Goal: Task Accomplishment & Management: Complete application form

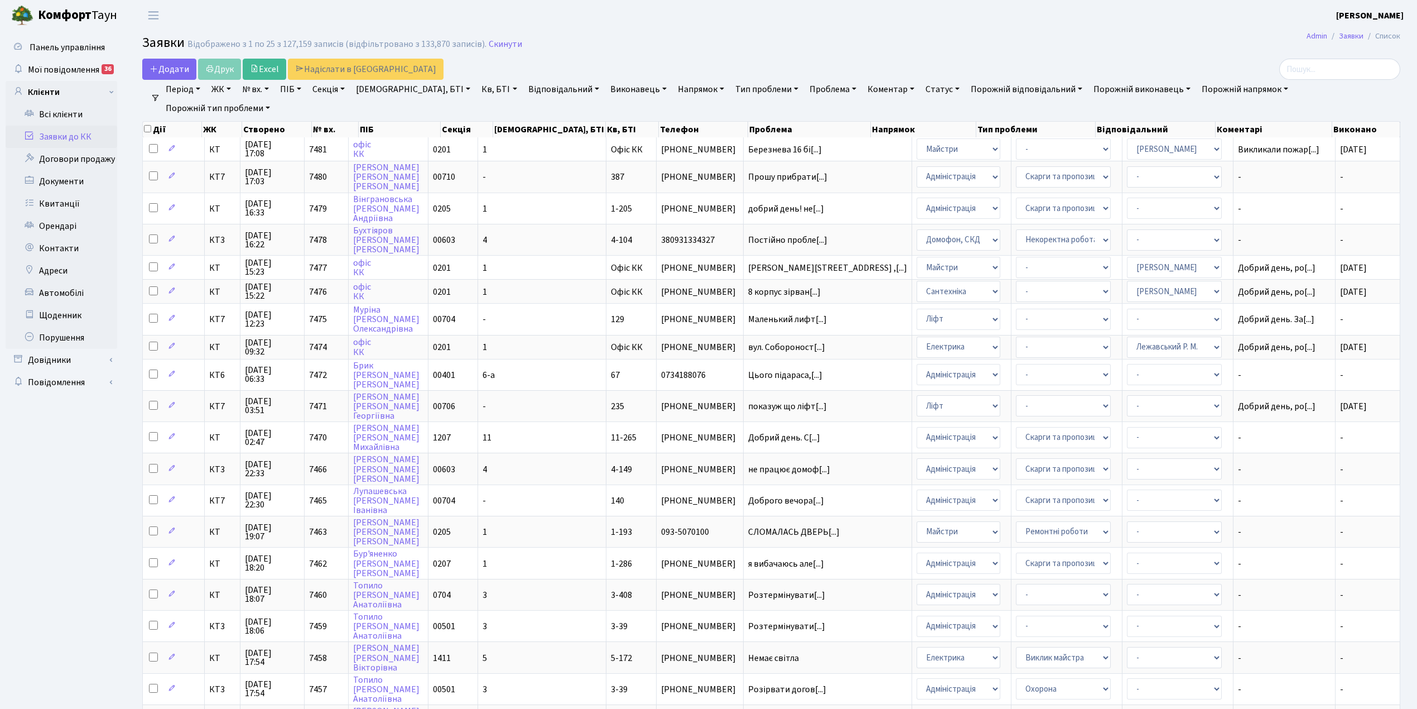
select select "25"
click at [172, 72] on span "Додати" at bounding box center [170, 69] width 40 height 12
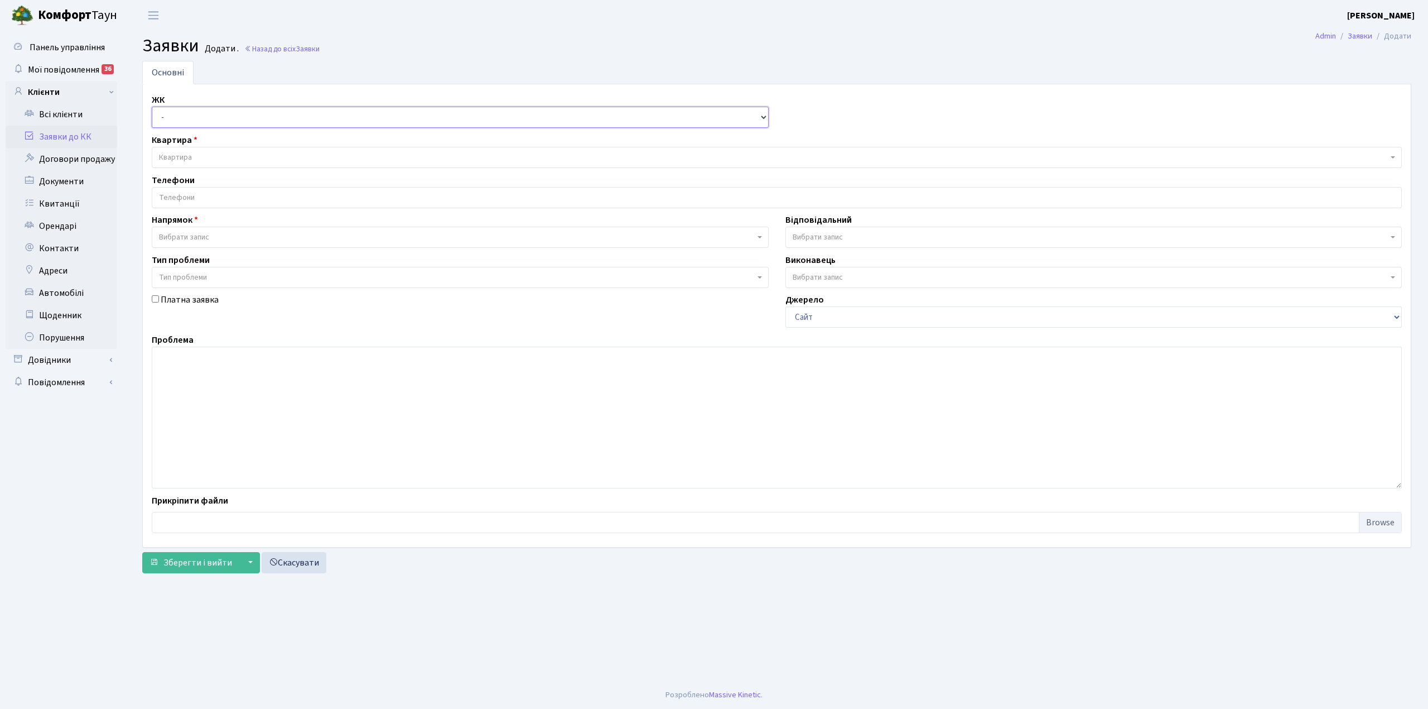
click at [181, 113] on select "- КТ, вул. Регенераторна, 4 КТ2, просп. [STREET_ADDRESS] [STREET_ADDRESS] [PERS…" at bounding box center [460, 117] width 617 height 21
select select "271"
click at [152, 107] on select "- КТ, вул. Регенераторна, 4 КТ2, просп. [STREET_ADDRESS] [STREET_ADDRESS] [PERS…" at bounding box center [460, 117] width 617 height 21
select select
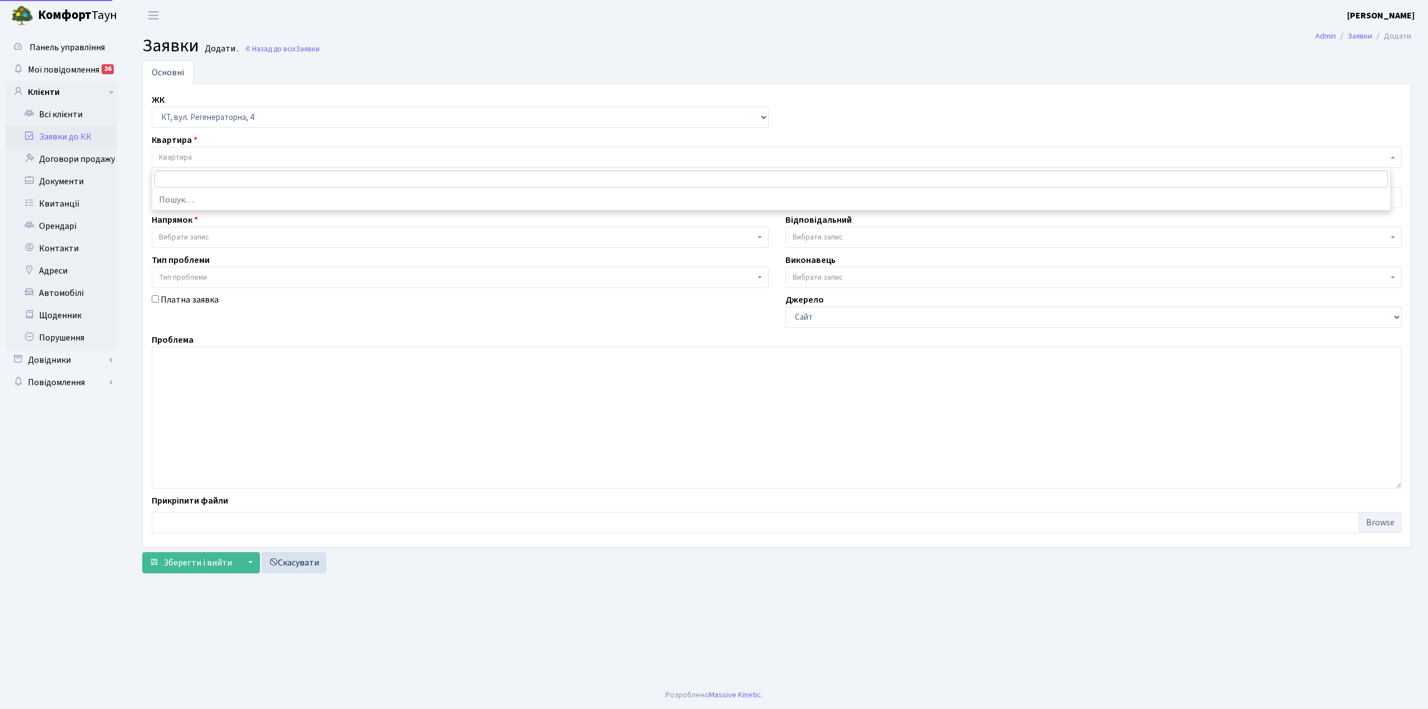
click at [204, 155] on span "Квартира" at bounding box center [773, 157] width 1229 height 11
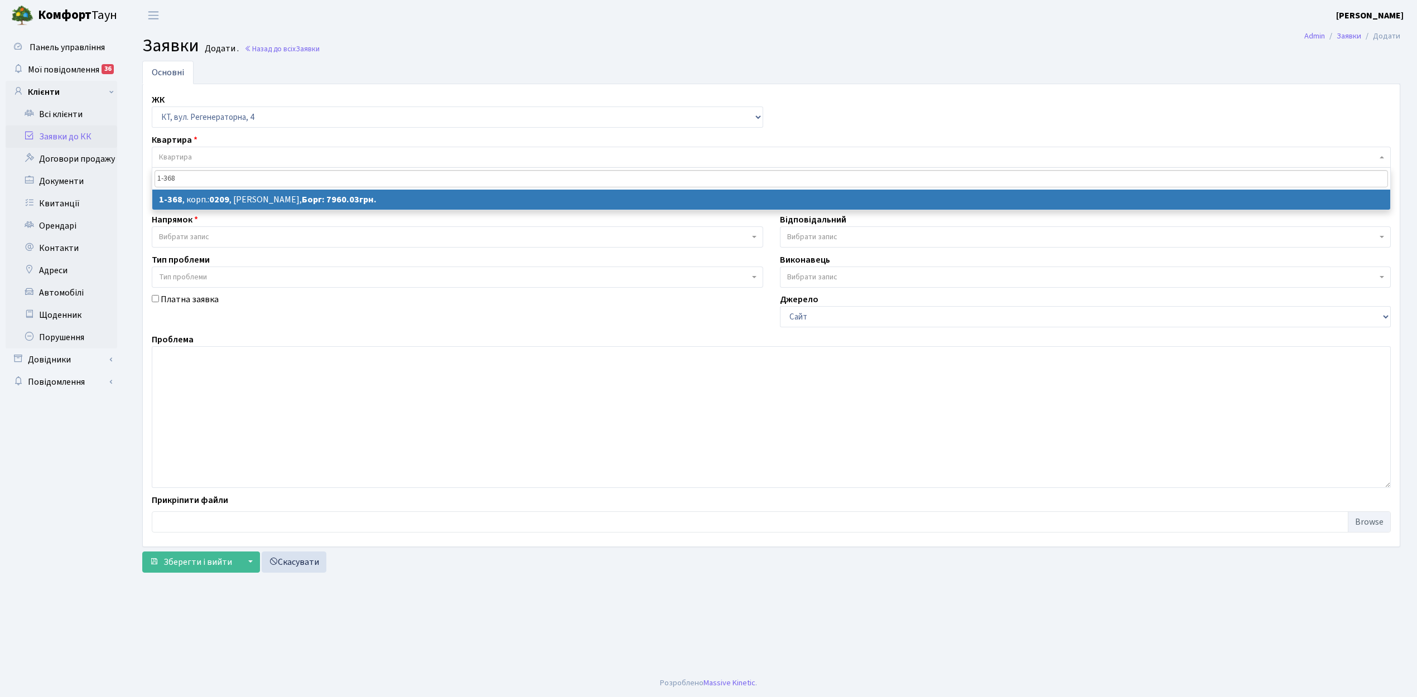
type input "1-368"
select select
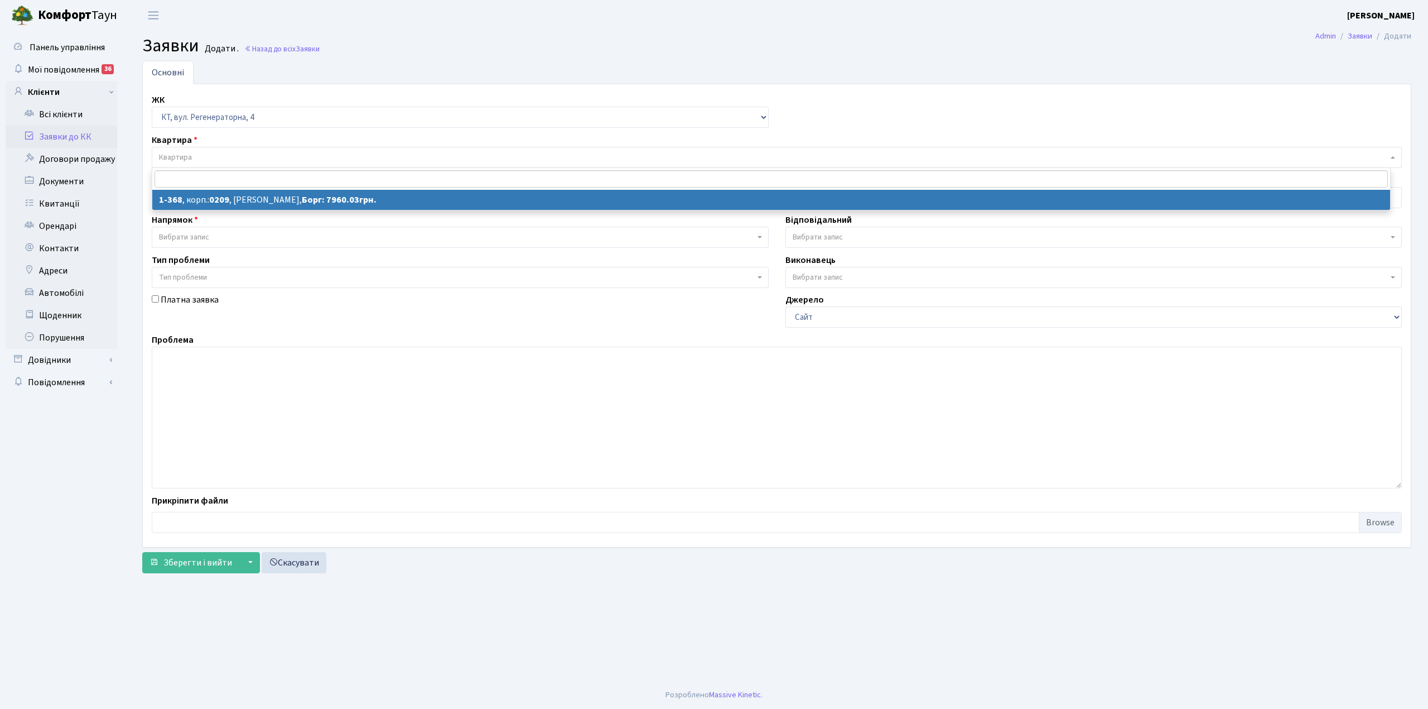
select select "368"
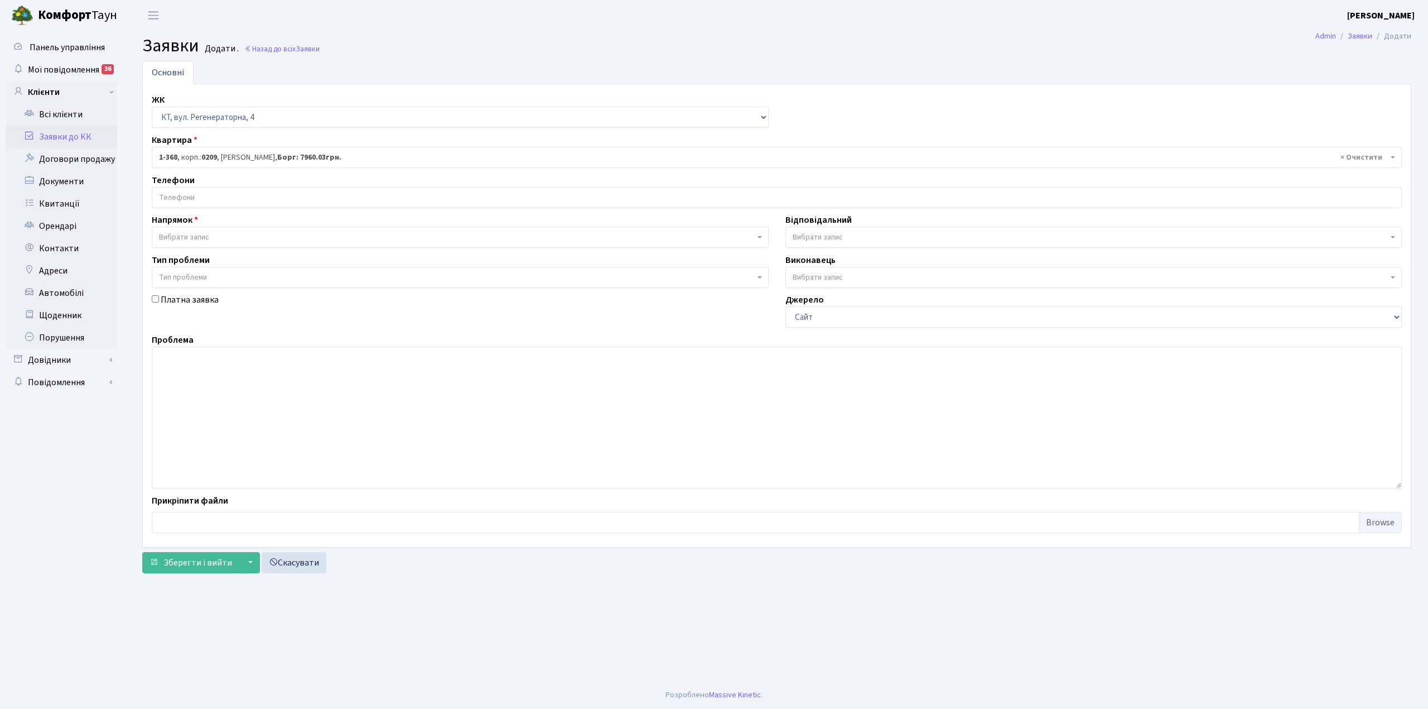
click at [250, 199] on input "search" at bounding box center [776, 197] width 1249 height 20
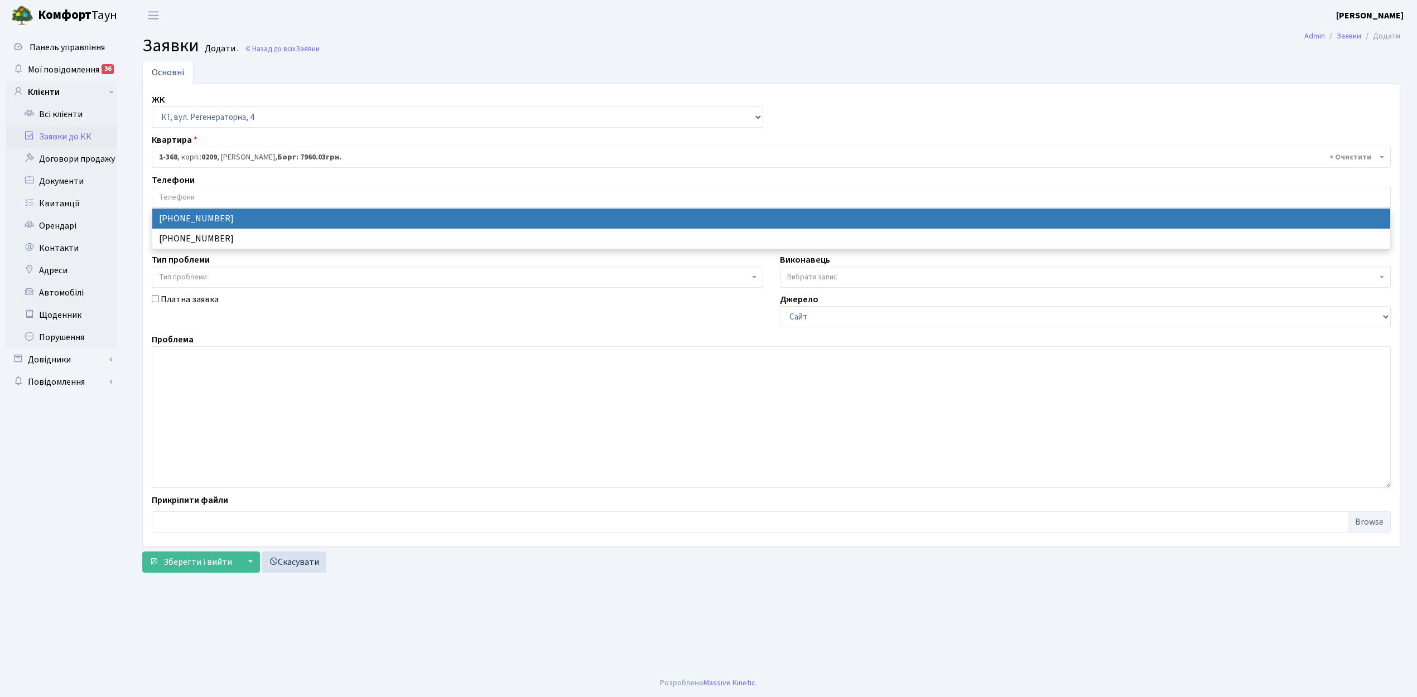
select select "123319"
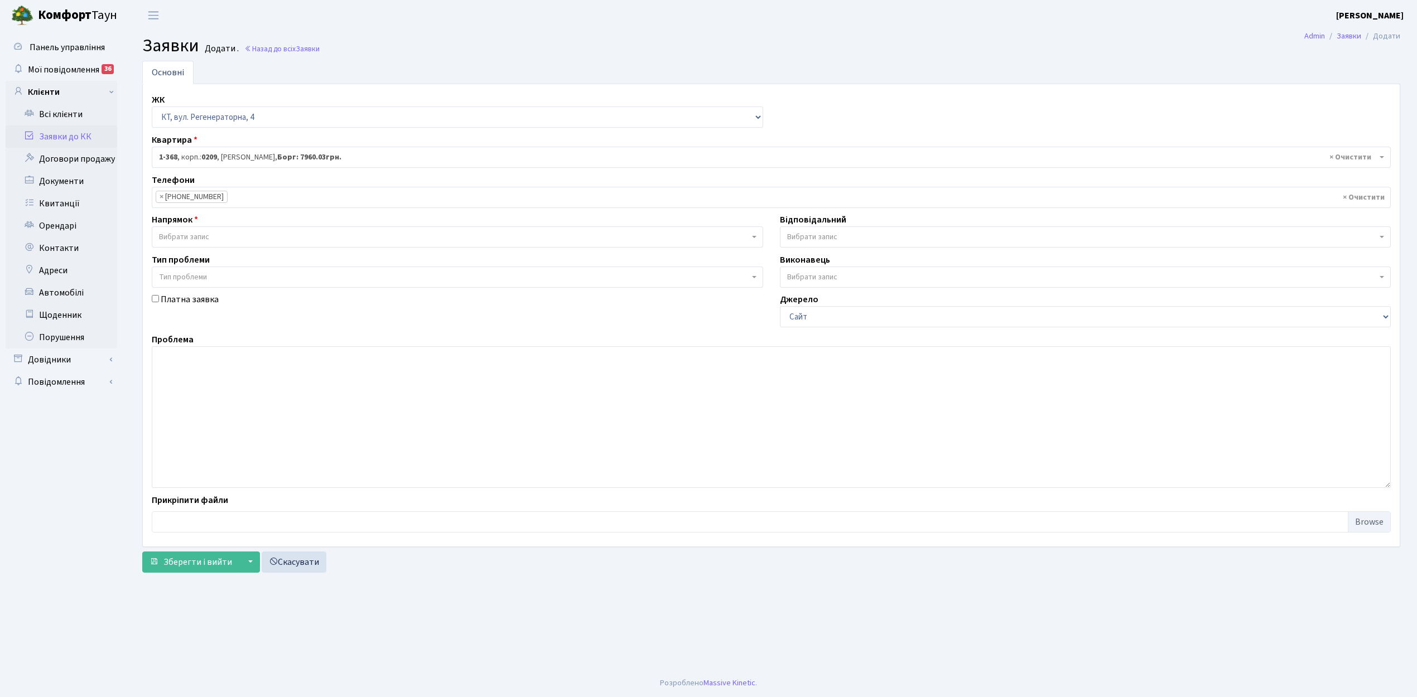
click at [219, 242] on span "Вибрати запис" at bounding box center [454, 237] width 590 height 11
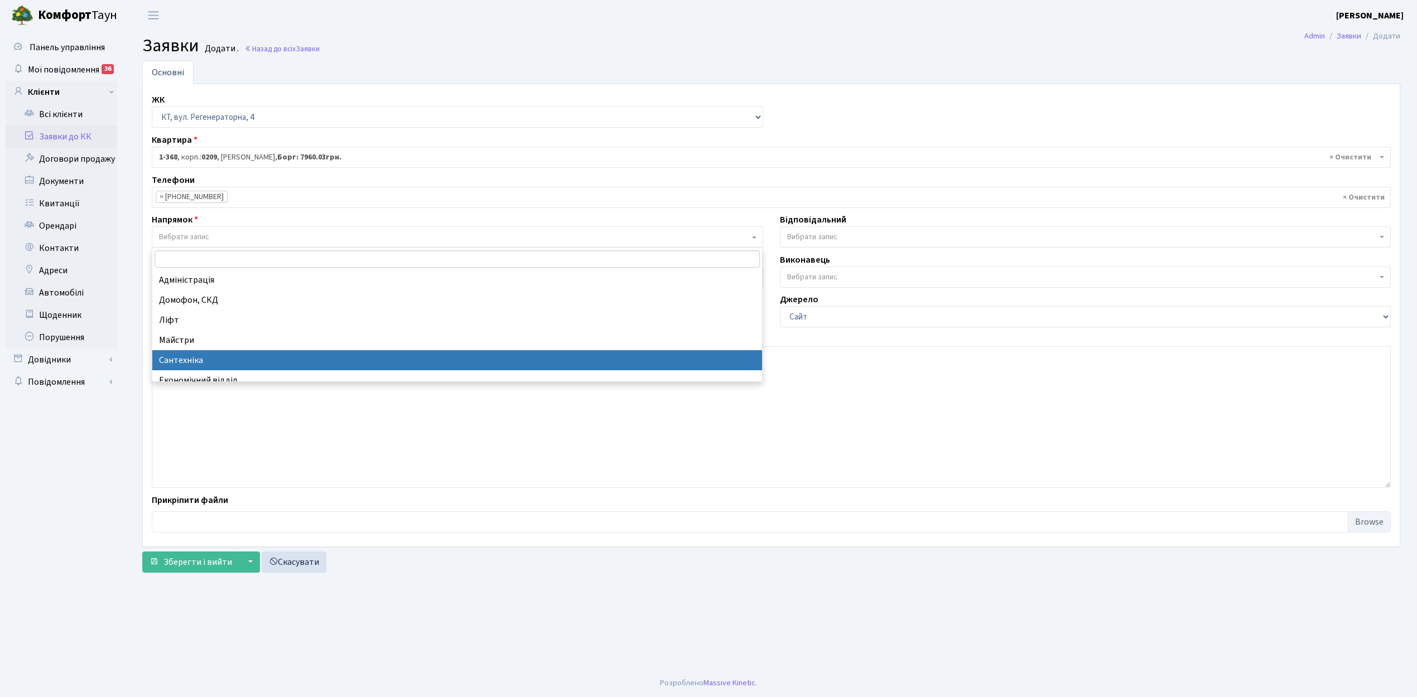
select select "2"
select select
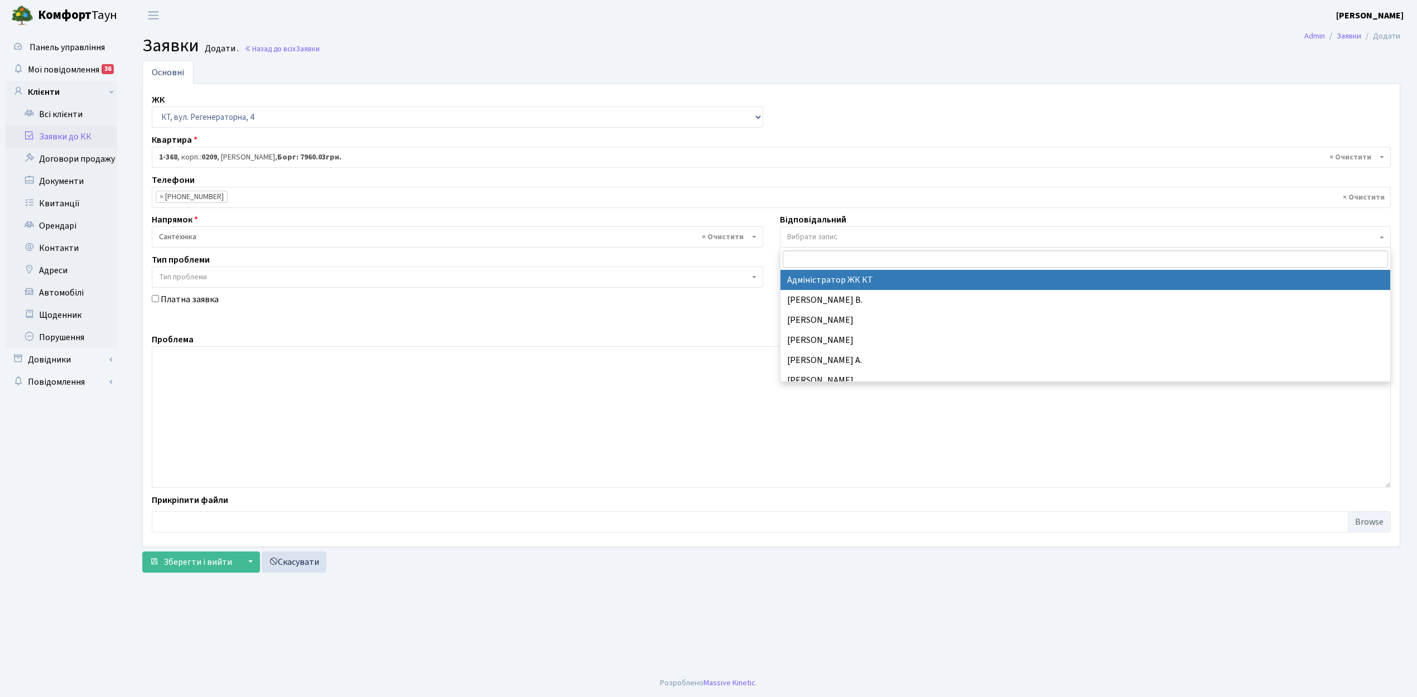
click at [837, 237] on span "Вибрати запис" at bounding box center [812, 237] width 50 height 11
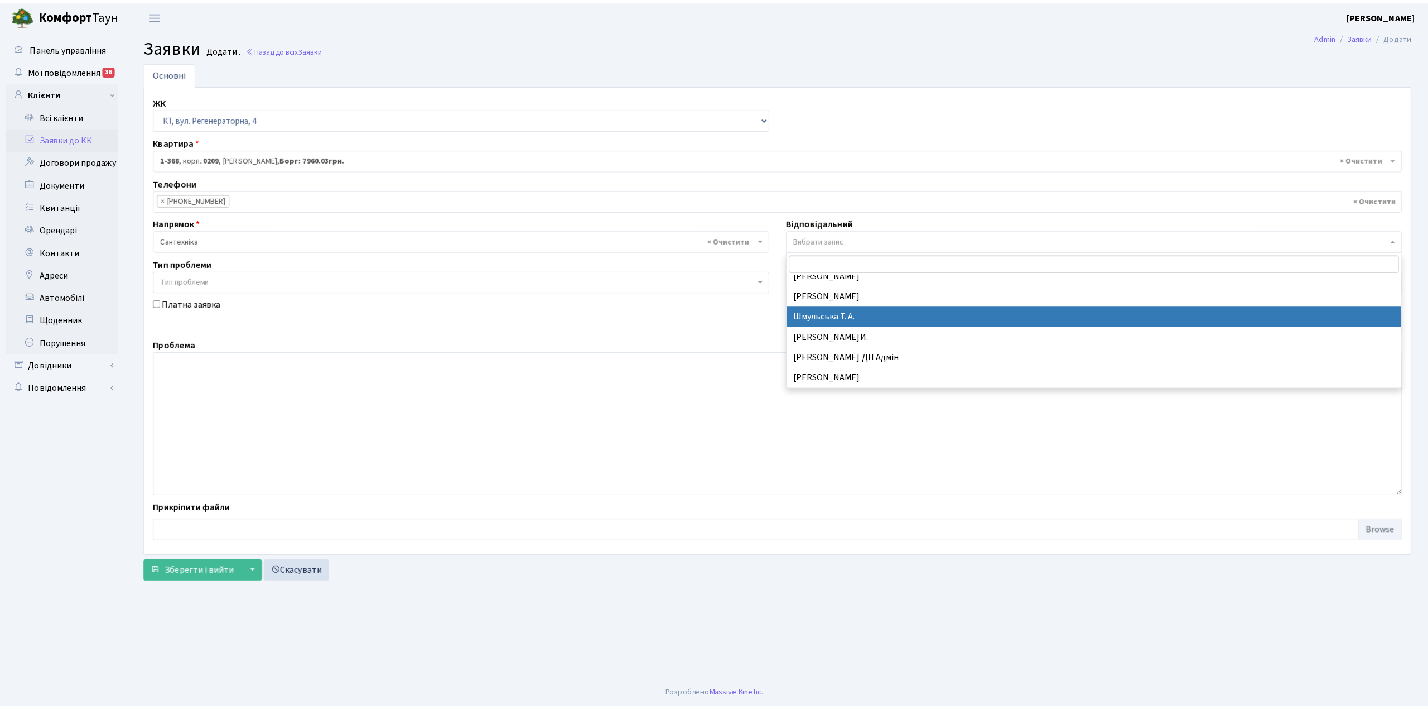
scroll to position [517, 0]
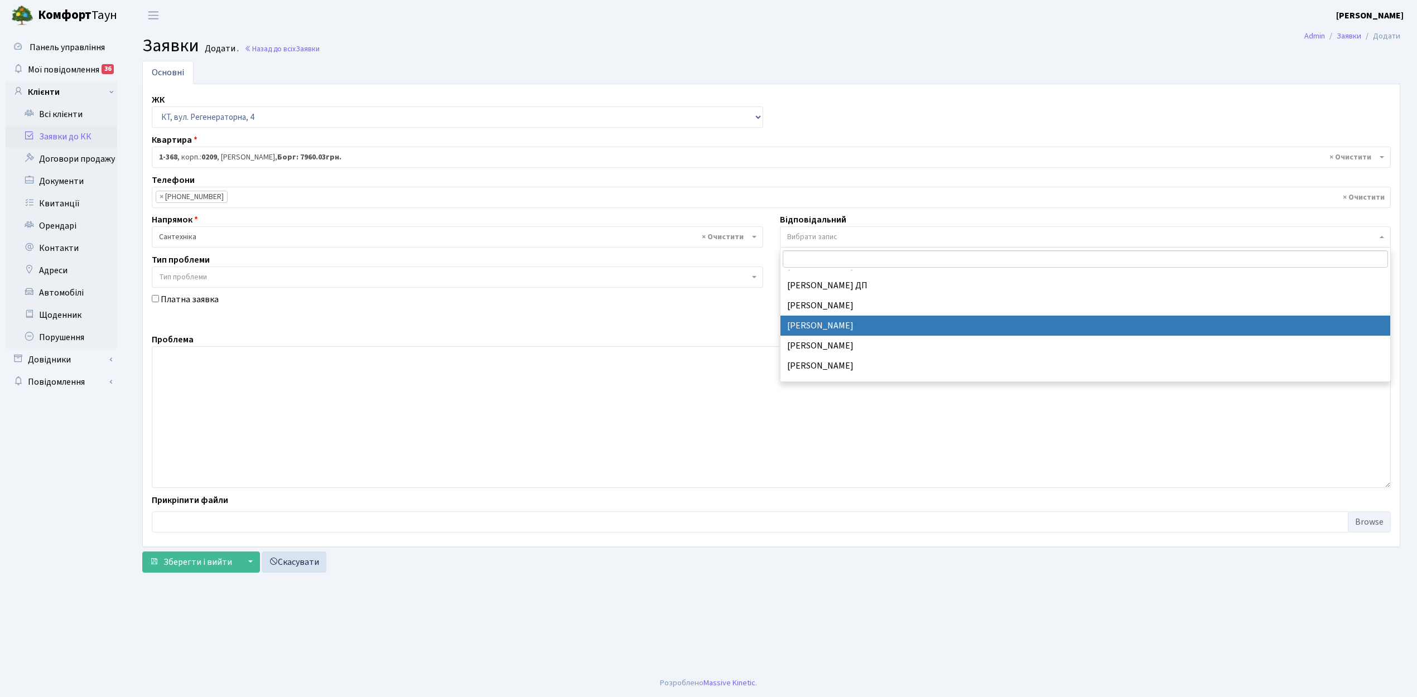
select select "67"
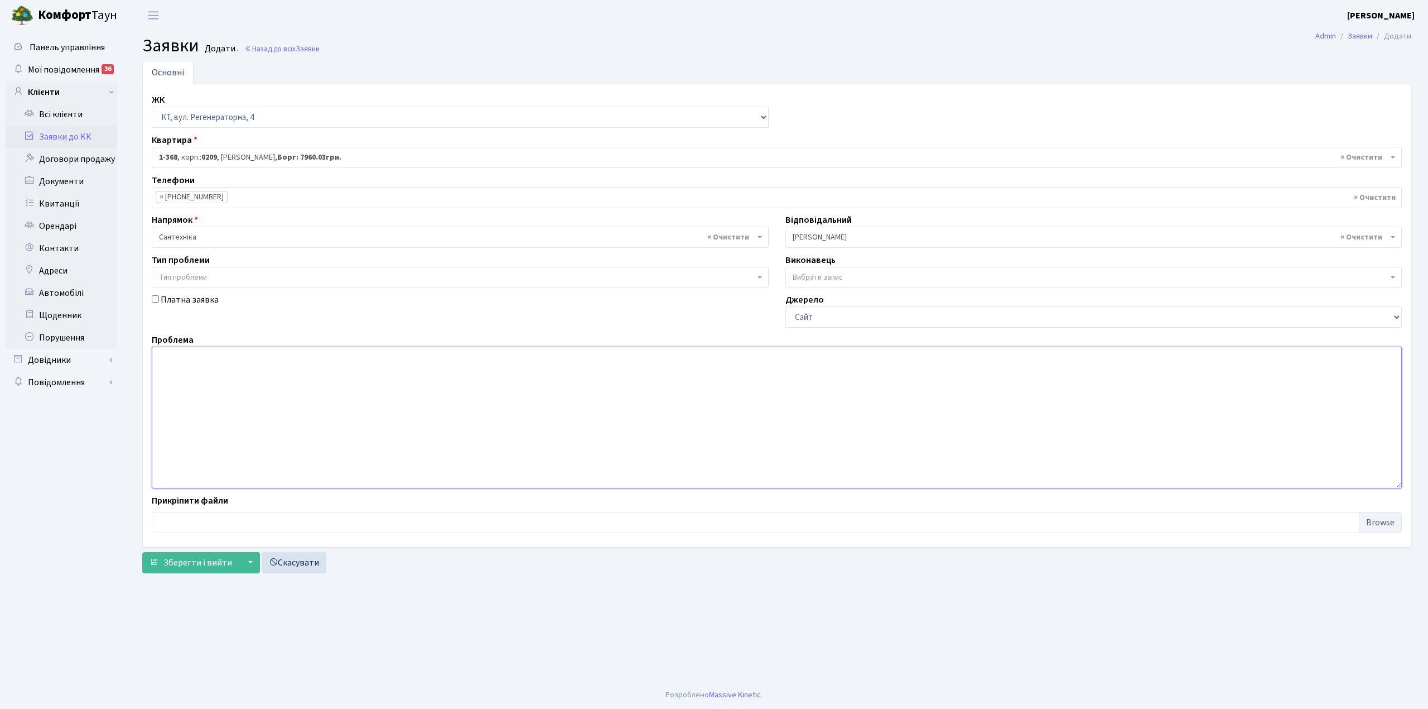
click at [197, 367] on textarea at bounding box center [777, 417] width 1250 height 142
type textarea "(099- 195-16-33) Течь канализации в подвале"
click at [200, 566] on span "Зберегти і вийти" at bounding box center [197, 562] width 69 height 12
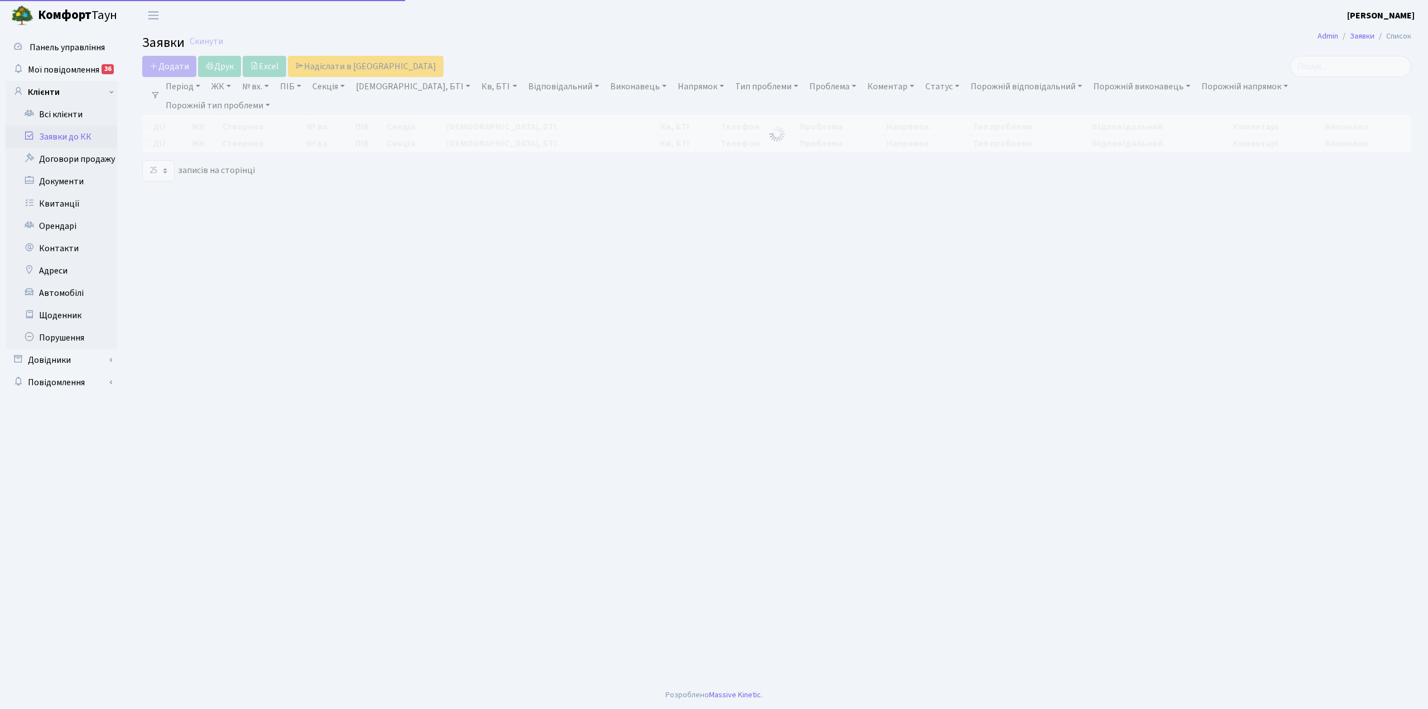
select select "25"
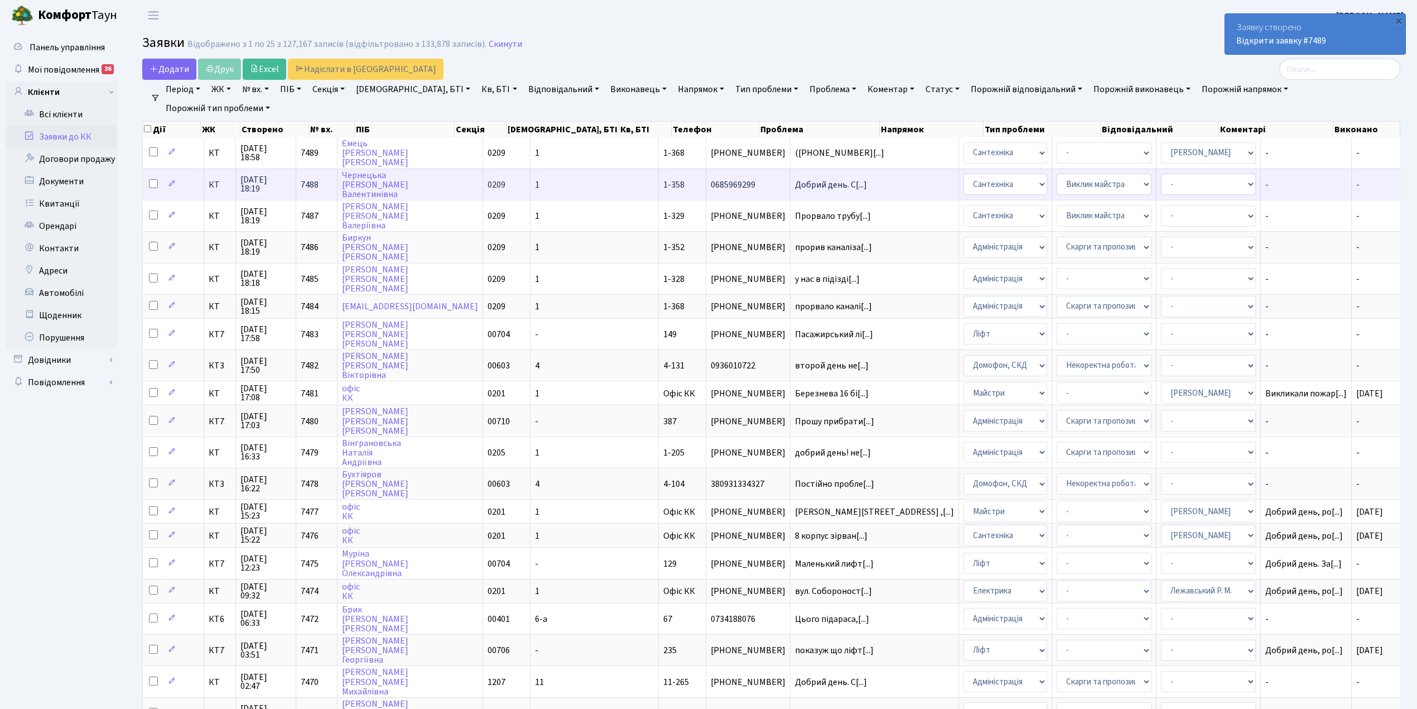
click at [560, 181] on td "1" at bounding box center [595, 183] width 128 height 31
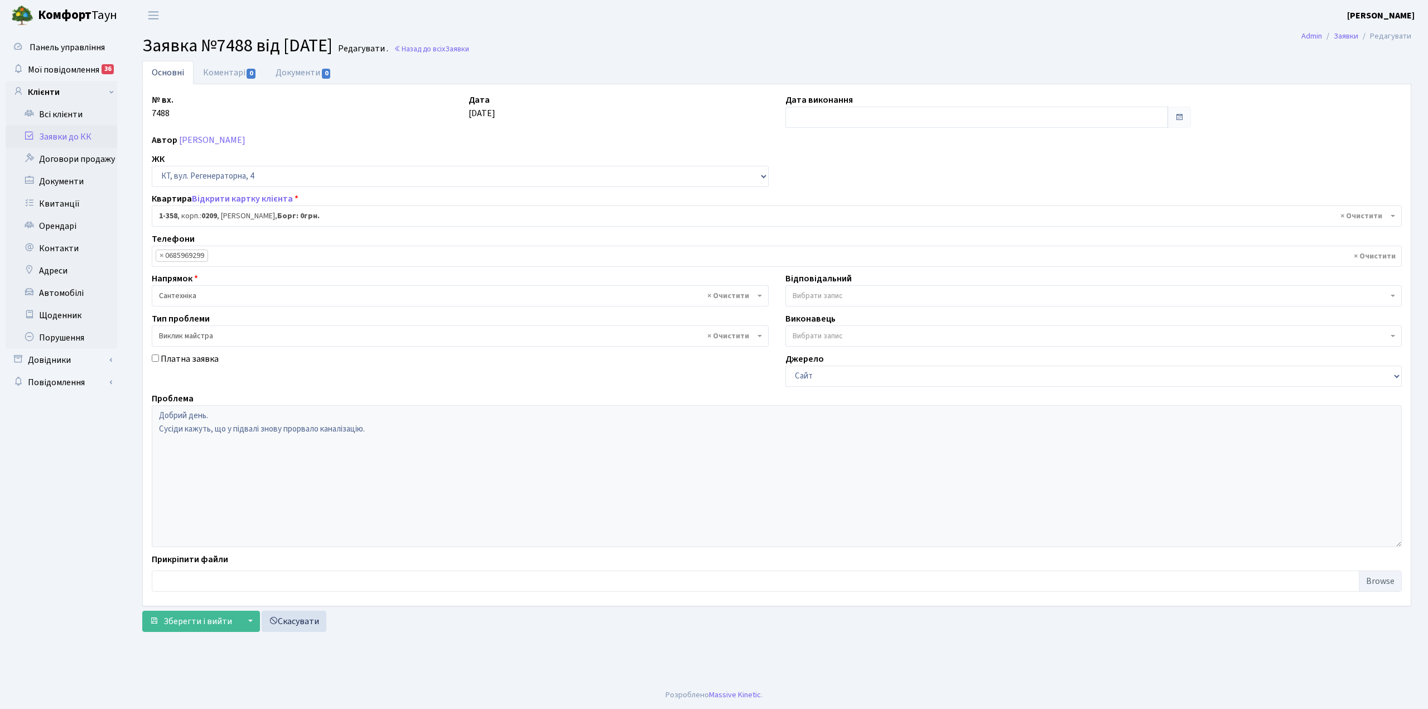
select select "358"
select select "29"
click at [800, 117] on input "text" at bounding box center [977, 117] width 383 height 21
click at [878, 240] on td "30" at bounding box center [880, 241] width 17 height 17
type input "30.08.2025"
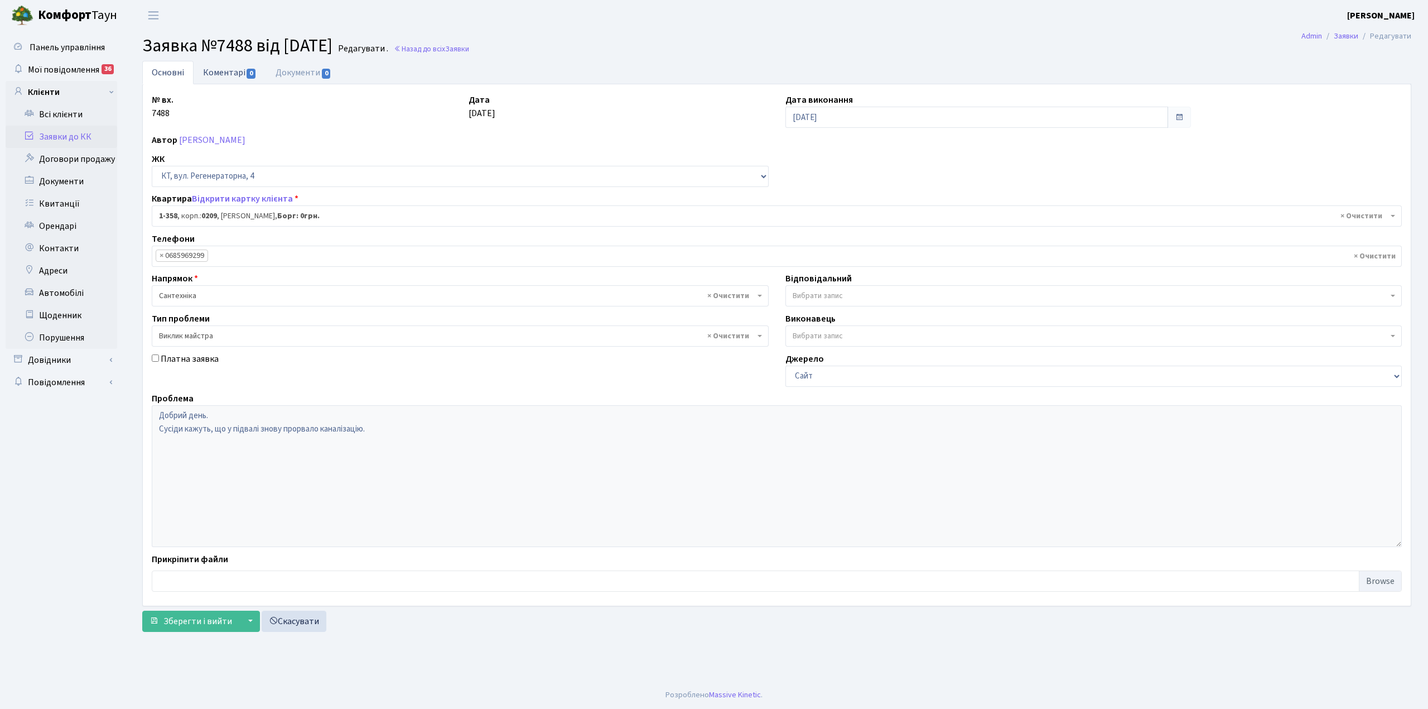
click at [225, 70] on link "Коментарі 0" at bounding box center [230, 72] width 73 height 23
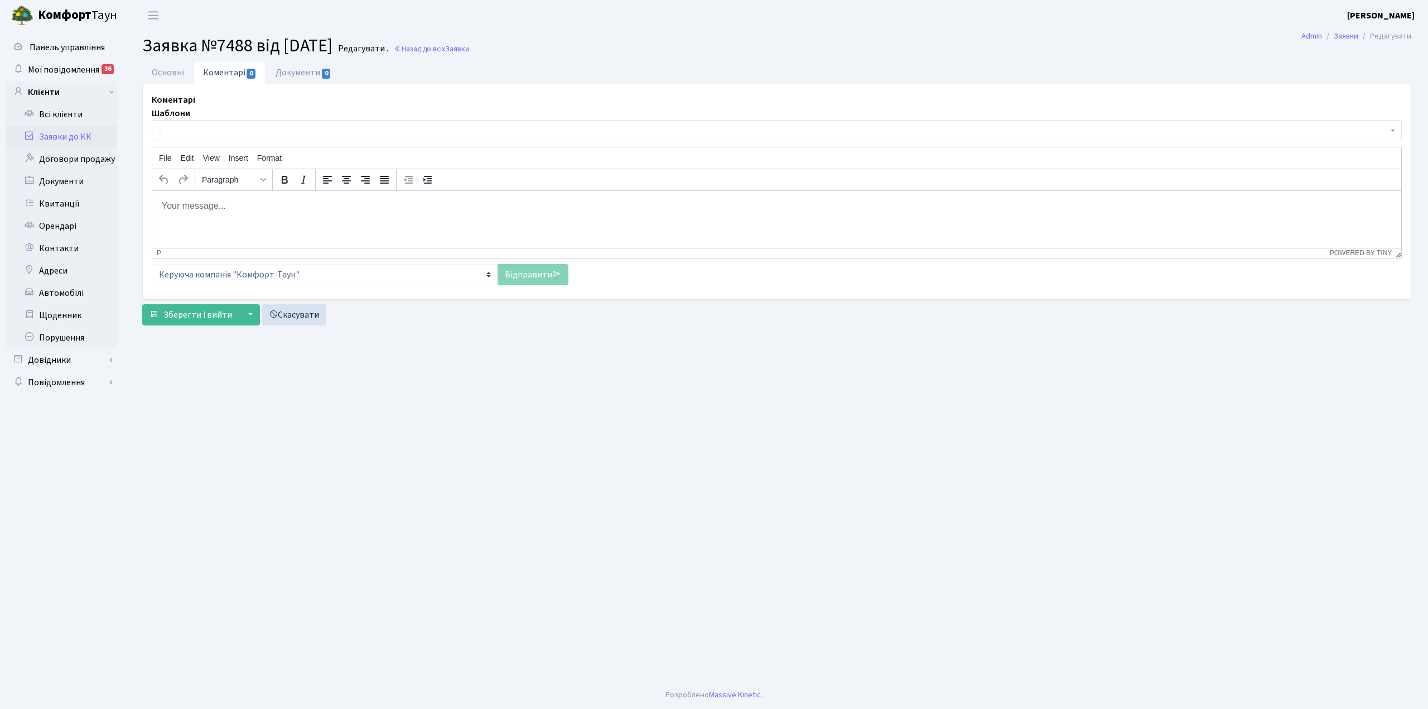
click at [181, 132] on span "-" at bounding box center [773, 130] width 1229 height 11
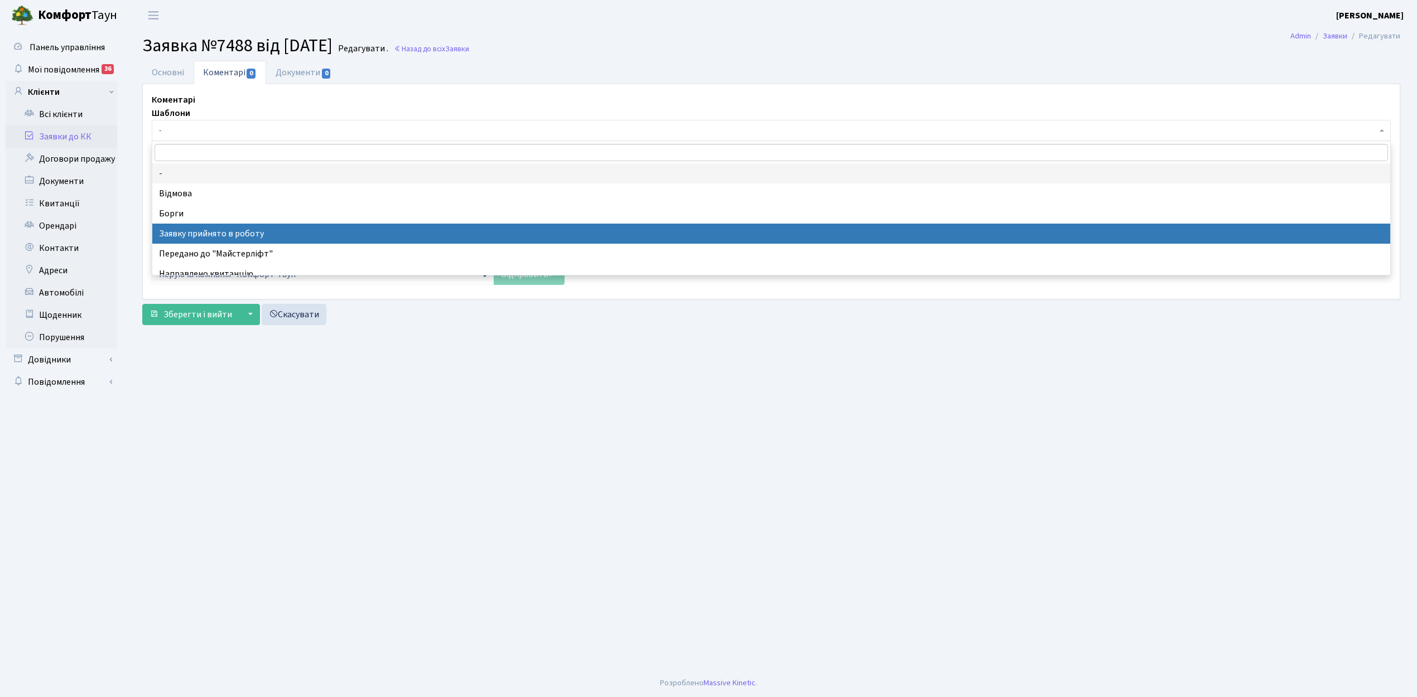
select select "7"
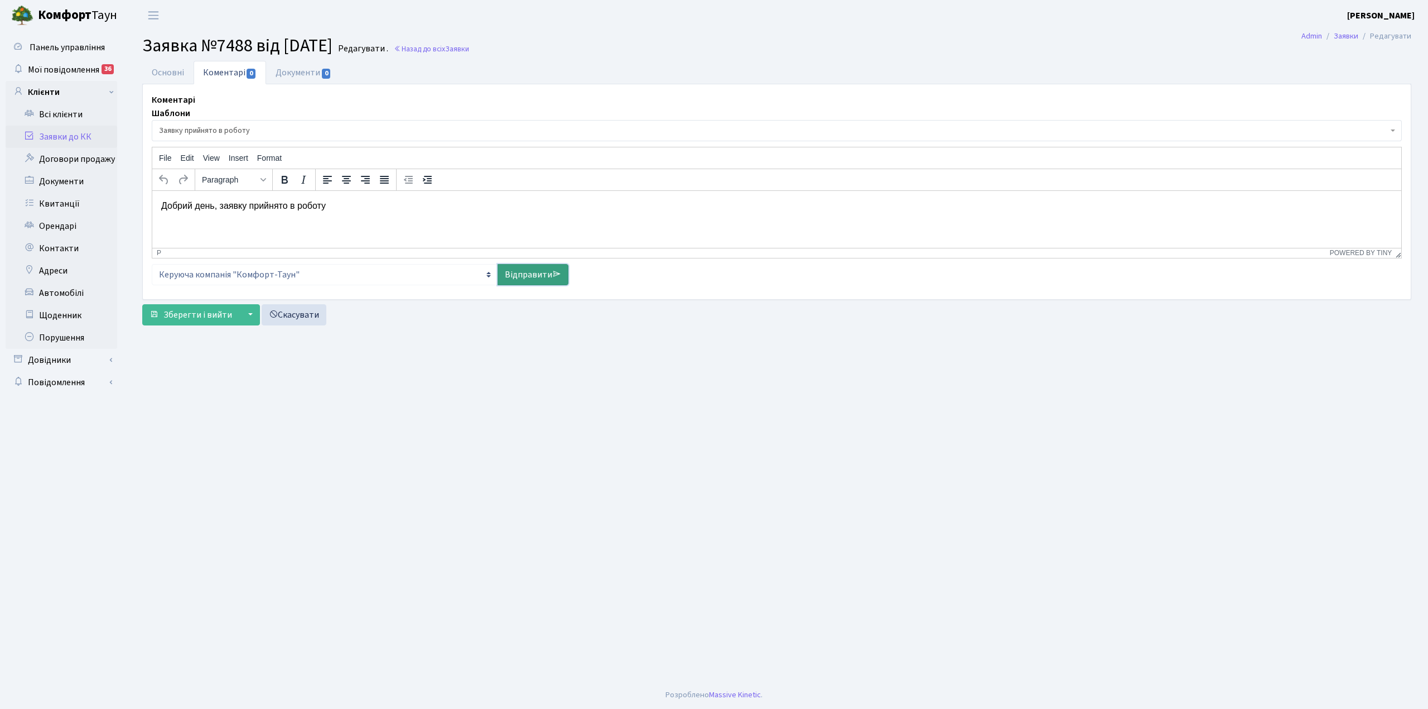
click at [531, 276] on link "Відправити" at bounding box center [533, 274] width 71 height 21
select select
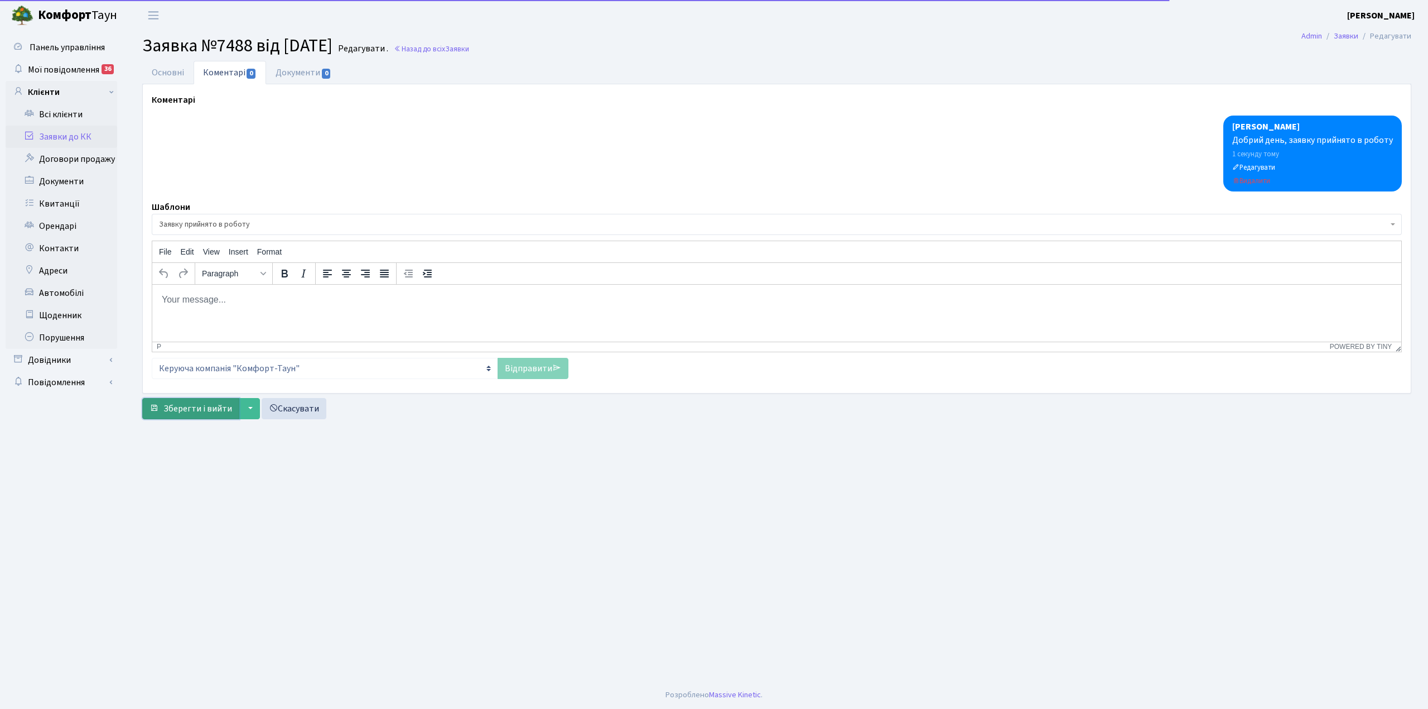
click at [221, 408] on span "Зберегти і вийти" at bounding box center [197, 408] width 69 height 12
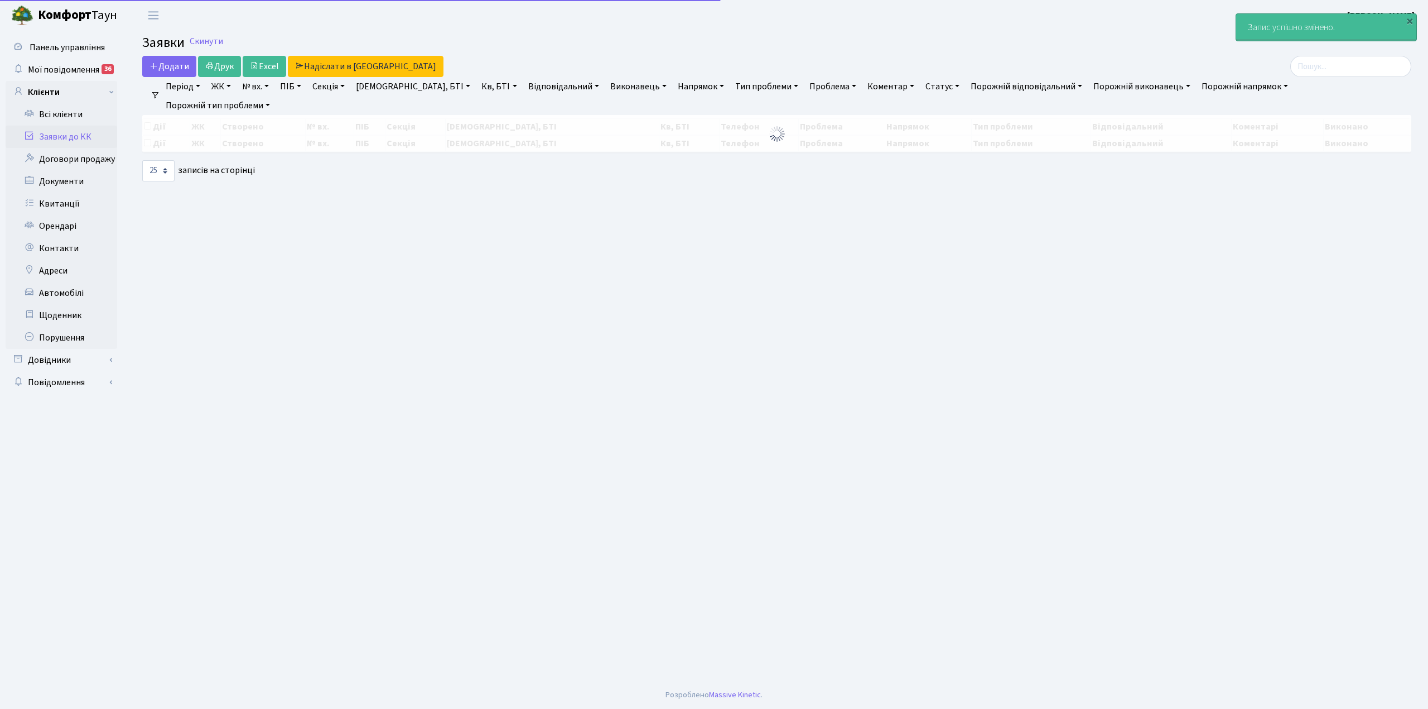
select select "25"
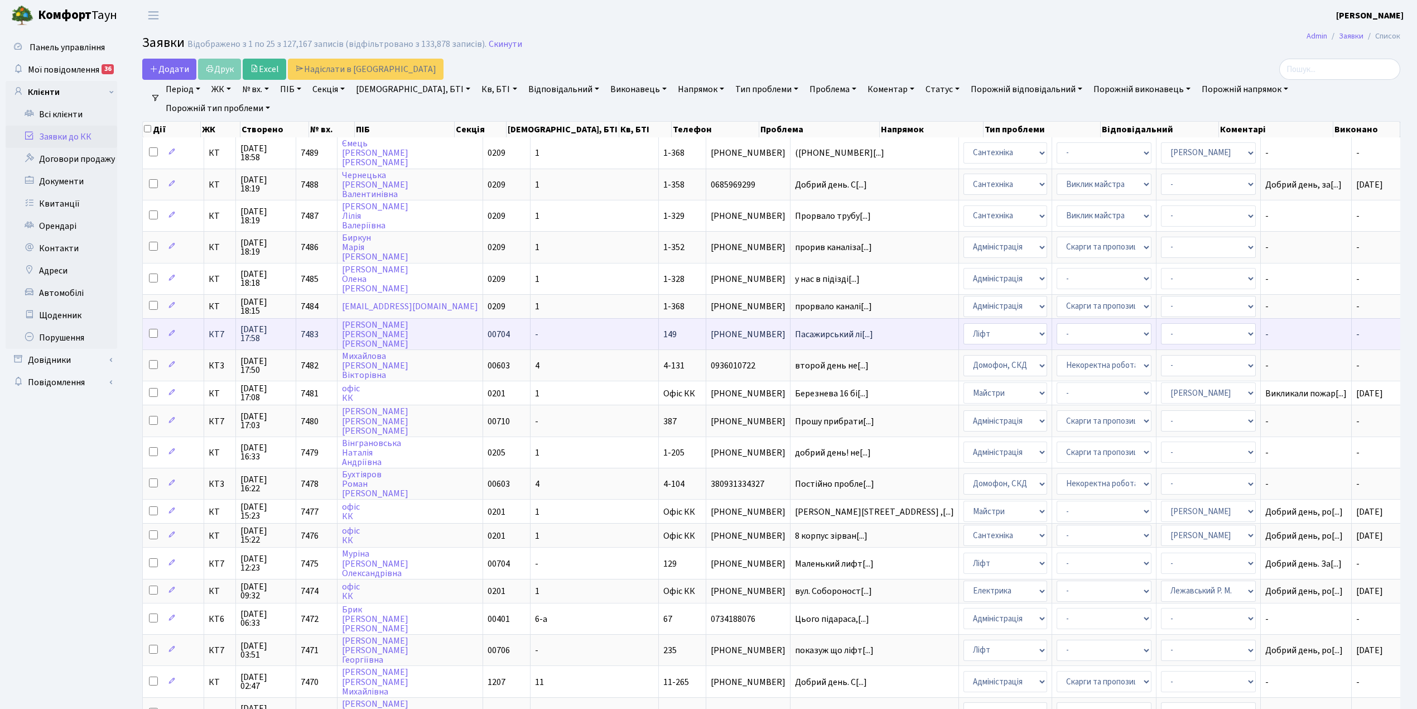
click at [552, 325] on td "-" at bounding box center [595, 333] width 128 height 31
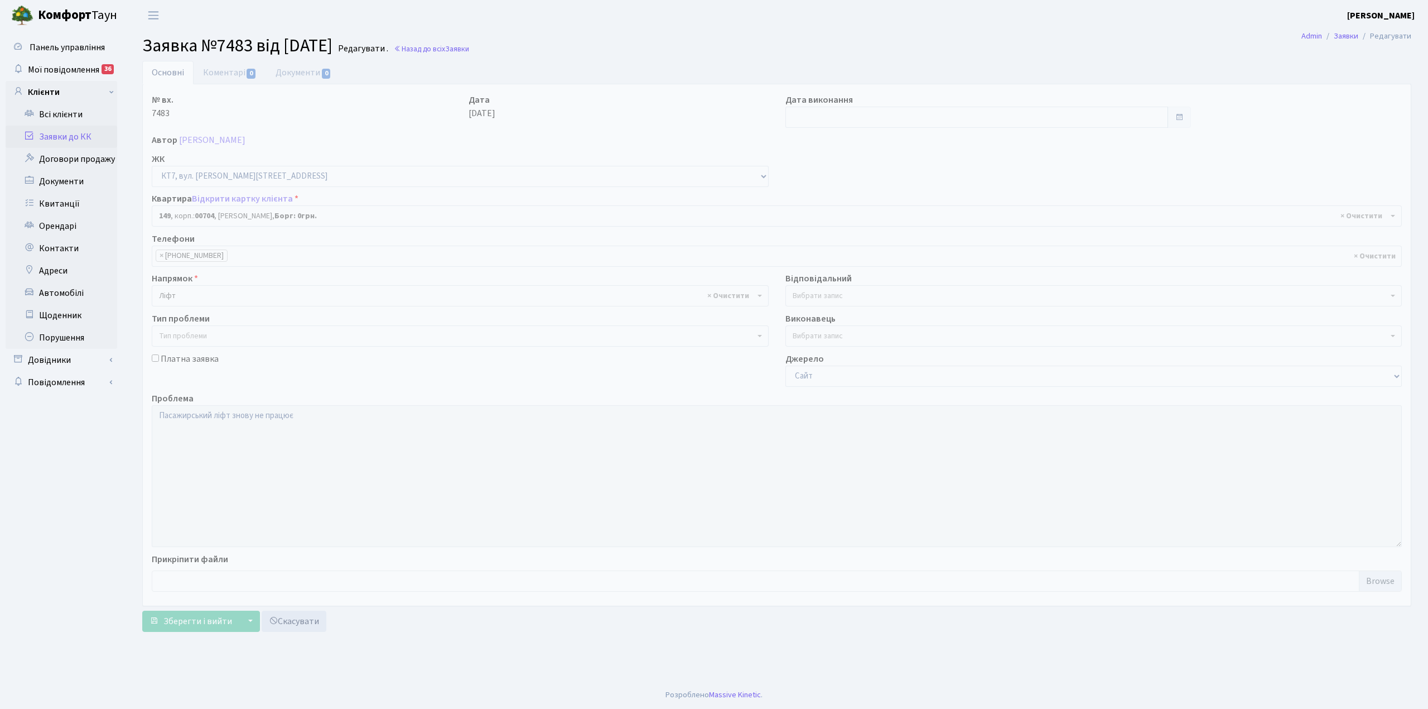
select select "18552"
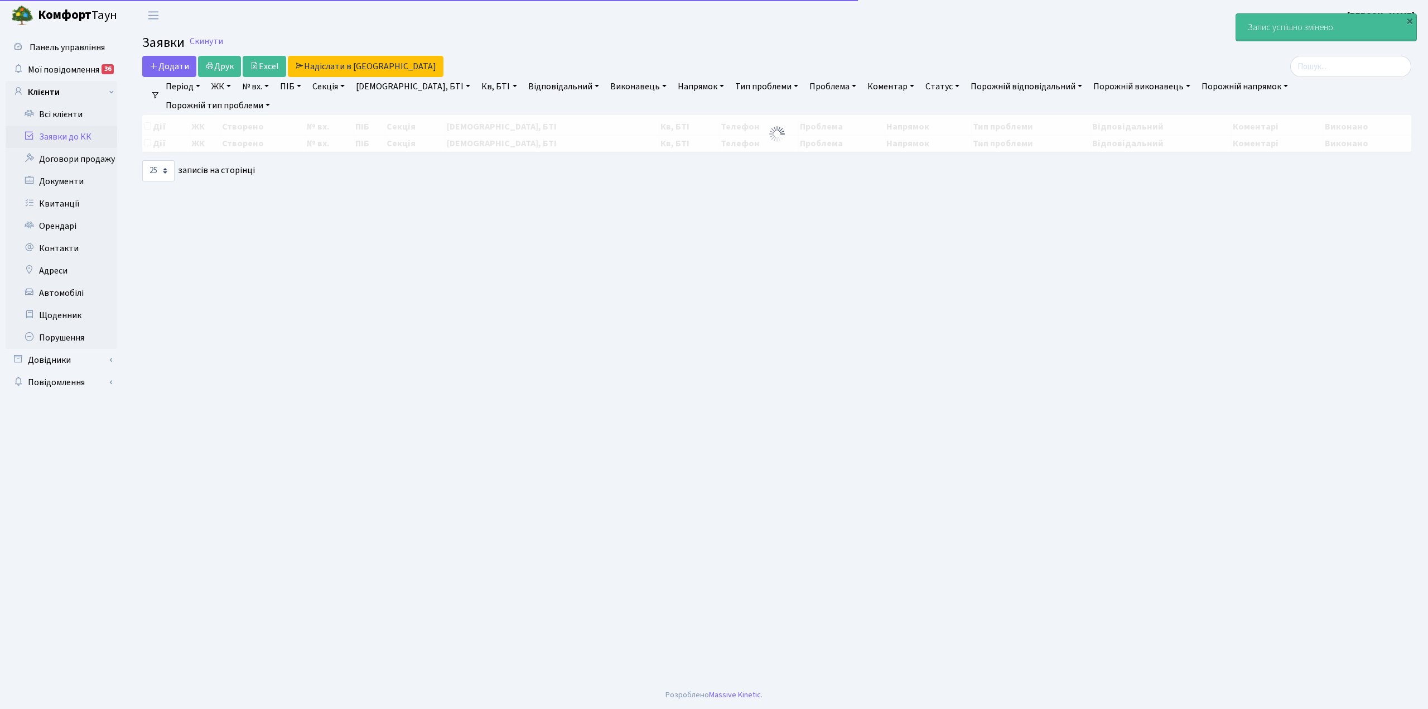
select select "25"
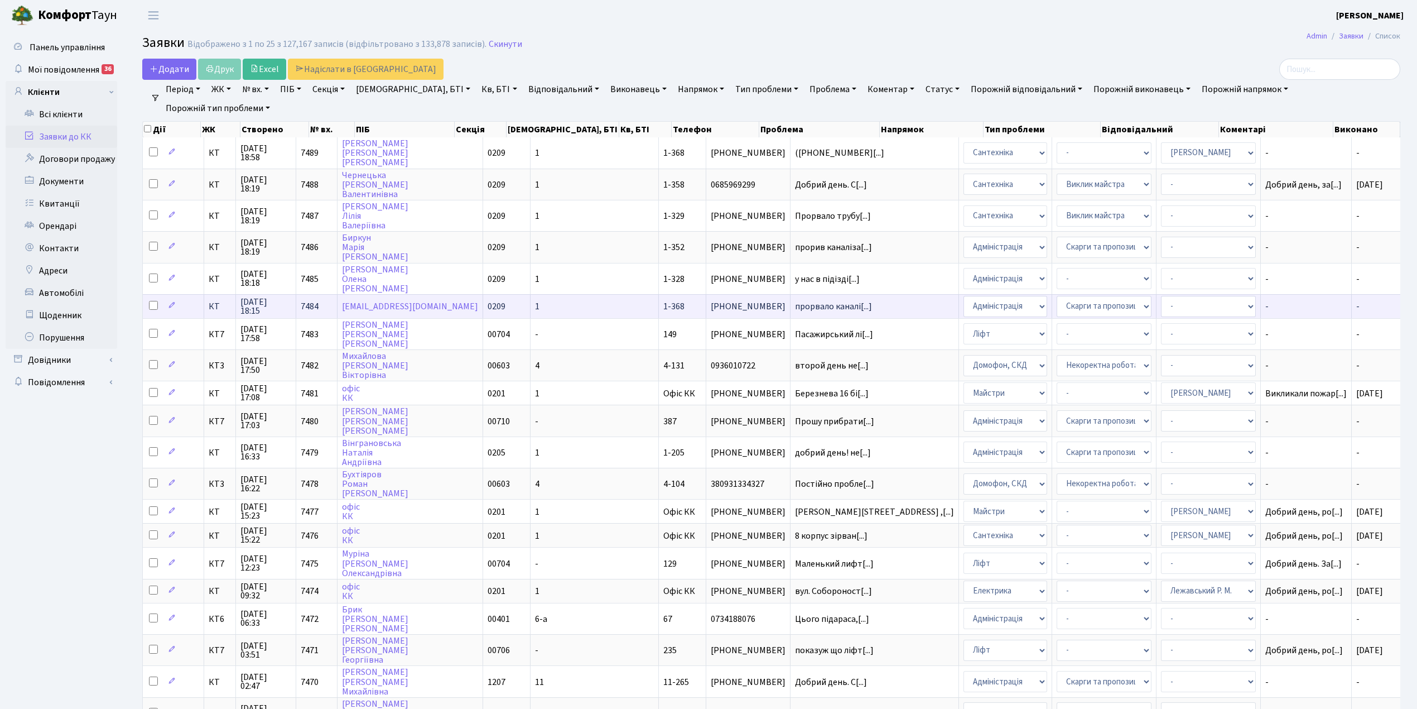
click at [1379, 297] on td "-" at bounding box center [1383, 306] width 62 height 24
click at [959, 298] on td "- Адміністрація Домофон, СКД Ліфт Майстри Сантехніка Економічний відділ Електри…" at bounding box center [1005, 306] width 93 height 24
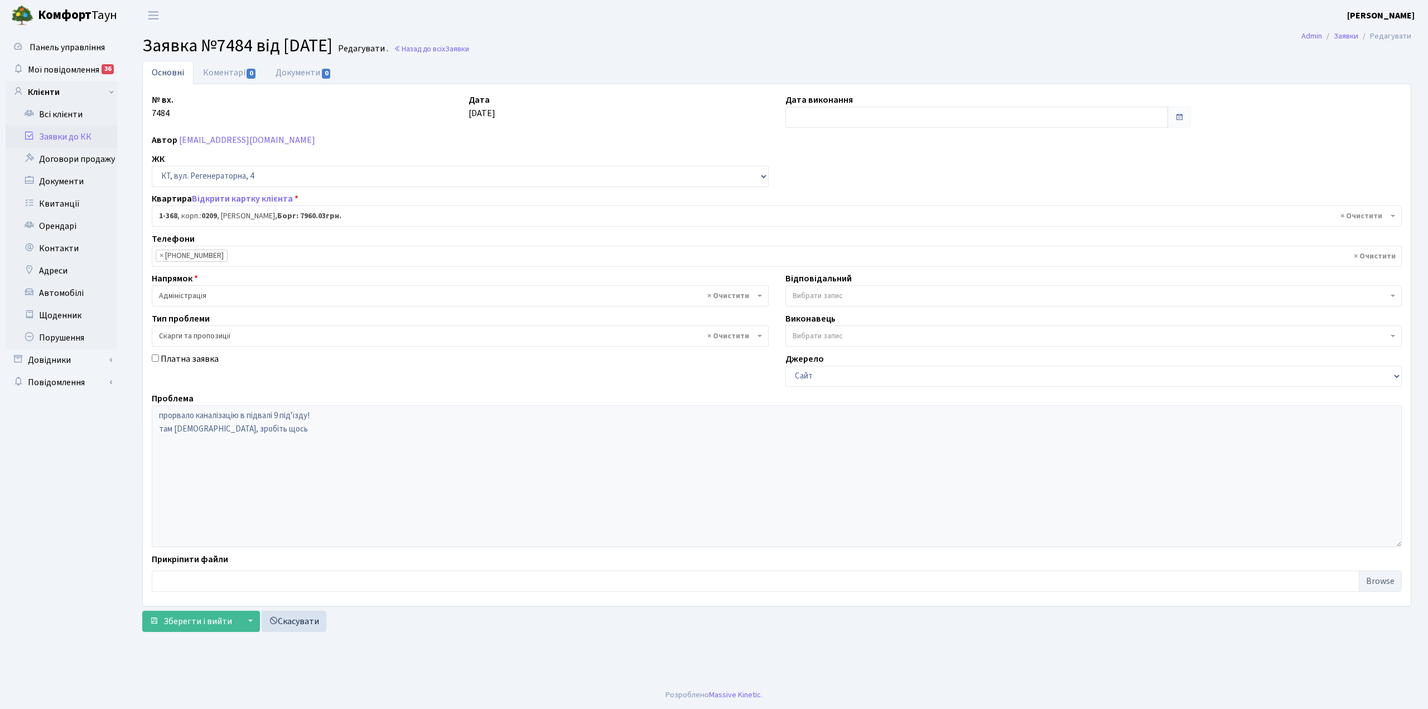
select select "368"
select select "55"
click at [799, 112] on input "text" at bounding box center [977, 117] width 383 height 21
drag, startPoint x: 884, startPoint y: 243, endPoint x: 667, endPoint y: 132, distance: 244.0
click at [881, 243] on td "30" at bounding box center [880, 241] width 17 height 17
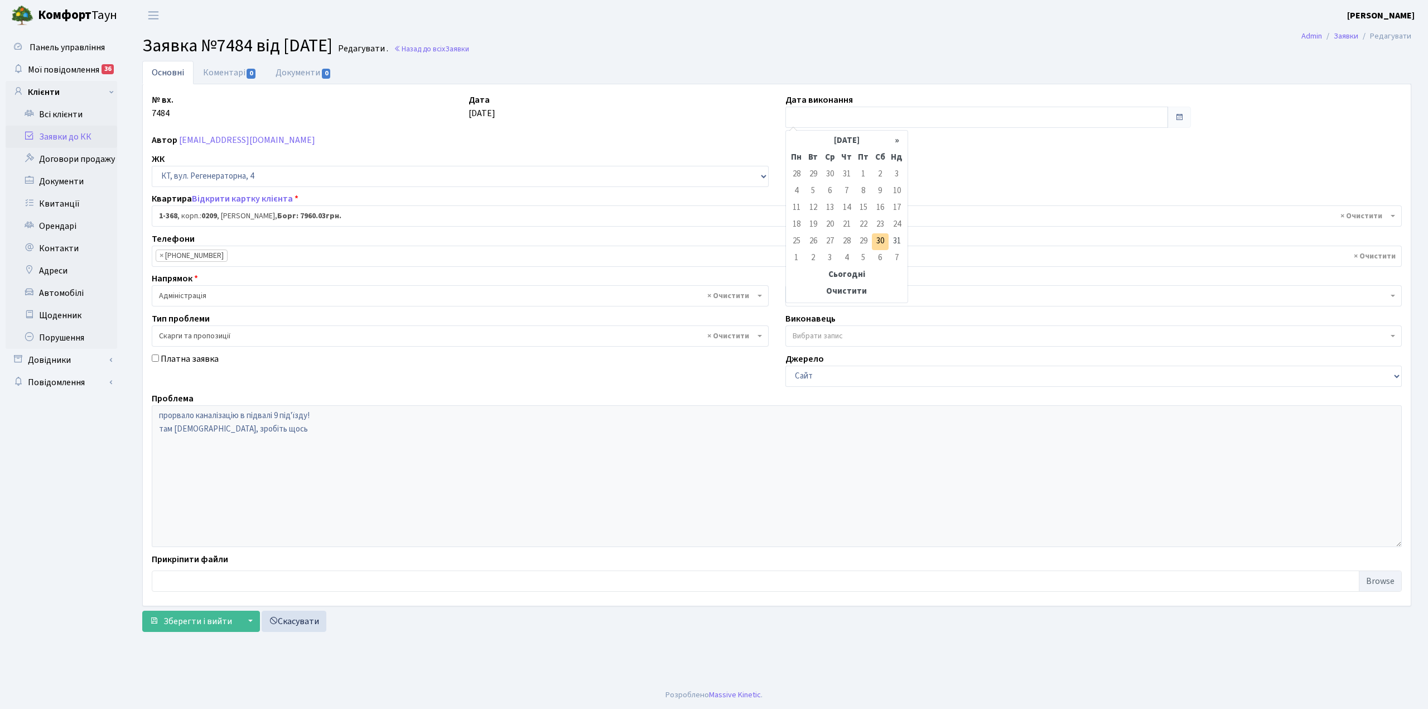
type input "[DATE]"
click at [213, 72] on link "Коментарі 0" at bounding box center [230, 72] width 73 height 23
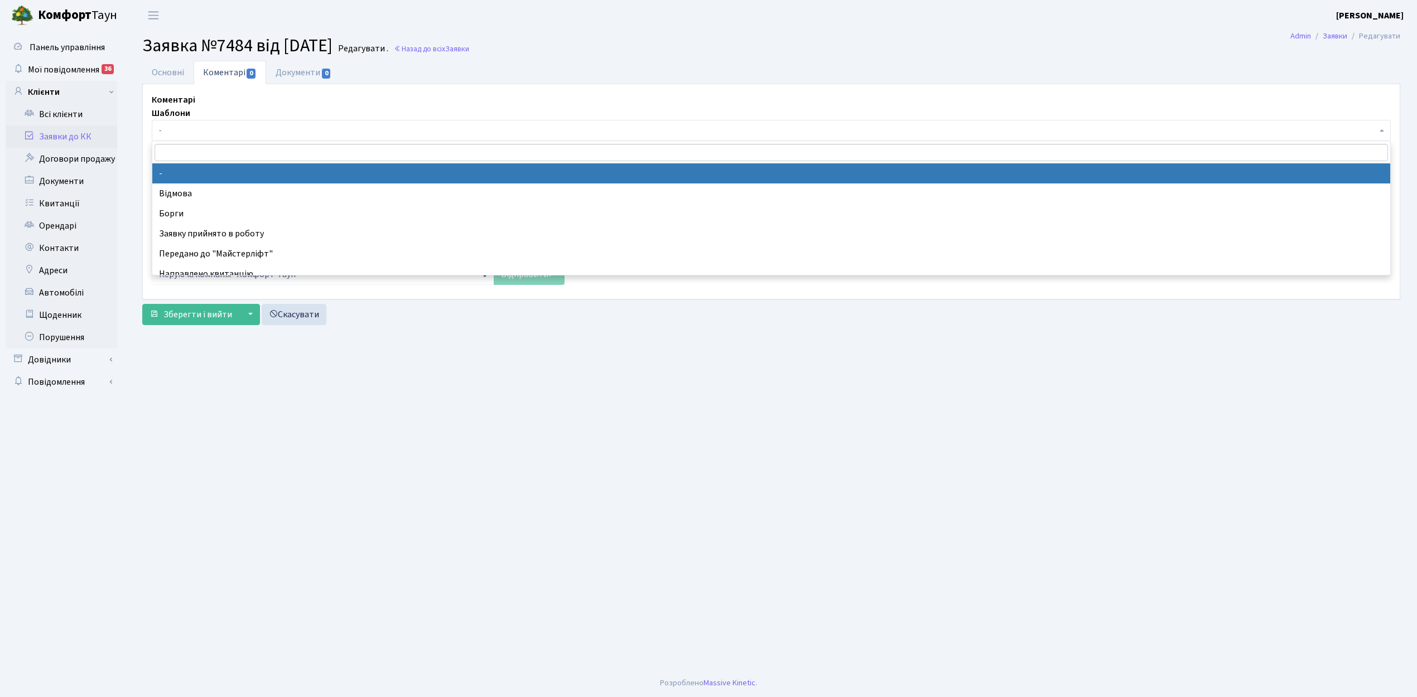
click at [190, 128] on span "-" at bounding box center [768, 130] width 1218 height 11
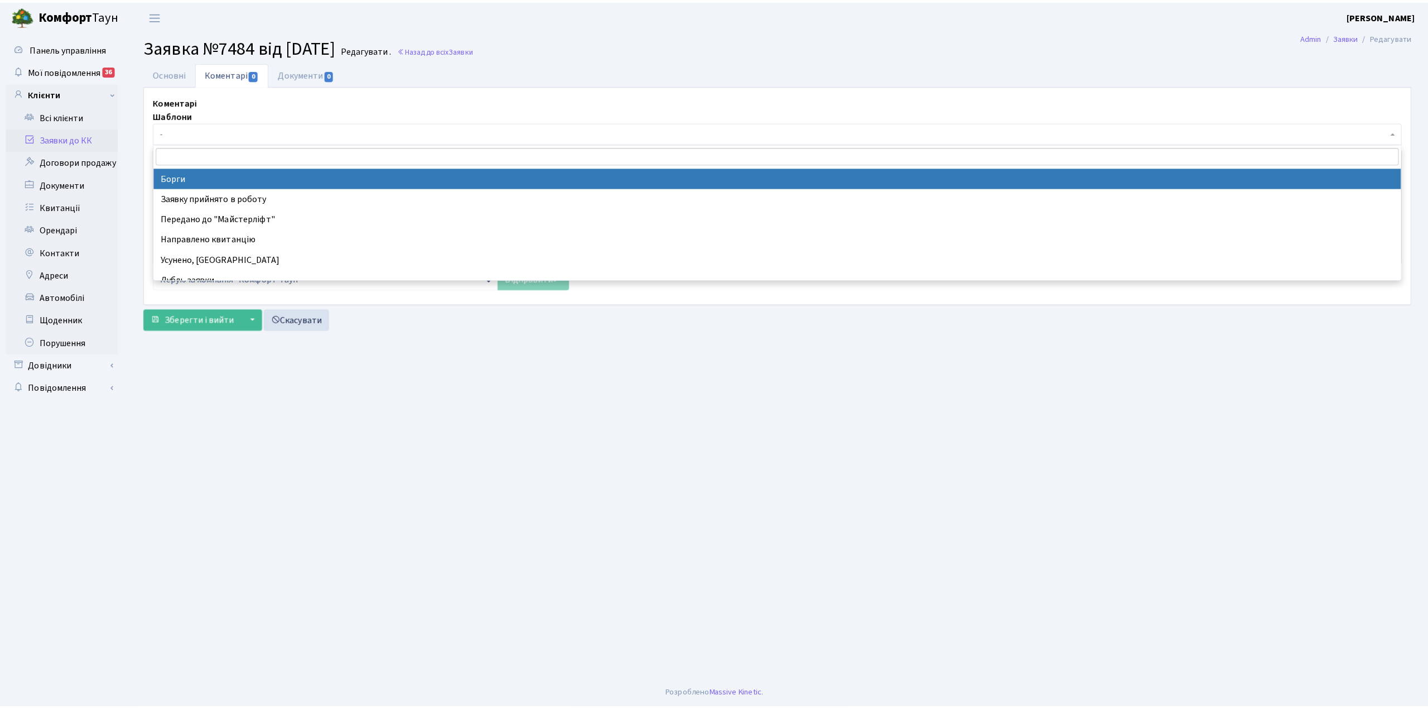
scroll to position [74, 0]
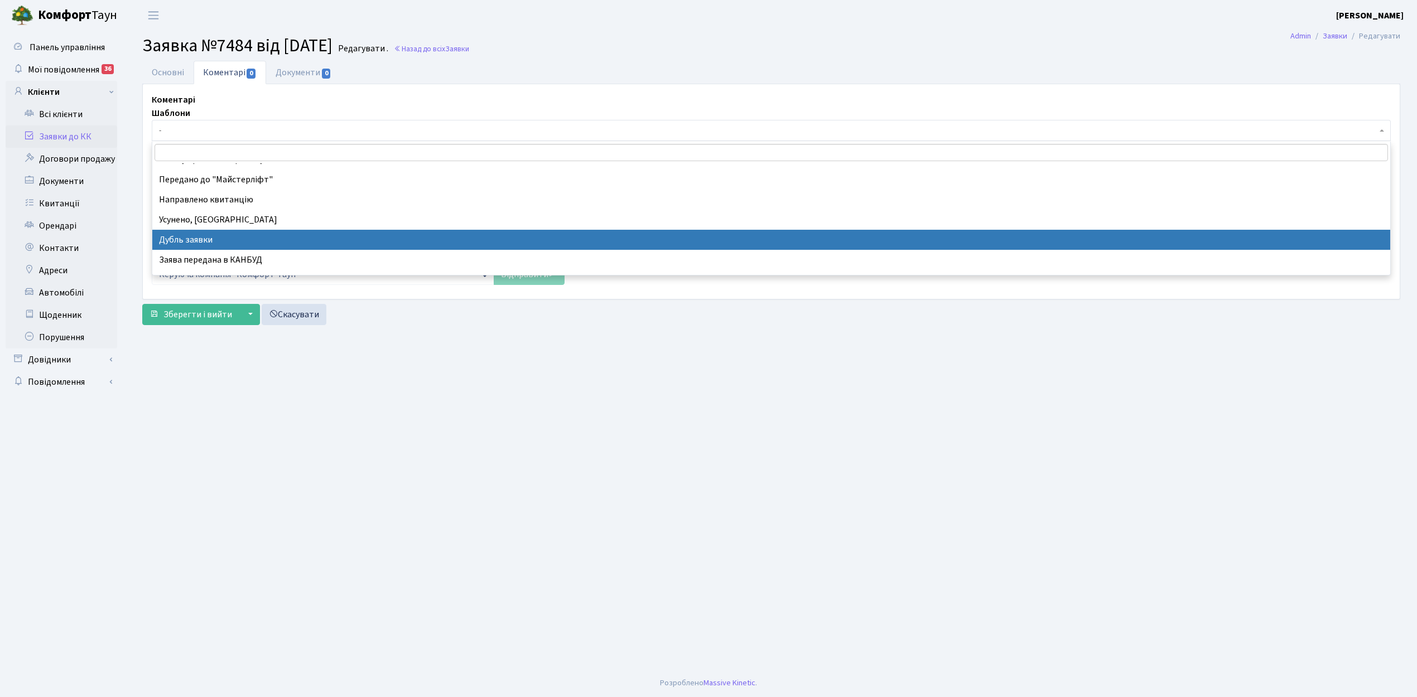
drag, startPoint x: 248, startPoint y: 233, endPoint x: 170, endPoint y: 54, distance: 195.7
select select "17"
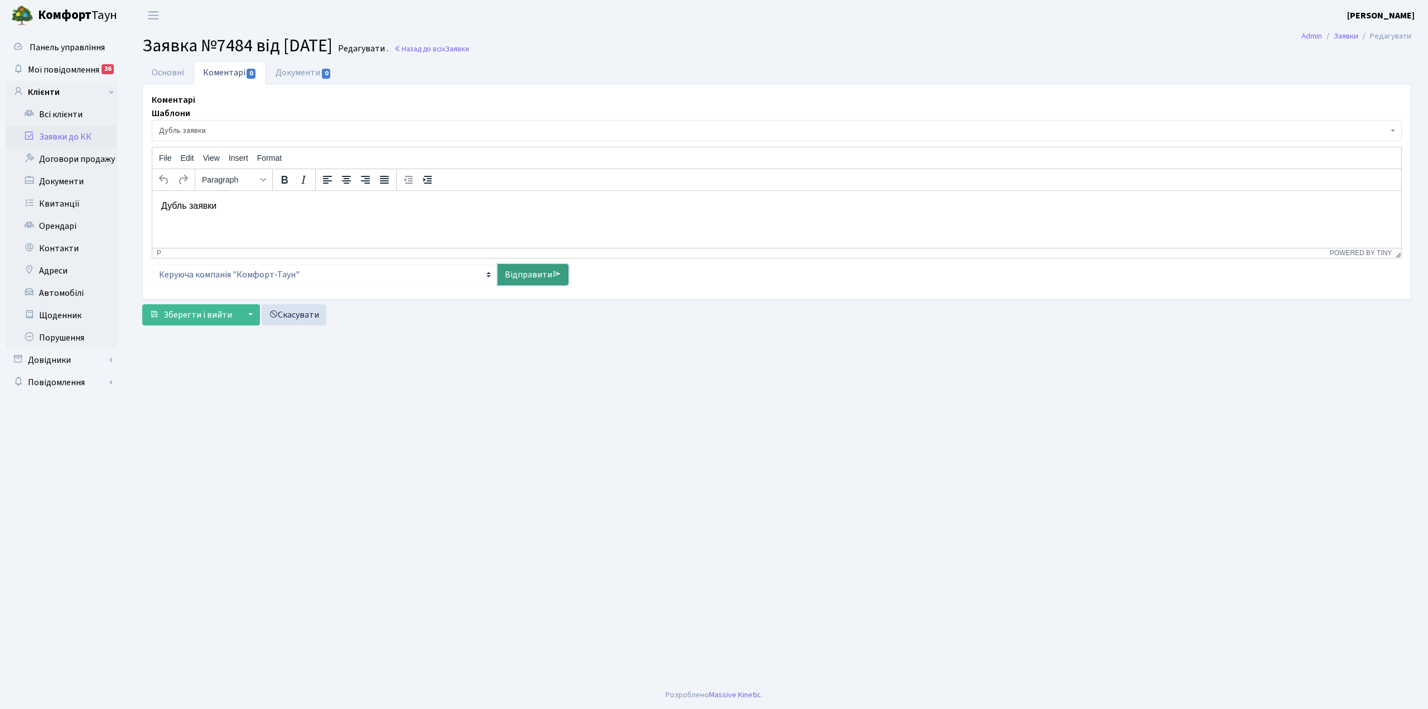
click at [523, 277] on link "Відправити" at bounding box center [533, 274] width 71 height 21
select select
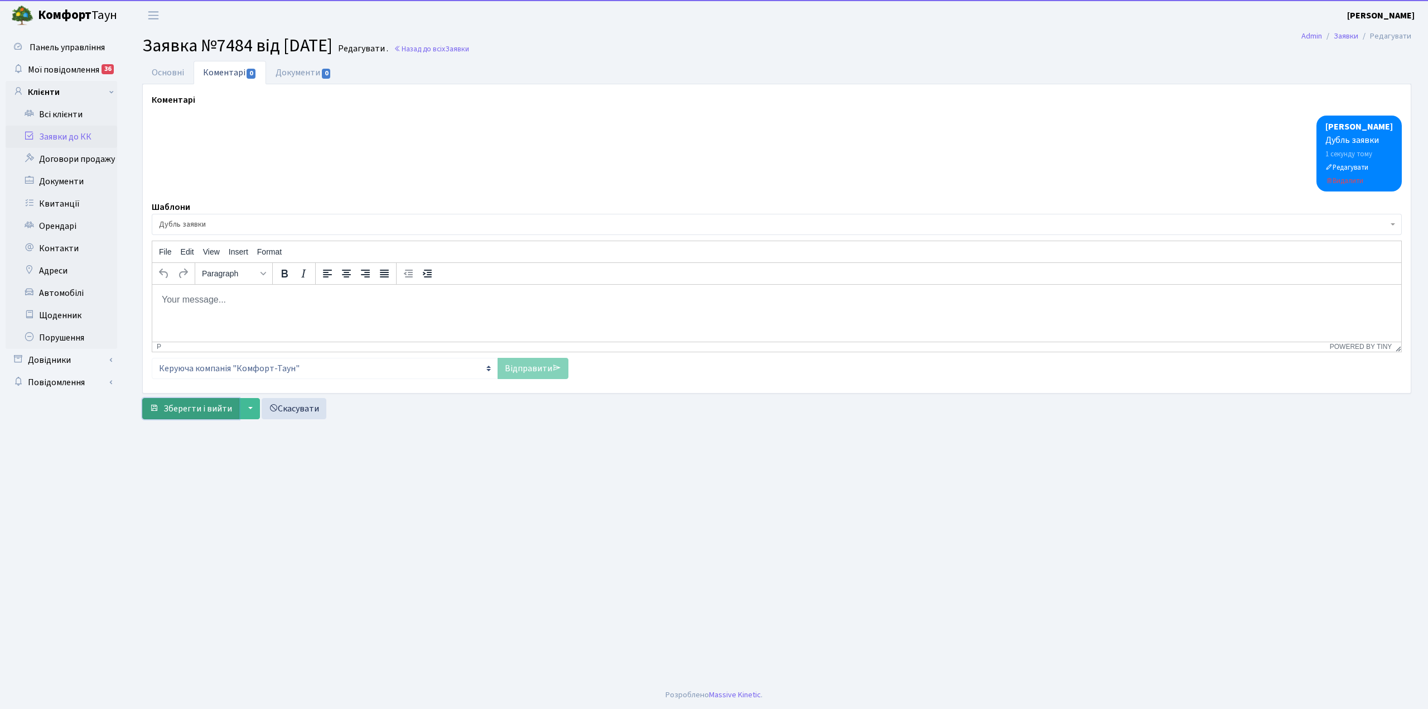
click at [175, 404] on span "Зберегти і вийти" at bounding box center [197, 408] width 69 height 12
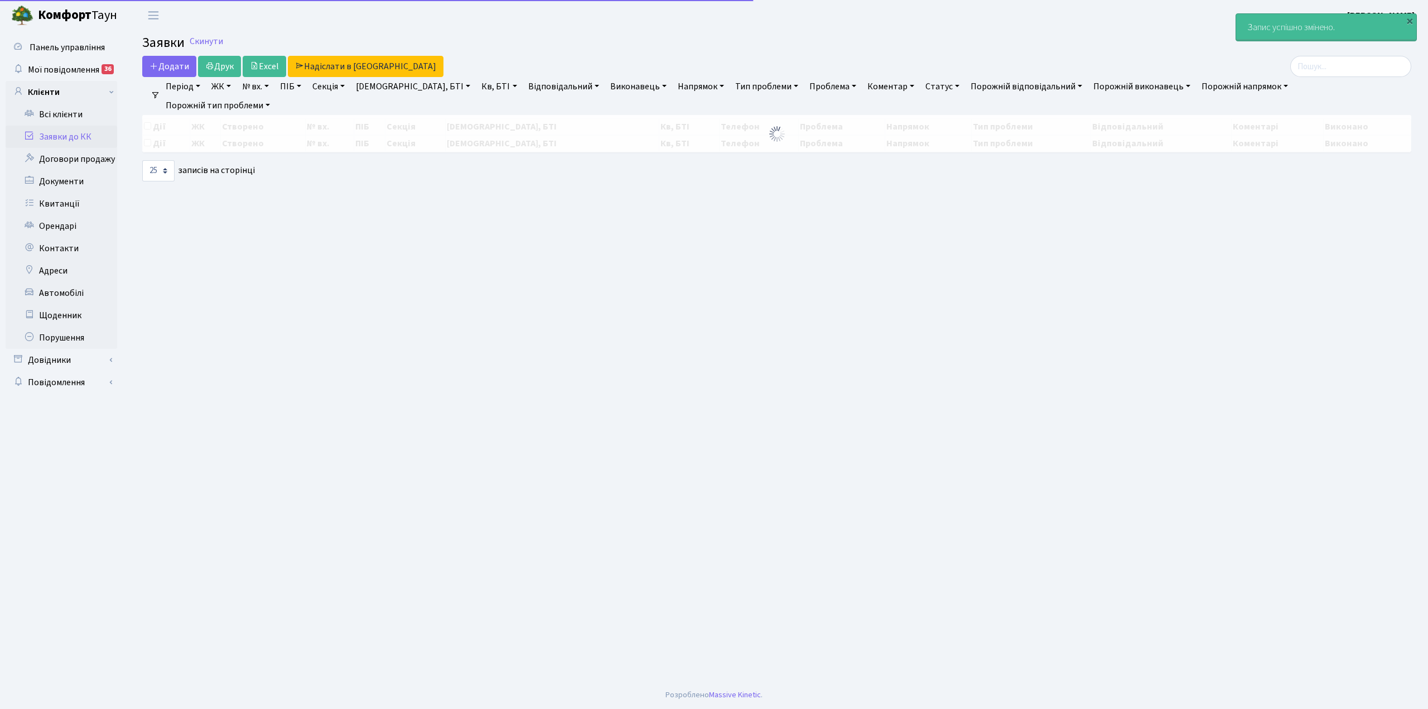
select select "25"
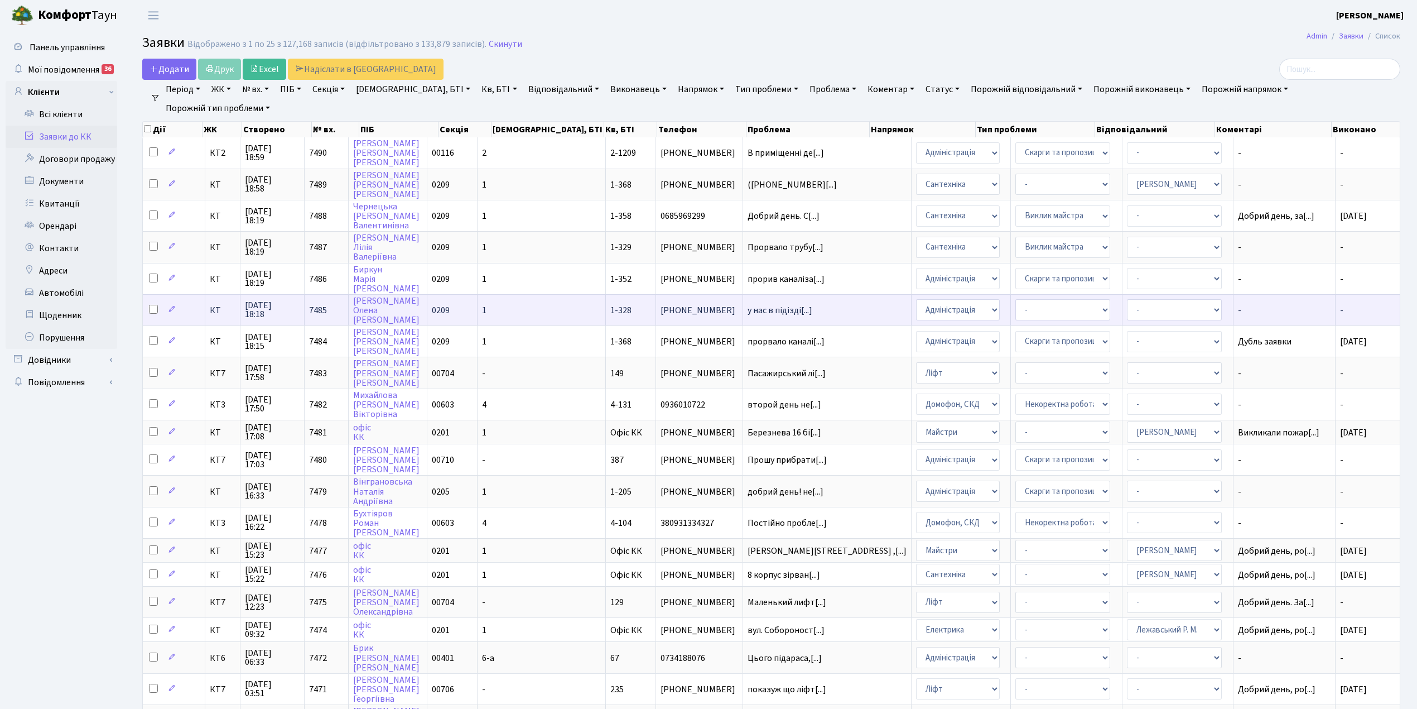
click at [1074, 301] on td "- Відеонагляд Замовлення плану комунікацій Замовлення технічних умов Спільне ви…" at bounding box center [1066, 309] width 111 height 31
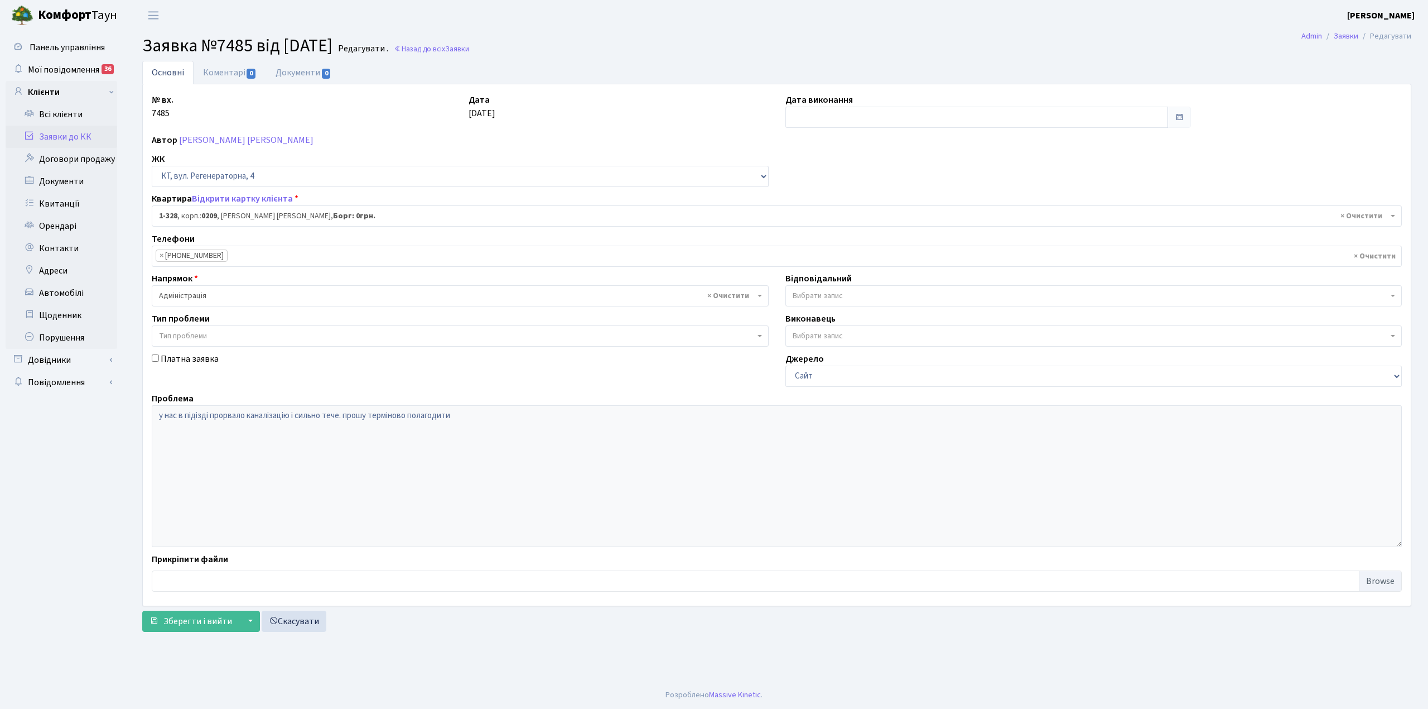
select select "328"
click at [819, 123] on input "text" at bounding box center [977, 117] width 383 height 21
click at [879, 244] on td "30" at bounding box center [880, 241] width 17 height 17
type input "[DATE]"
click at [229, 70] on link "Коментарі 0" at bounding box center [230, 72] width 73 height 23
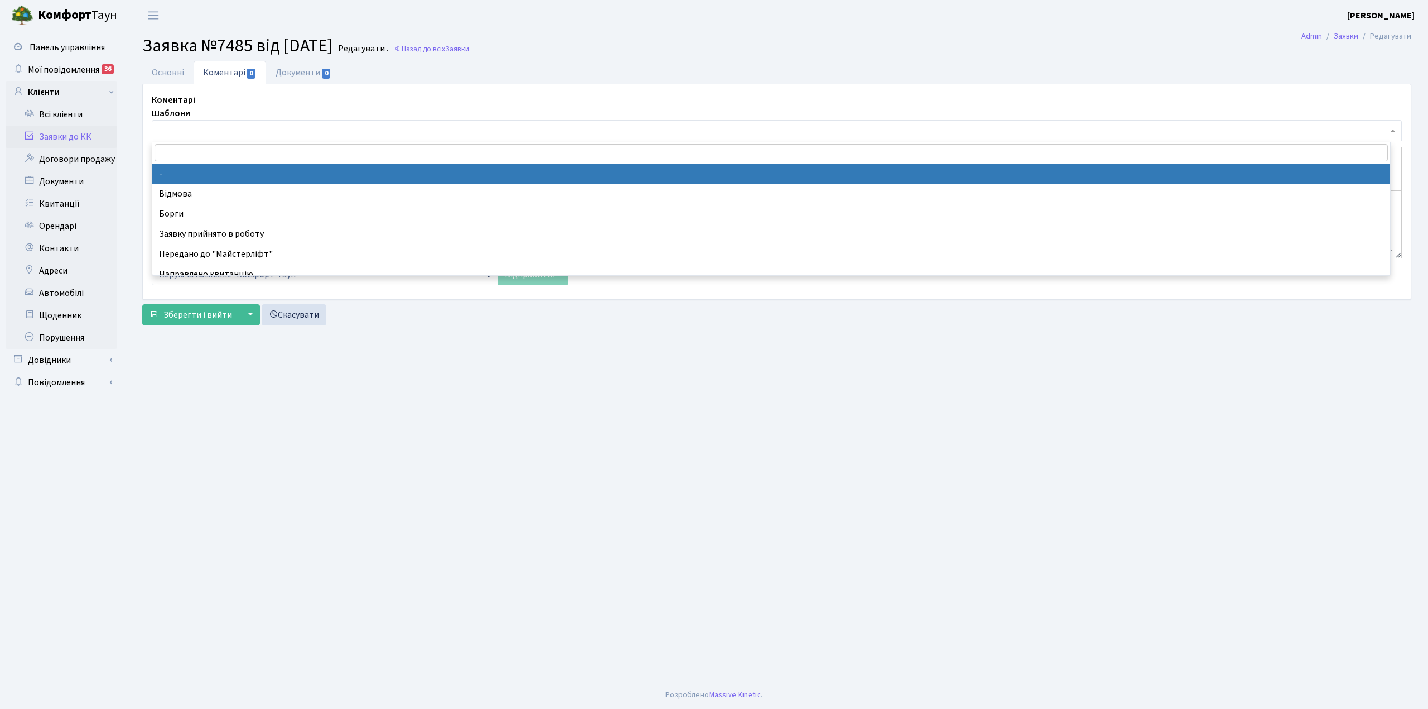
click at [181, 129] on span "-" at bounding box center [773, 130] width 1229 height 11
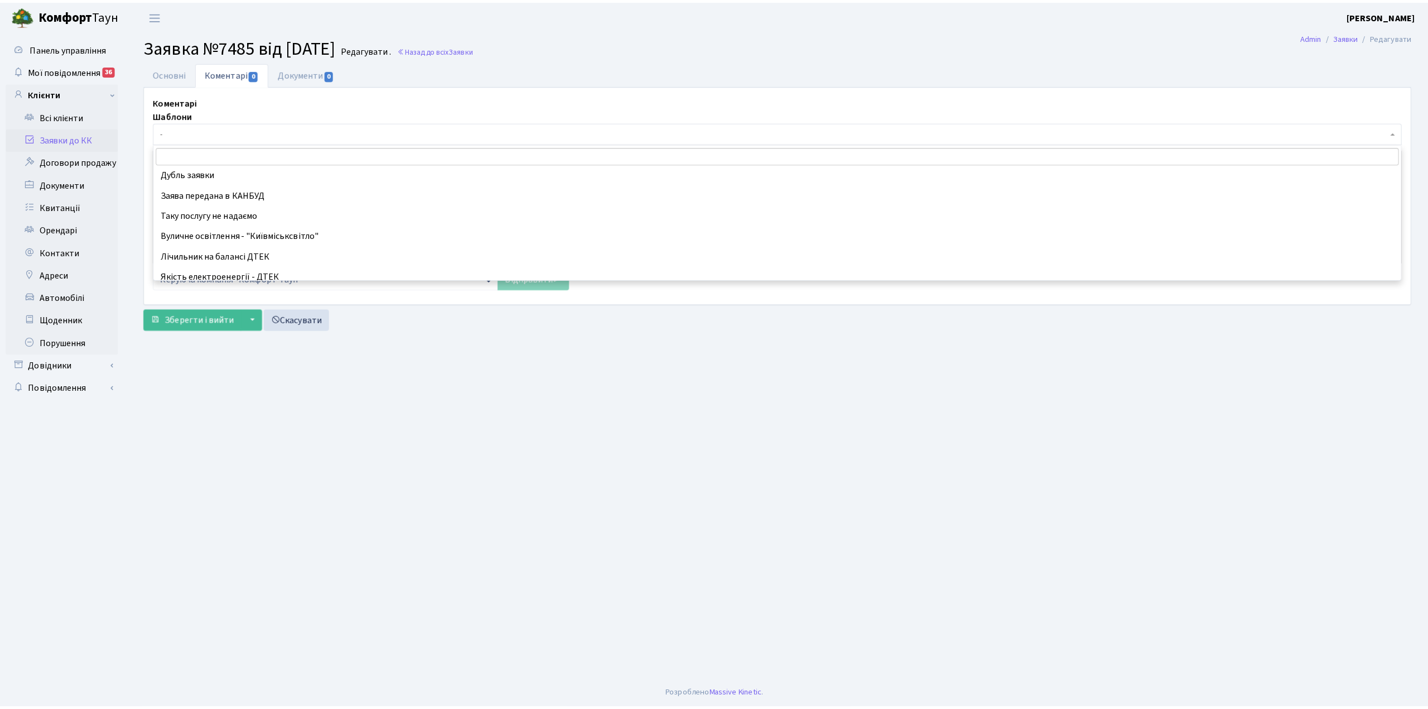
scroll to position [148, 0]
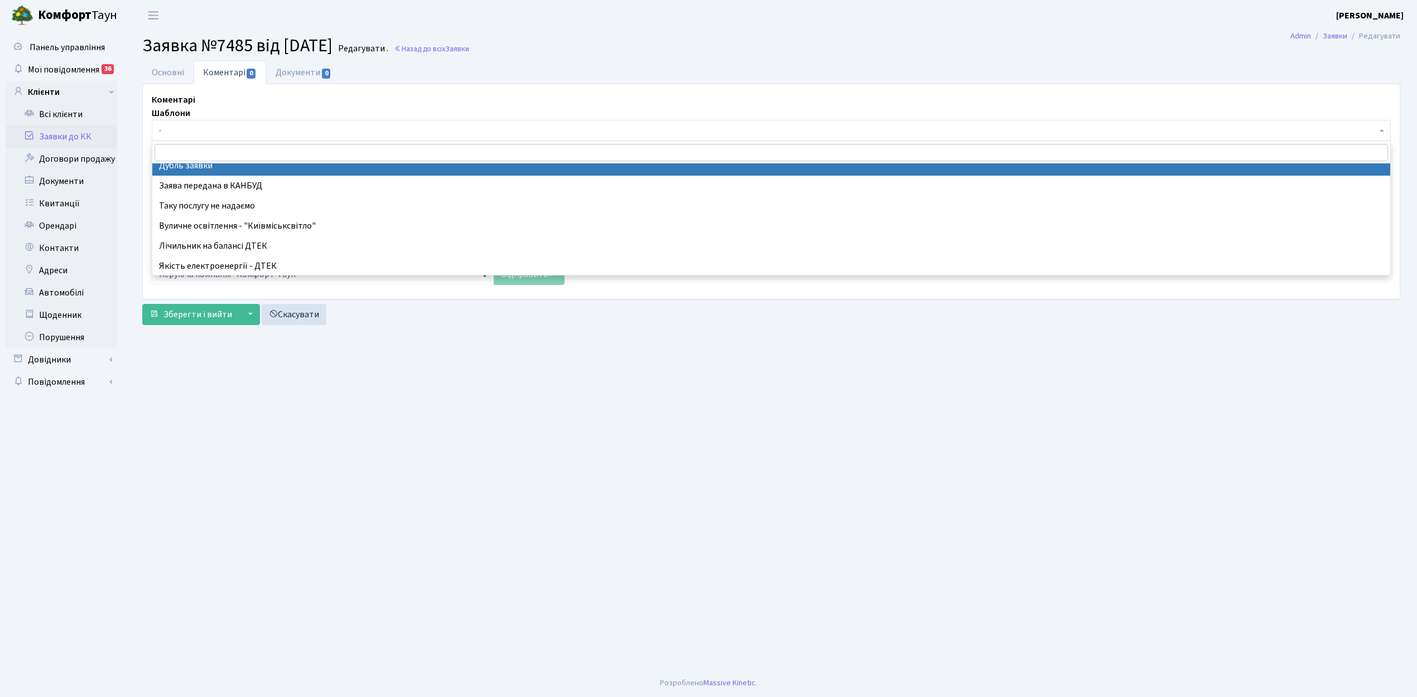
drag, startPoint x: 213, startPoint y: 168, endPoint x: 195, endPoint y: 27, distance: 142.3
select select "17"
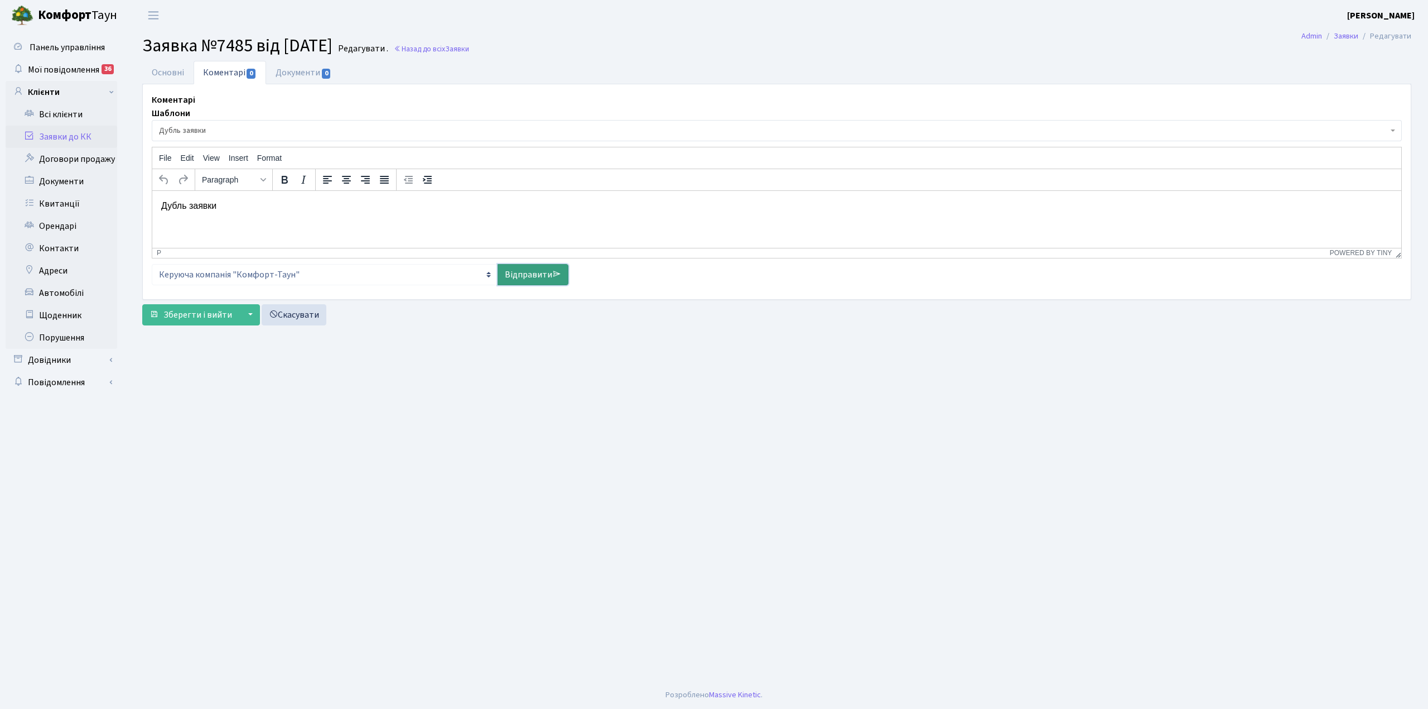
click at [515, 268] on link "Відправити" at bounding box center [533, 274] width 71 height 21
select select
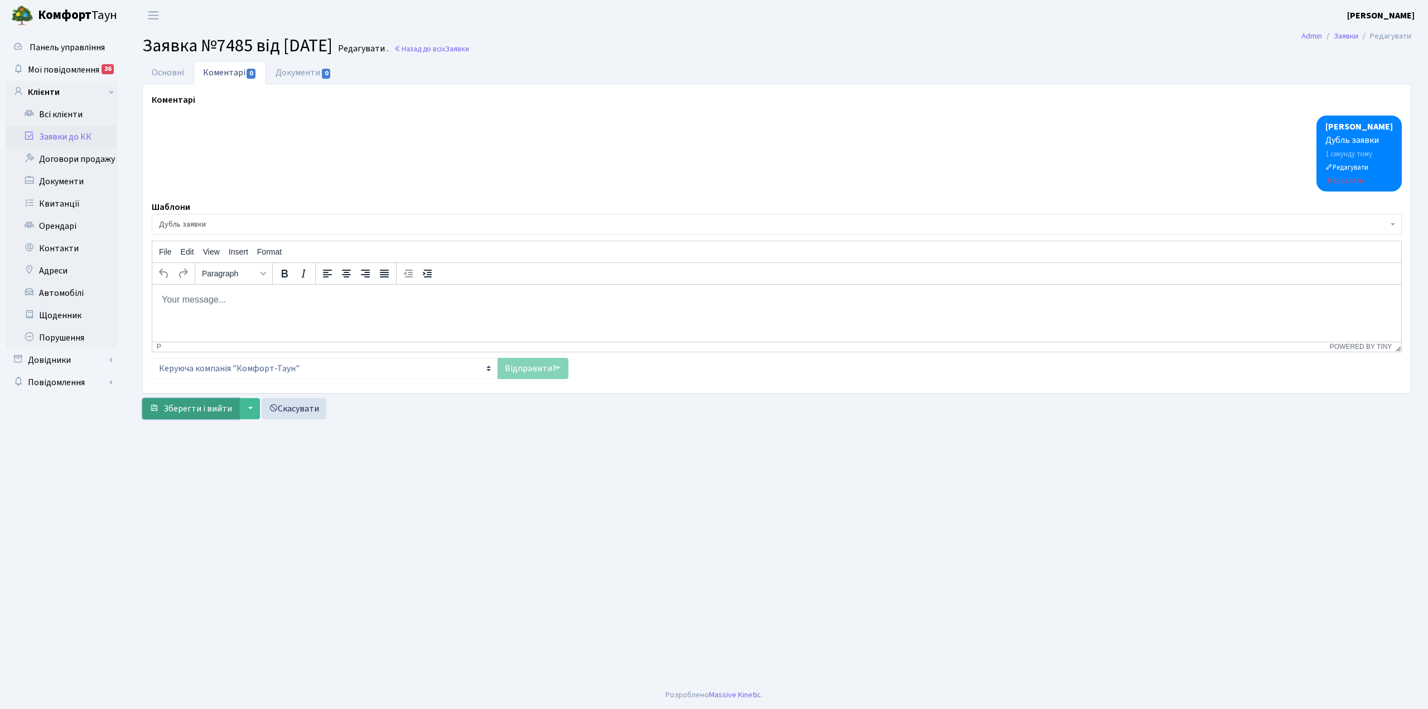
click at [197, 419] on button "Зберегти і вийти" at bounding box center [190, 408] width 97 height 21
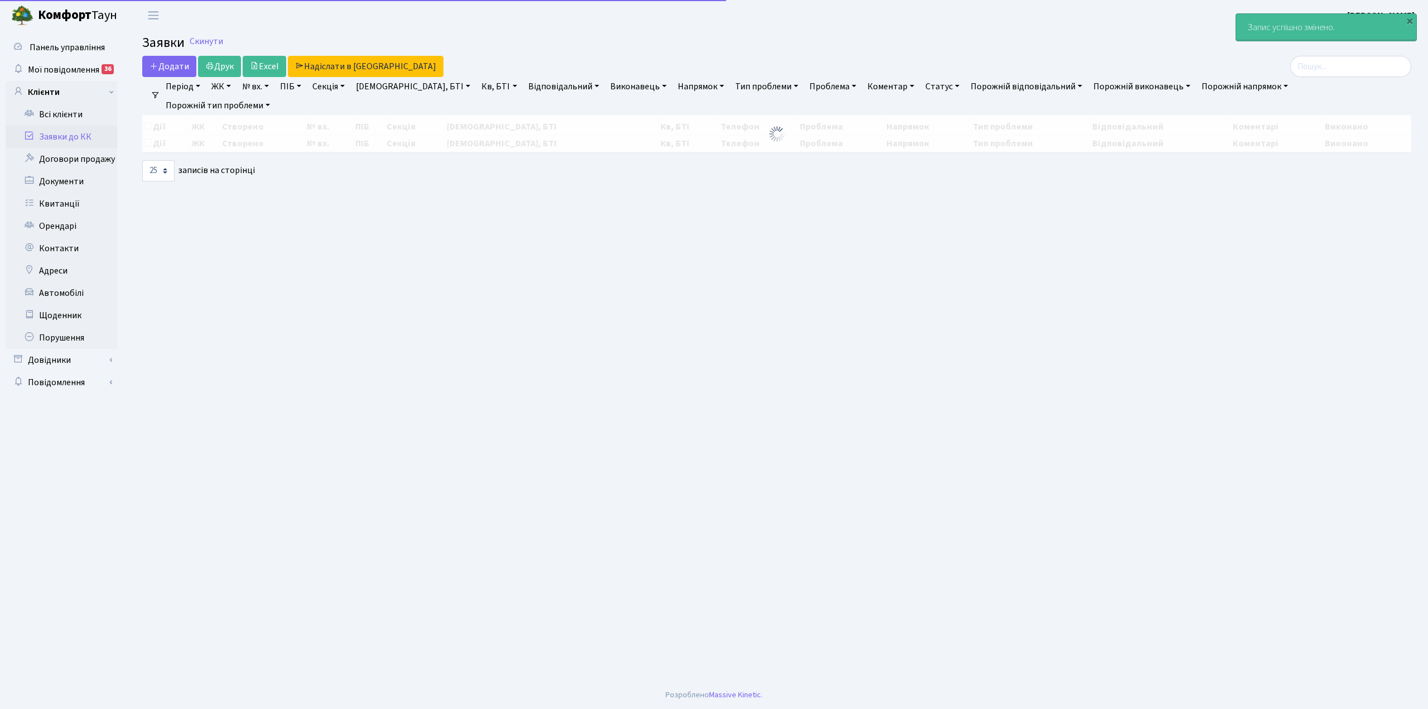
select select "25"
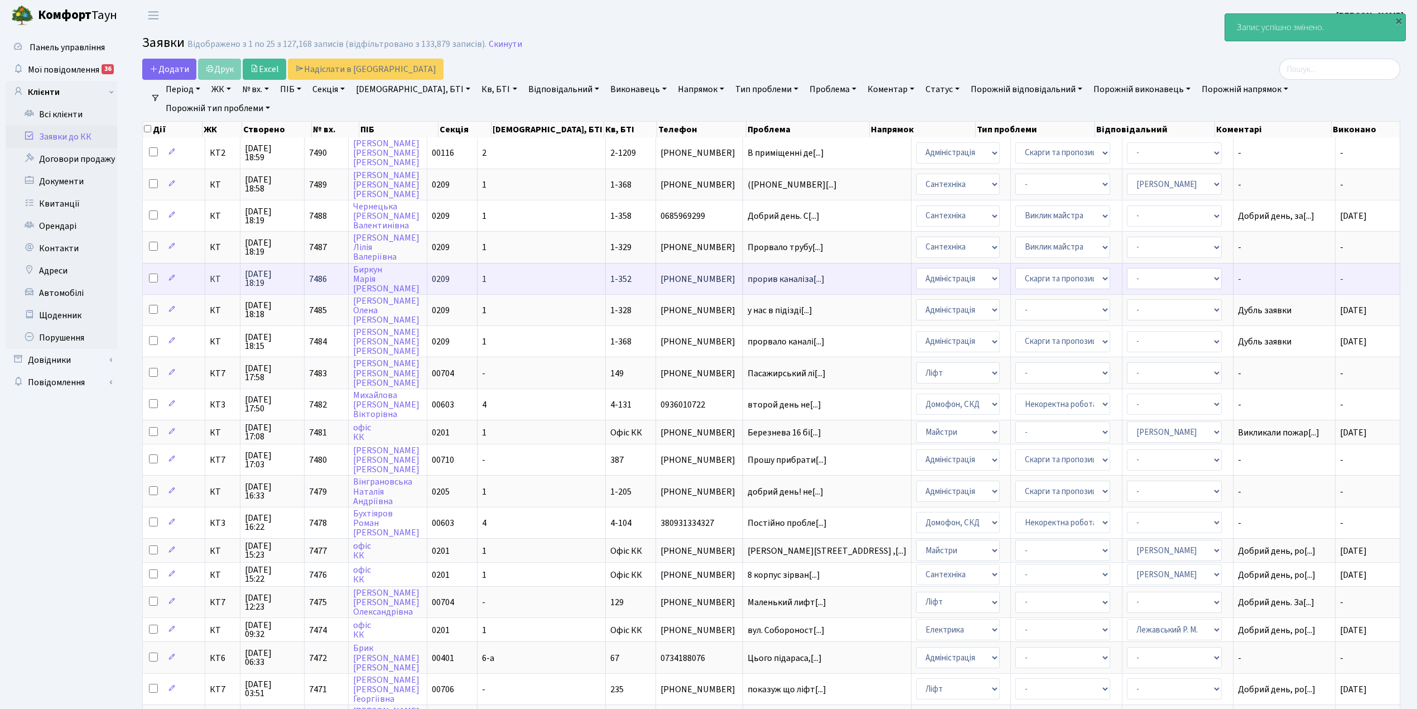
click at [1348, 272] on td "-" at bounding box center [1368, 278] width 65 height 31
click at [1072, 268] on td "- Відеонагляд Замовлення плану комунікацій Замовлення технічних умов Спільне ви…" at bounding box center [1066, 278] width 111 height 31
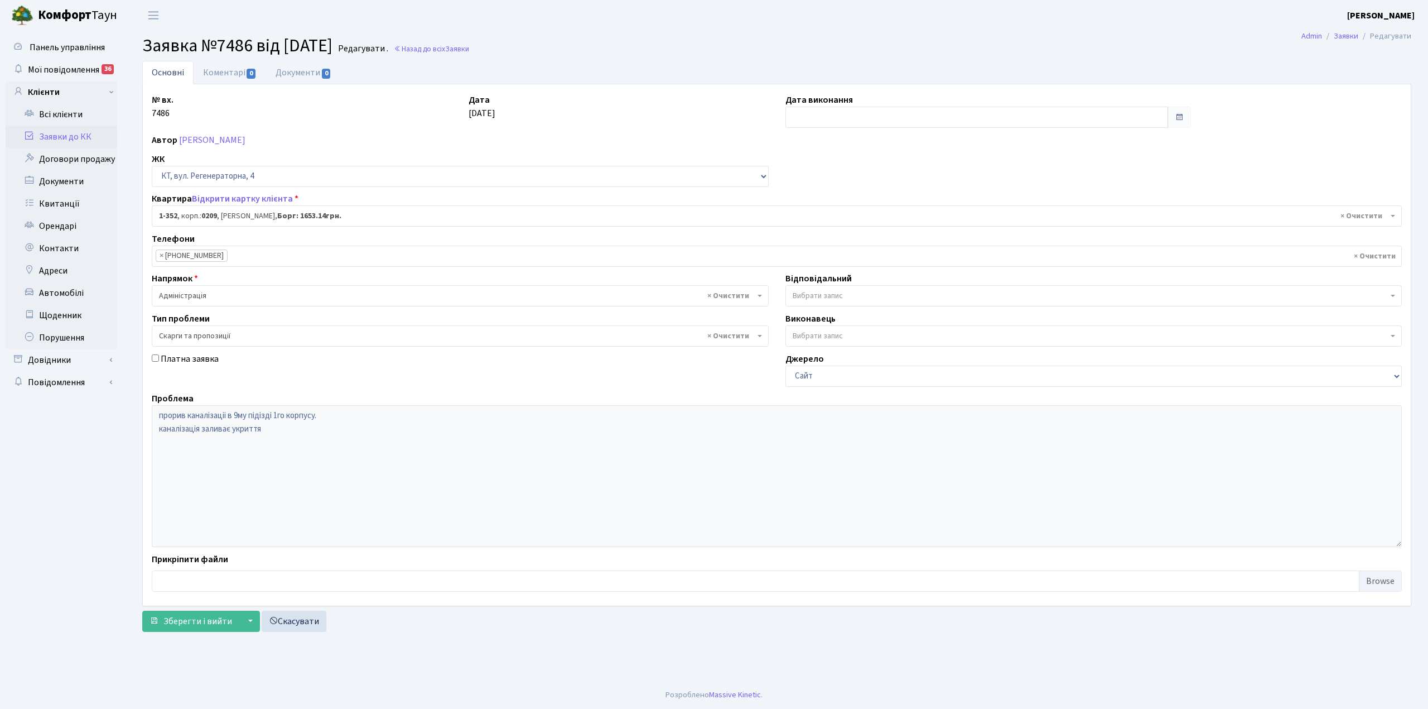
select select "352"
select select "55"
click at [820, 112] on input "text" at bounding box center [977, 117] width 383 height 21
click at [875, 243] on td "30" at bounding box center [880, 241] width 17 height 17
type input "[DATE]"
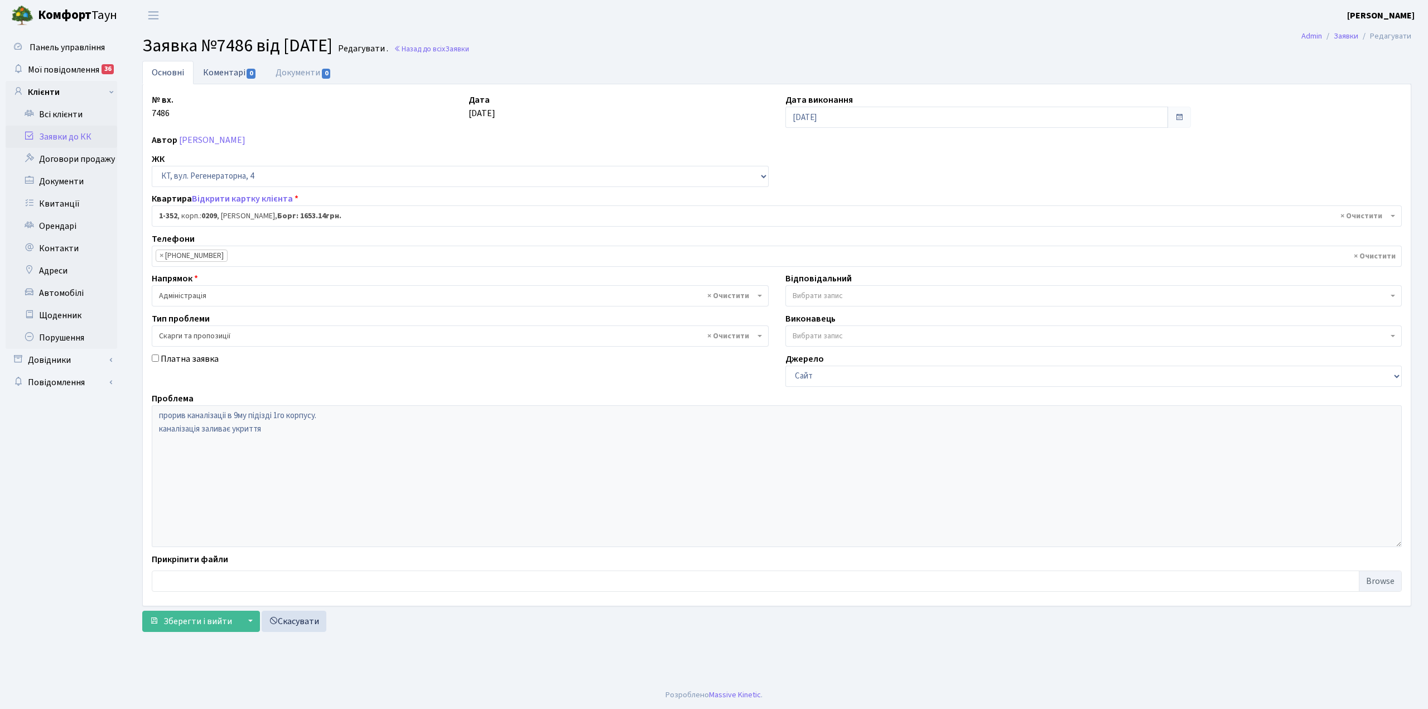
click at [228, 67] on link "Коментарі 0" at bounding box center [230, 72] width 73 height 23
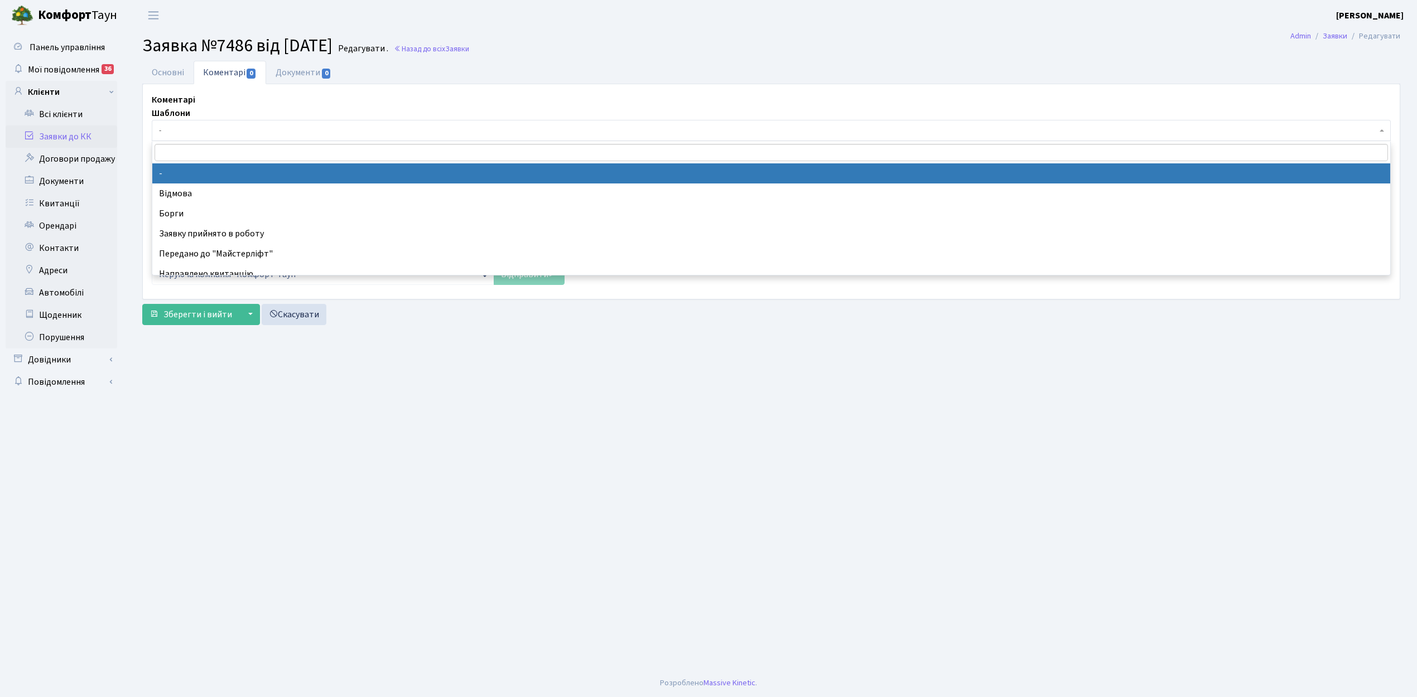
click at [188, 128] on span "-" at bounding box center [768, 130] width 1218 height 11
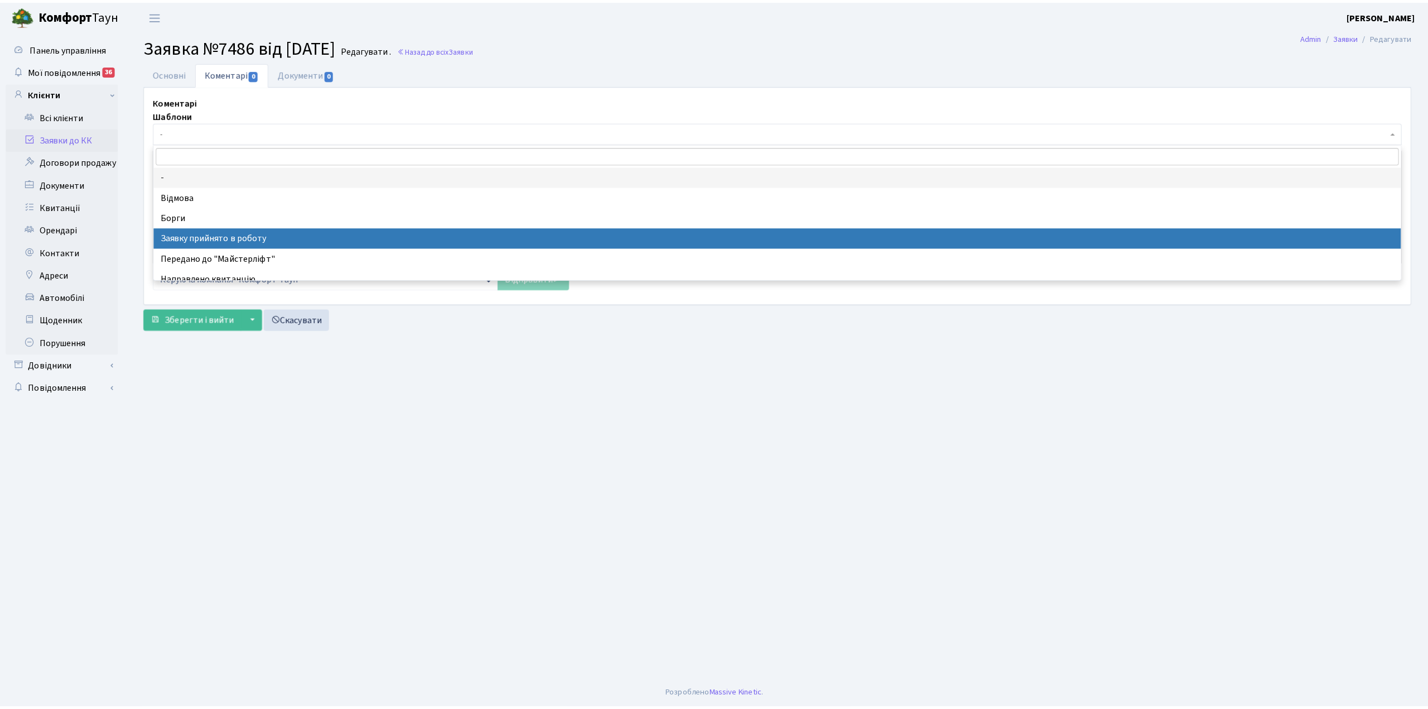
scroll to position [74, 0]
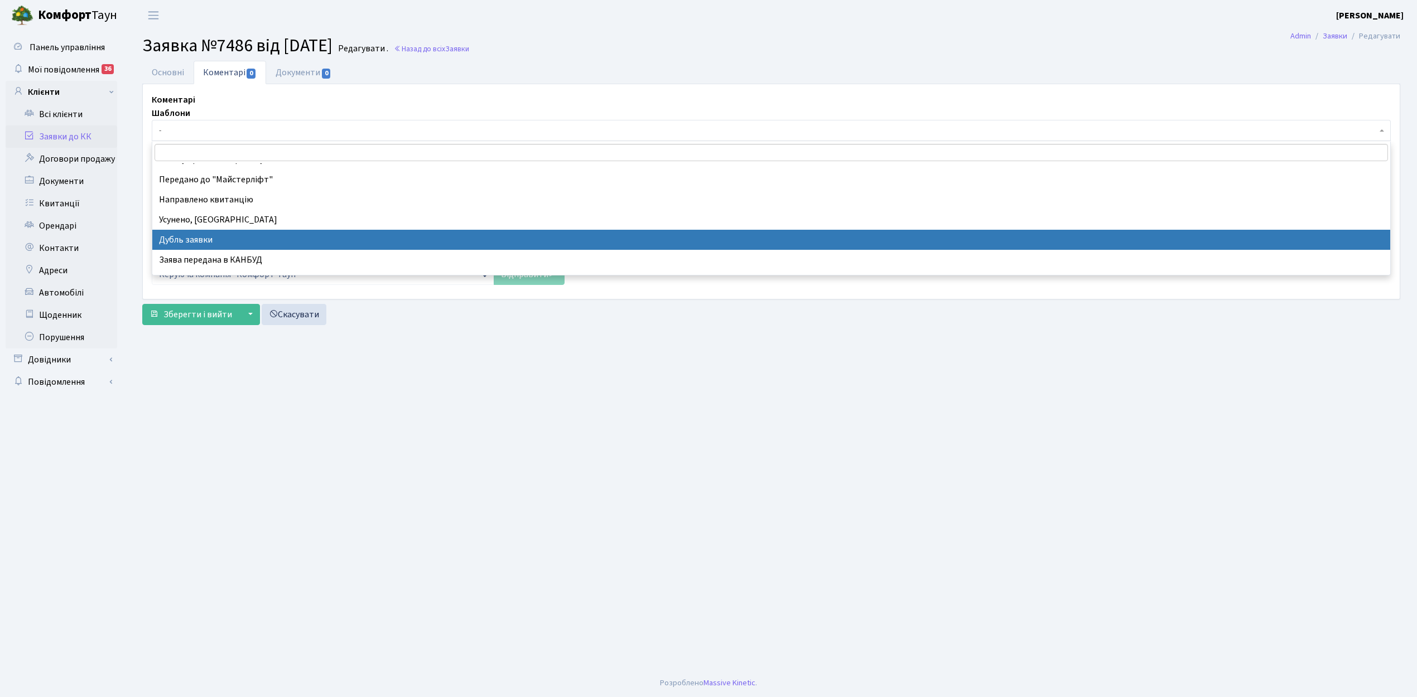
select select "17"
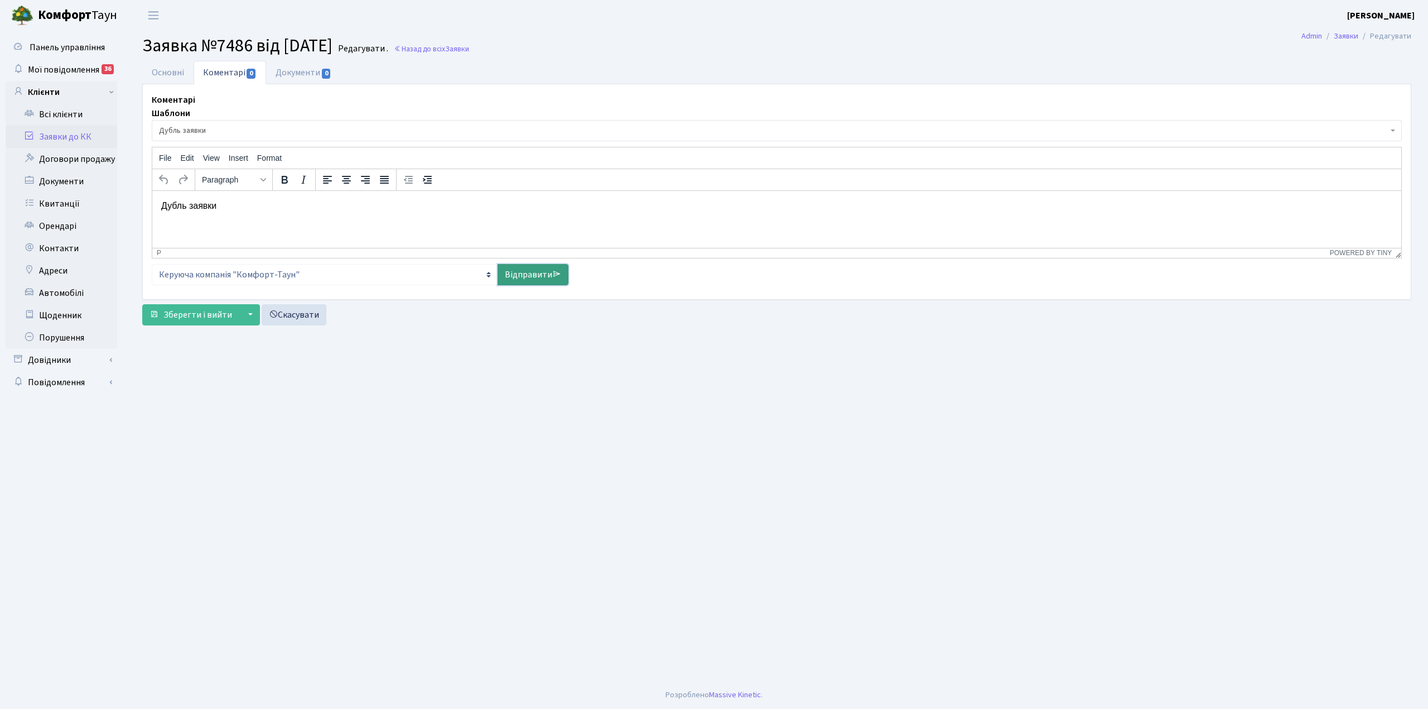
click at [521, 277] on link "Відправити" at bounding box center [533, 274] width 71 height 21
select select
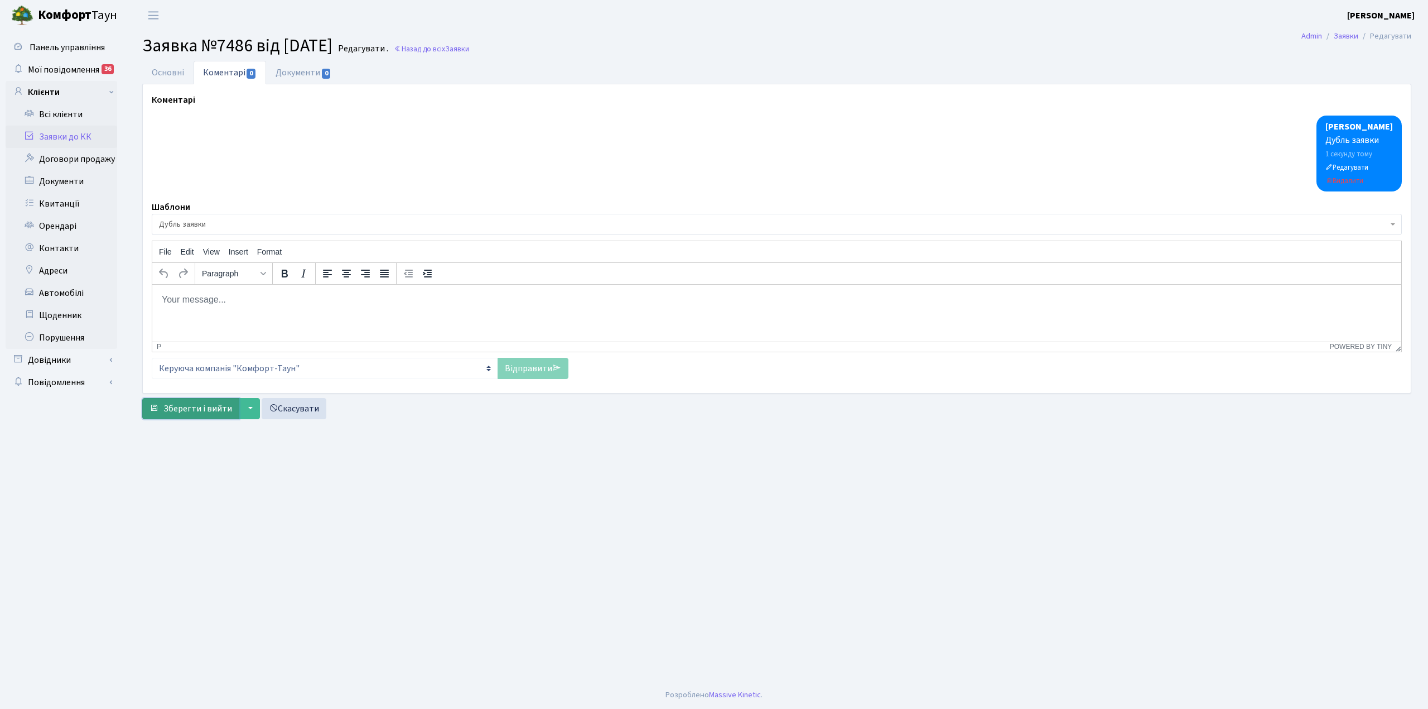
click at [218, 411] on span "Зберегти і вийти" at bounding box center [197, 408] width 69 height 12
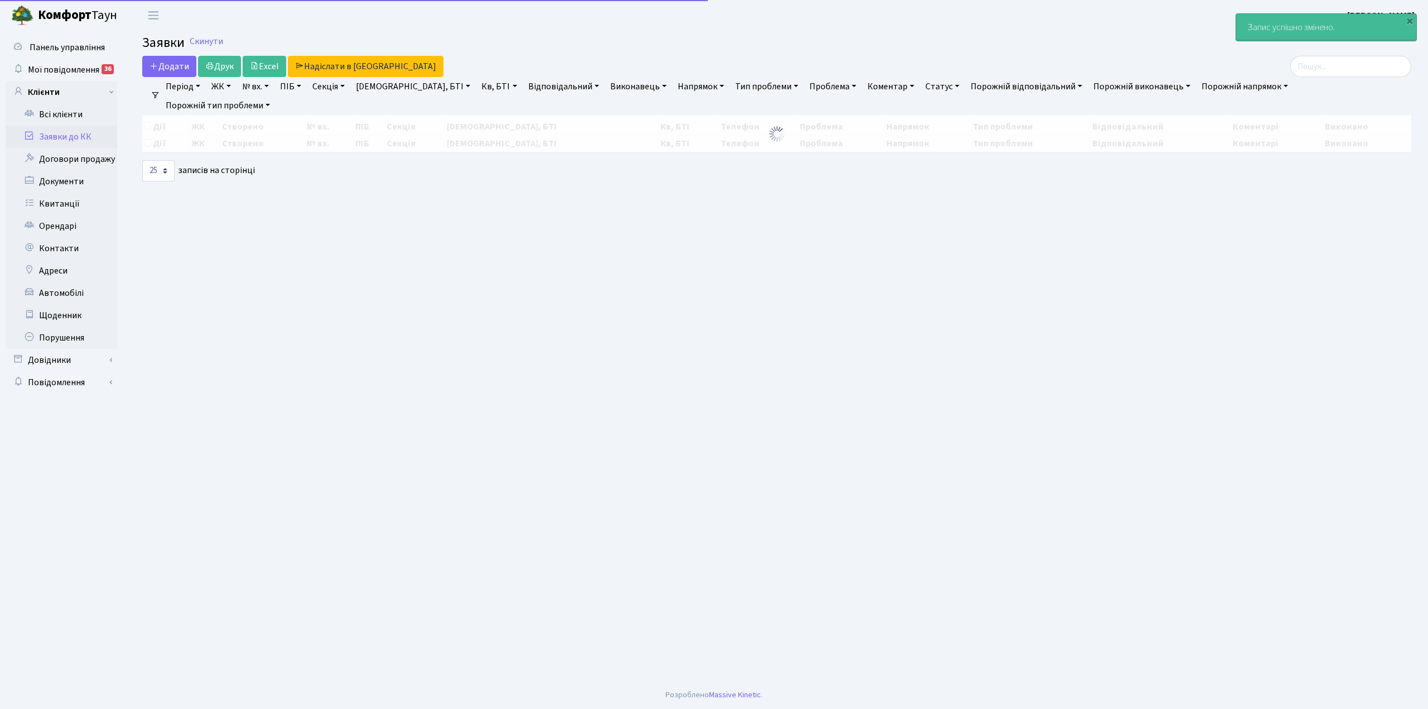
select select "25"
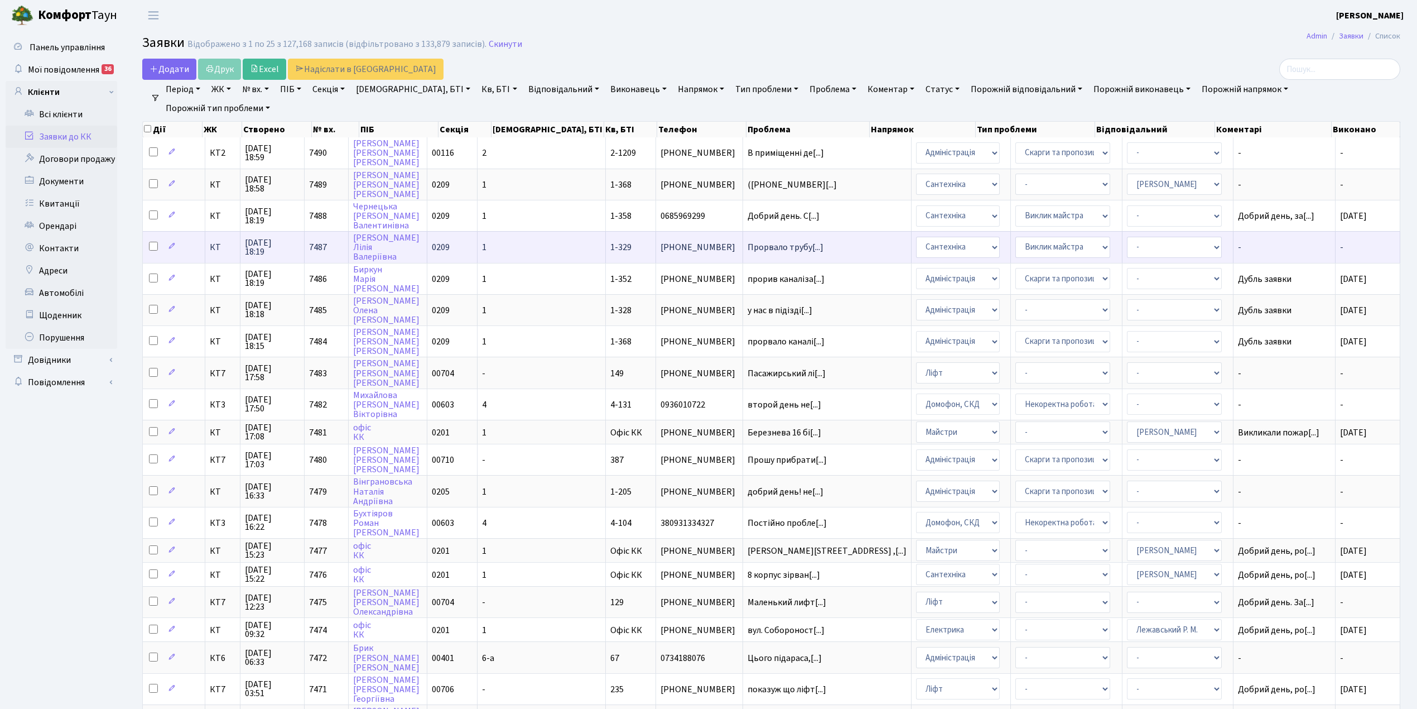
click at [690, 243] on span "[PHONE_NUMBER]" at bounding box center [700, 247] width 78 height 9
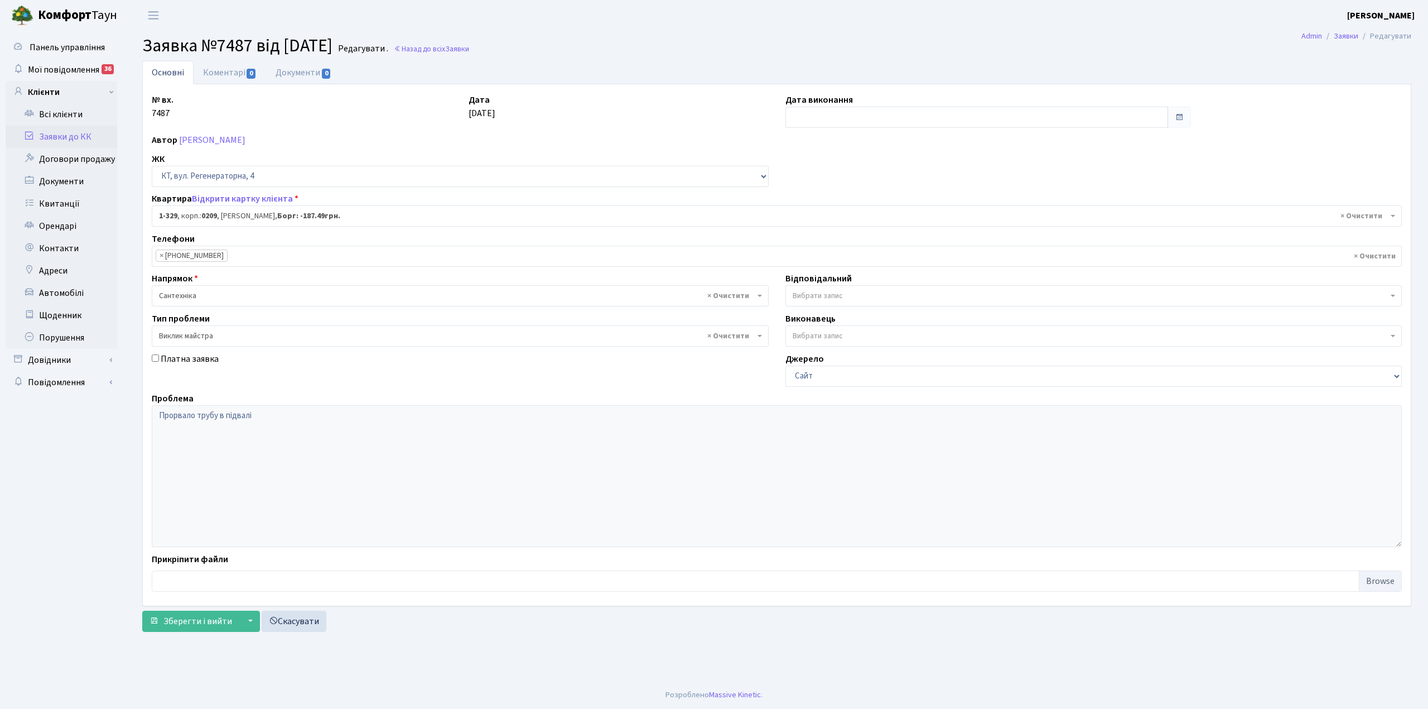
select select "329"
select select "29"
click at [804, 114] on input "text" at bounding box center [977, 117] width 383 height 21
click at [875, 239] on td "30" at bounding box center [880, 241] width 17 height 17
type input "[DATE]"
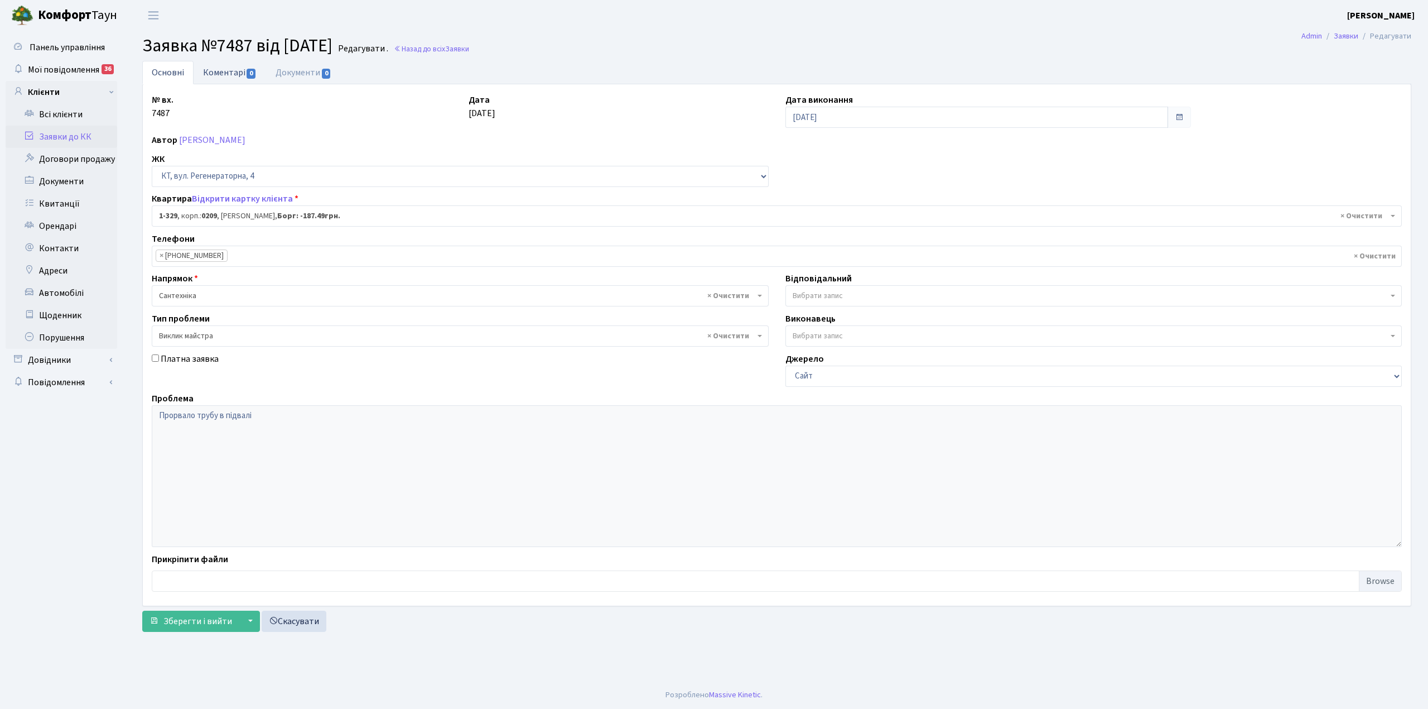
click at [235, 76] on link "Коментарі 0" at bounding box center [230, 72] width 73 height 23
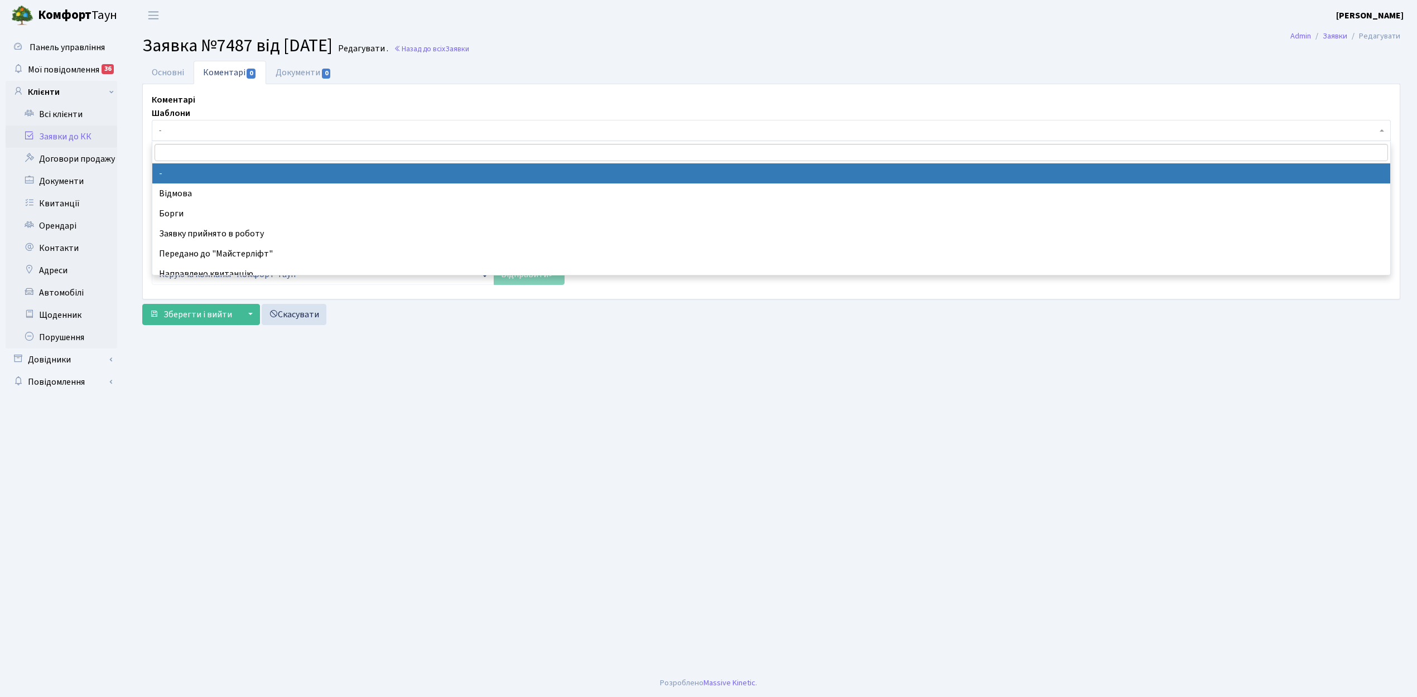
click at [221, 126] on span "-" at bounding box center [768, 130] width 1218 height 11
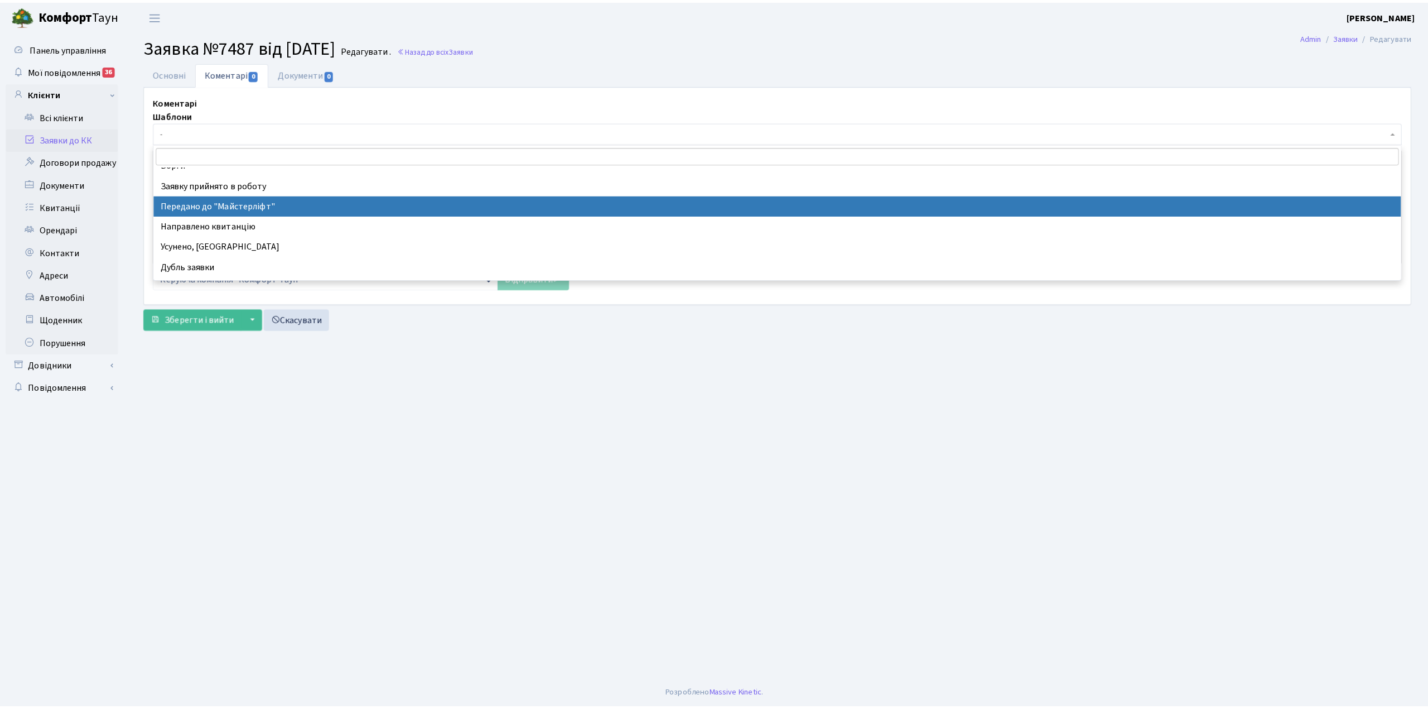
scroll to position [74, 0]
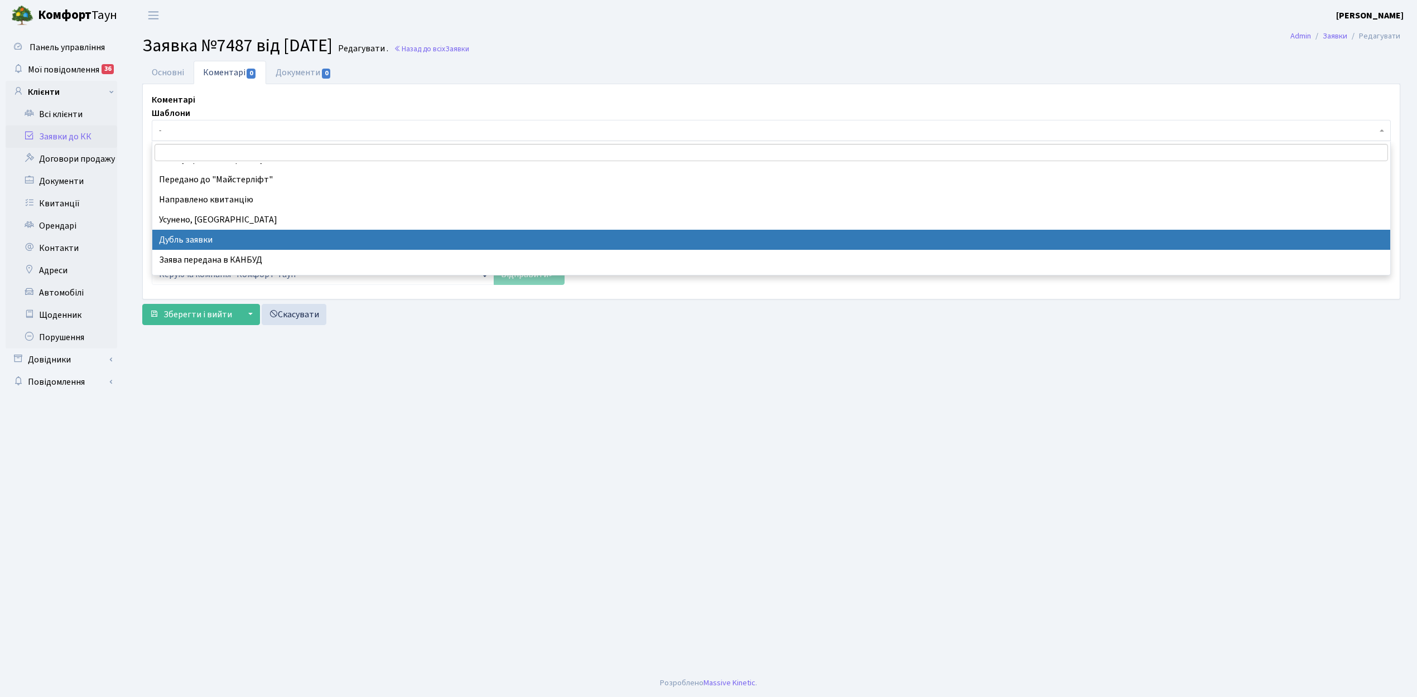
select select "17"
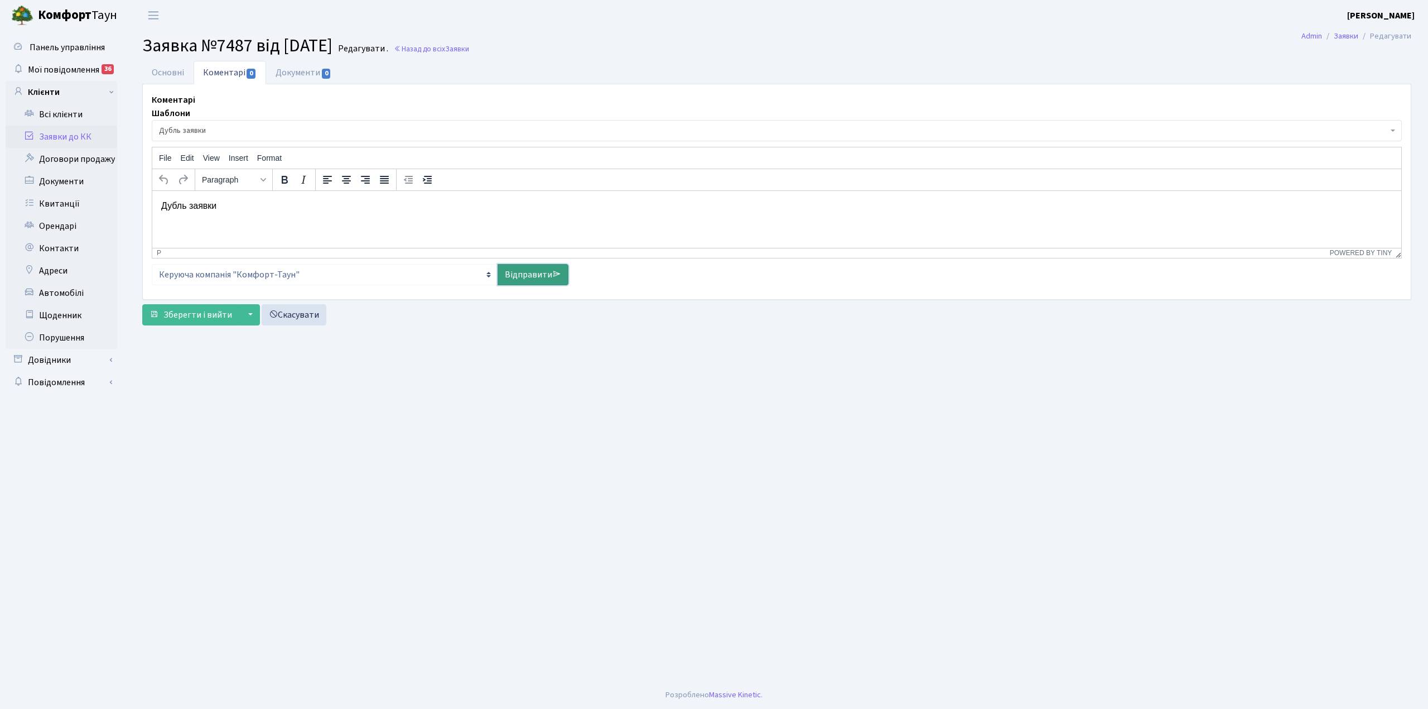
click at [529, 276] on link "Відправити" at bounding box center [533, 274] width 71 height 21
select select
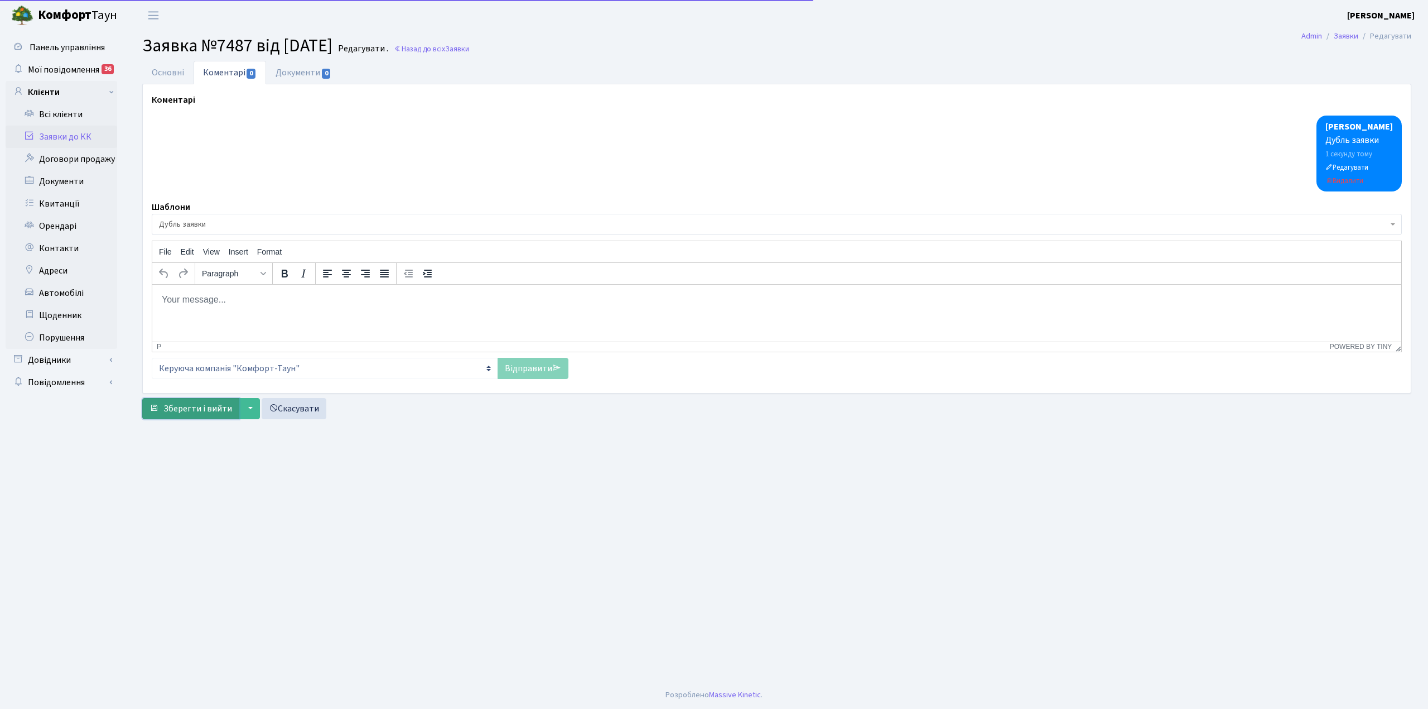
click at [193, 404] on span "Зберегти і вийти" at bounding box center [197, 408] width 69 height 12
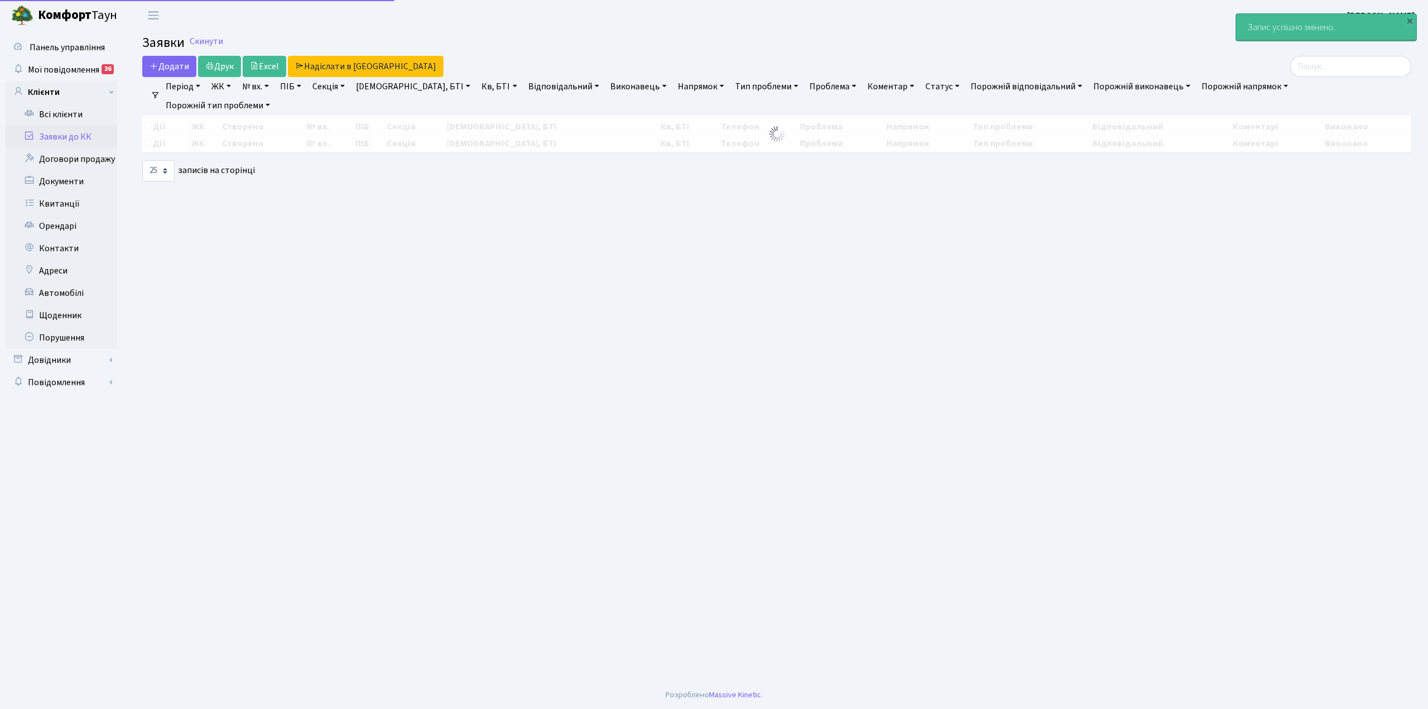
select select "25"
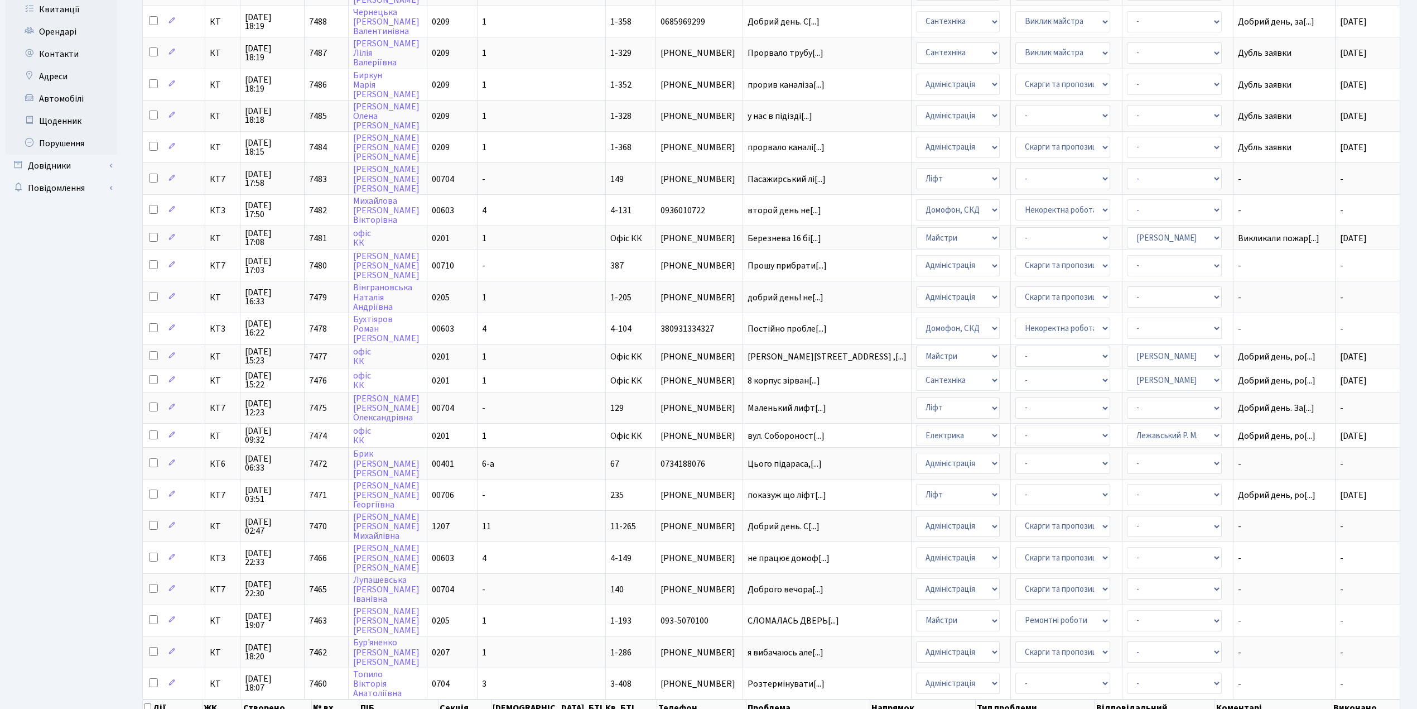
scroll to position [230, 0]
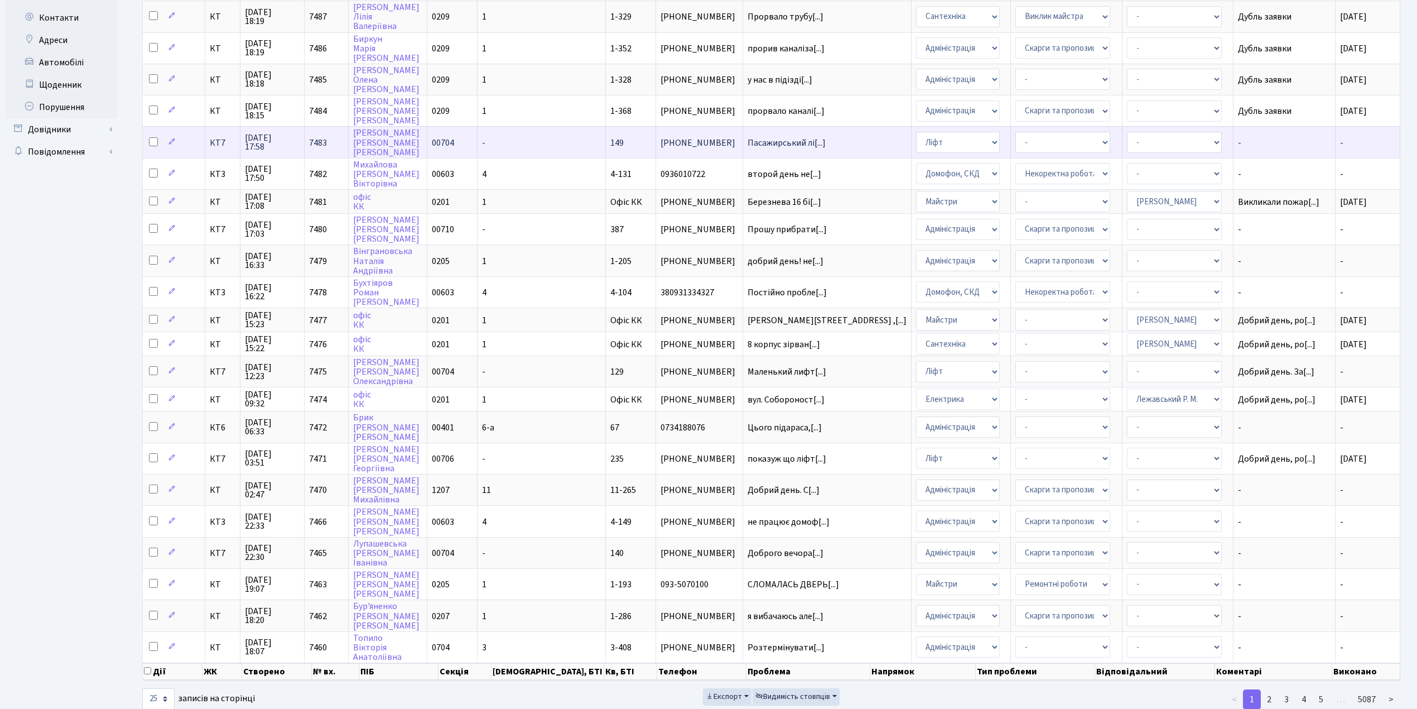
click at [543, 136] on td "-" at bounding box center [542, 141] width 128 height 31
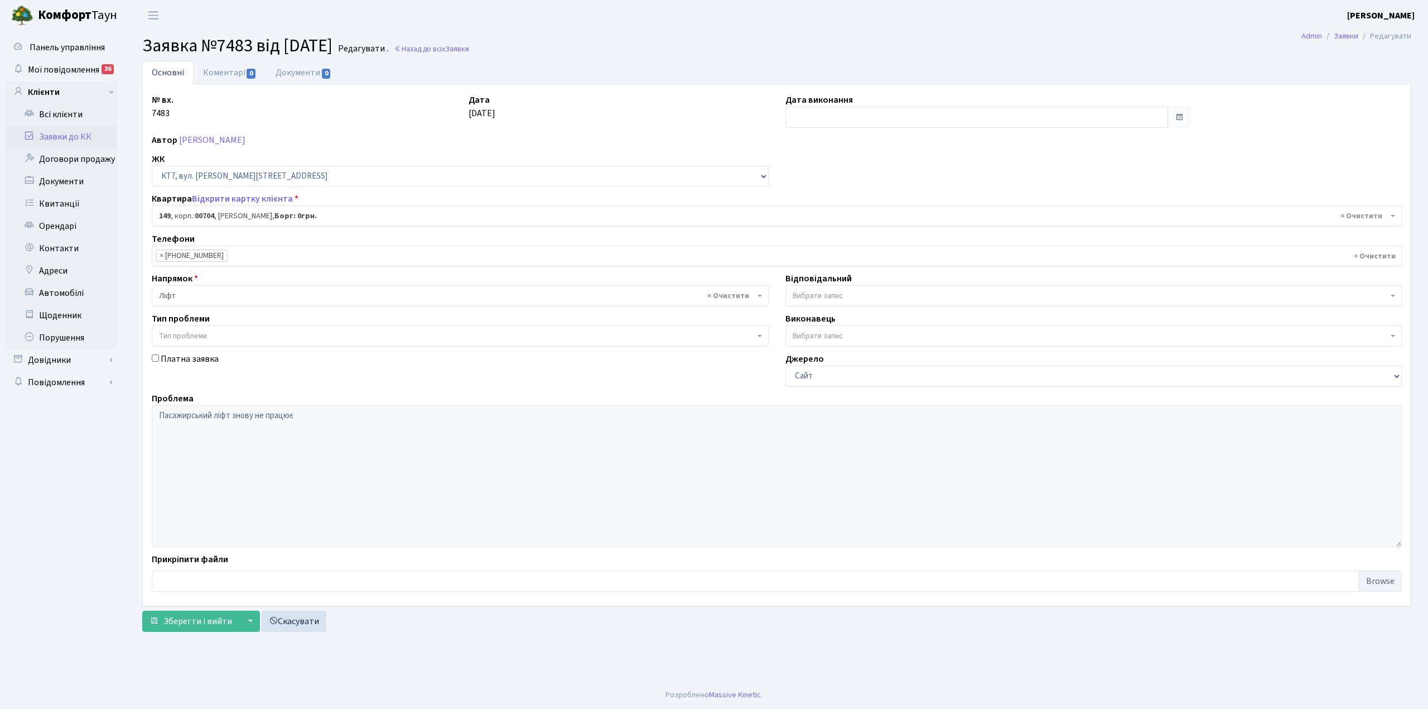
select select "18552"
click at [221, 70] on link "Коментарі 0" at bounding box center [230, 72] width 73 height 23
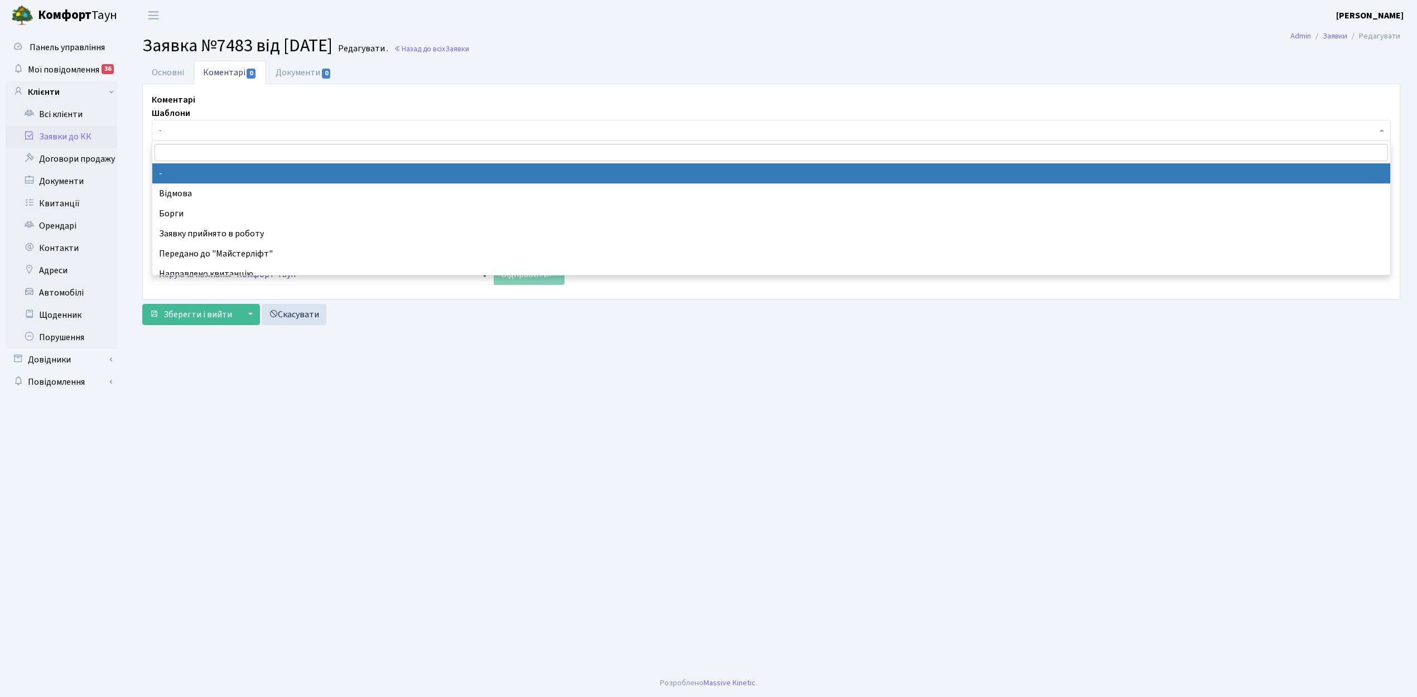
click at [210, 130] on span "-" at bounding box center [768, 130] width 1218 height 11
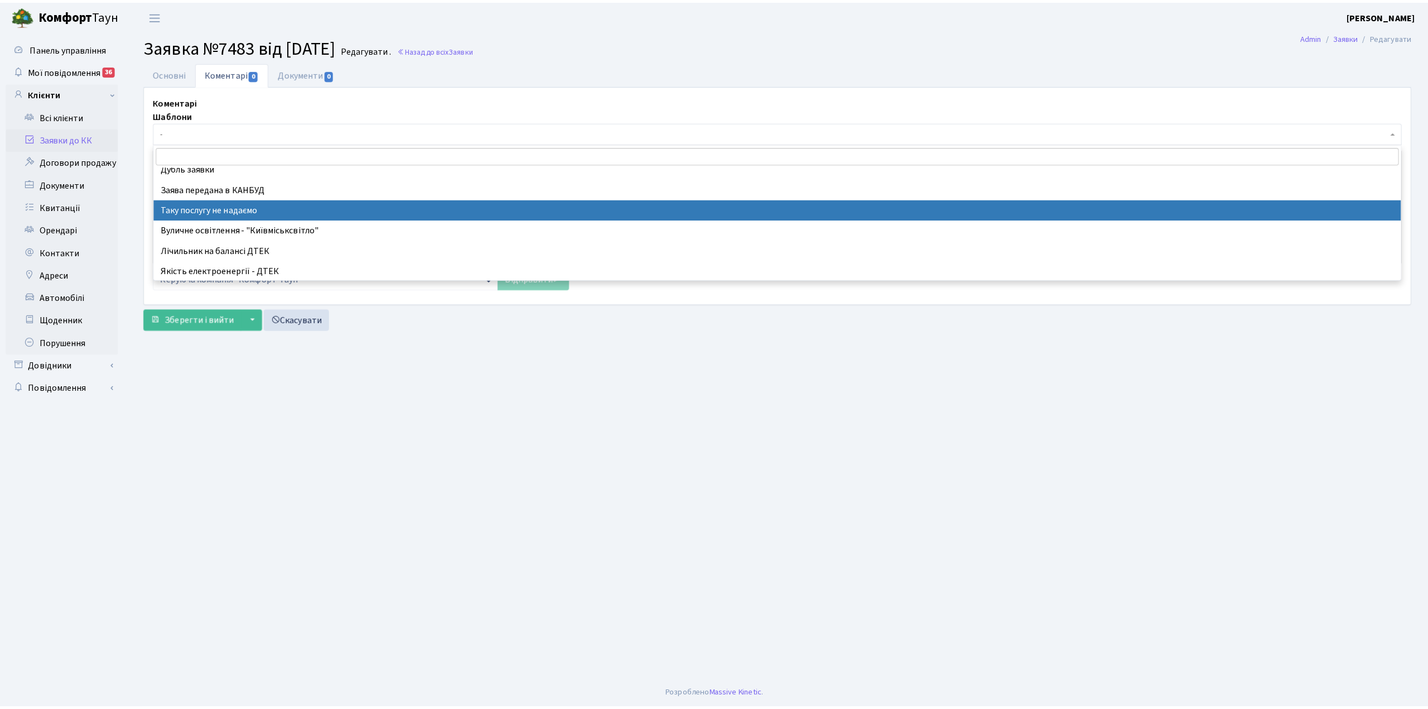
scroll to position [74, 0]
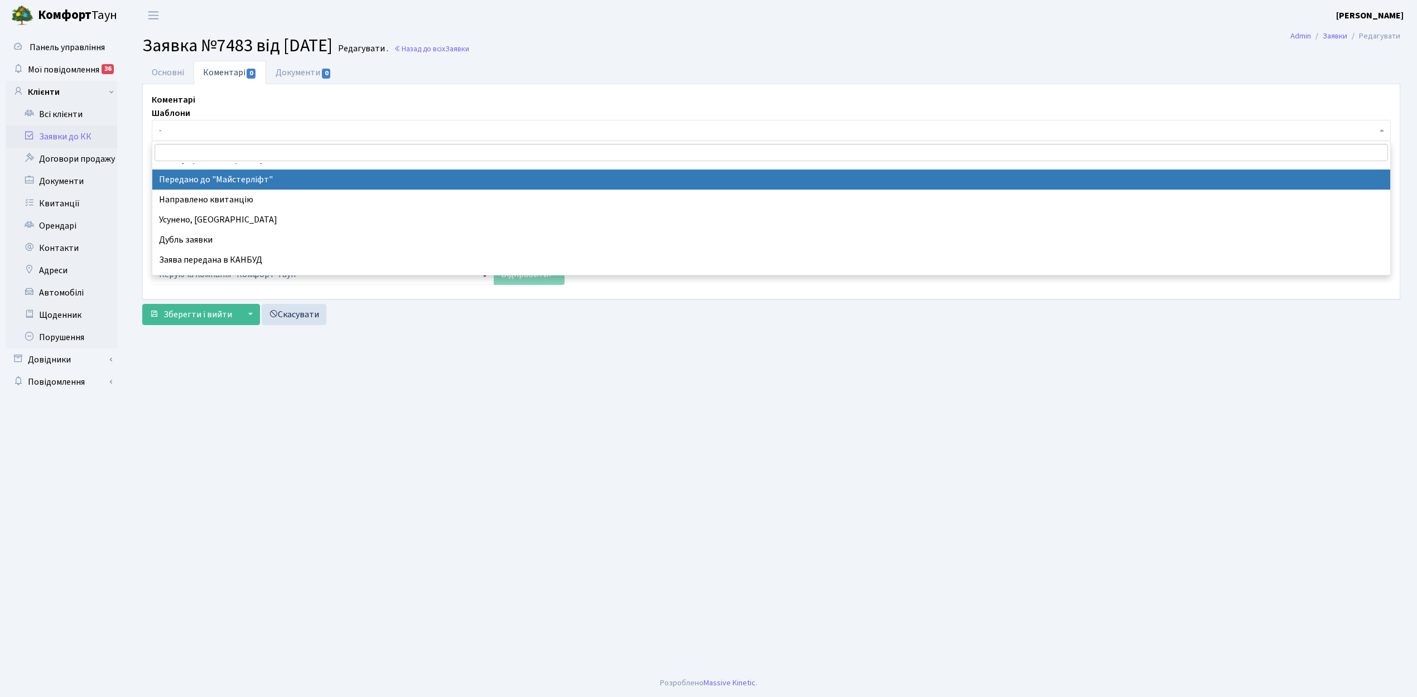
drag, startPoint x: 262, startPoint y: 181, endPoint x: 215, endPoint y: 51, distance: 137.7
select select "9"
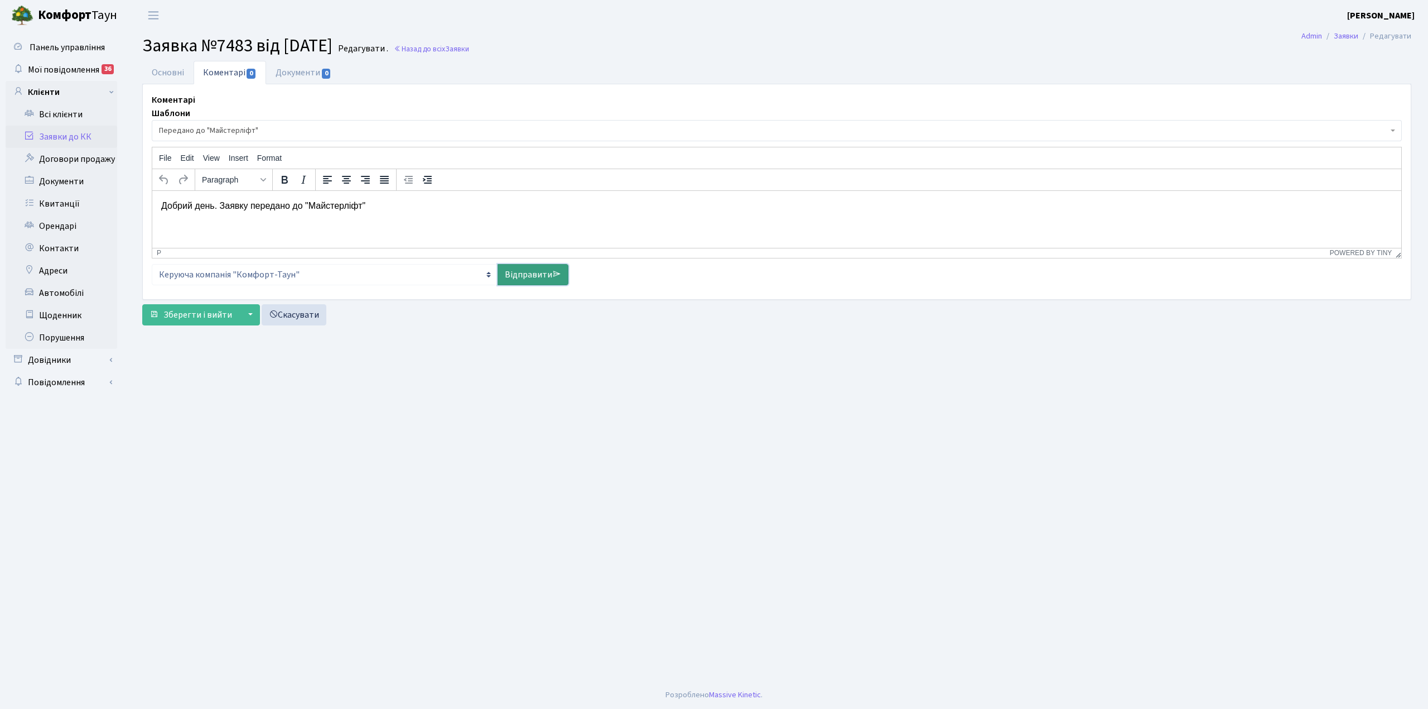
click at [521, 273] on link "Відправити" at bounding box center [533, 274] width 71 height 21
select select
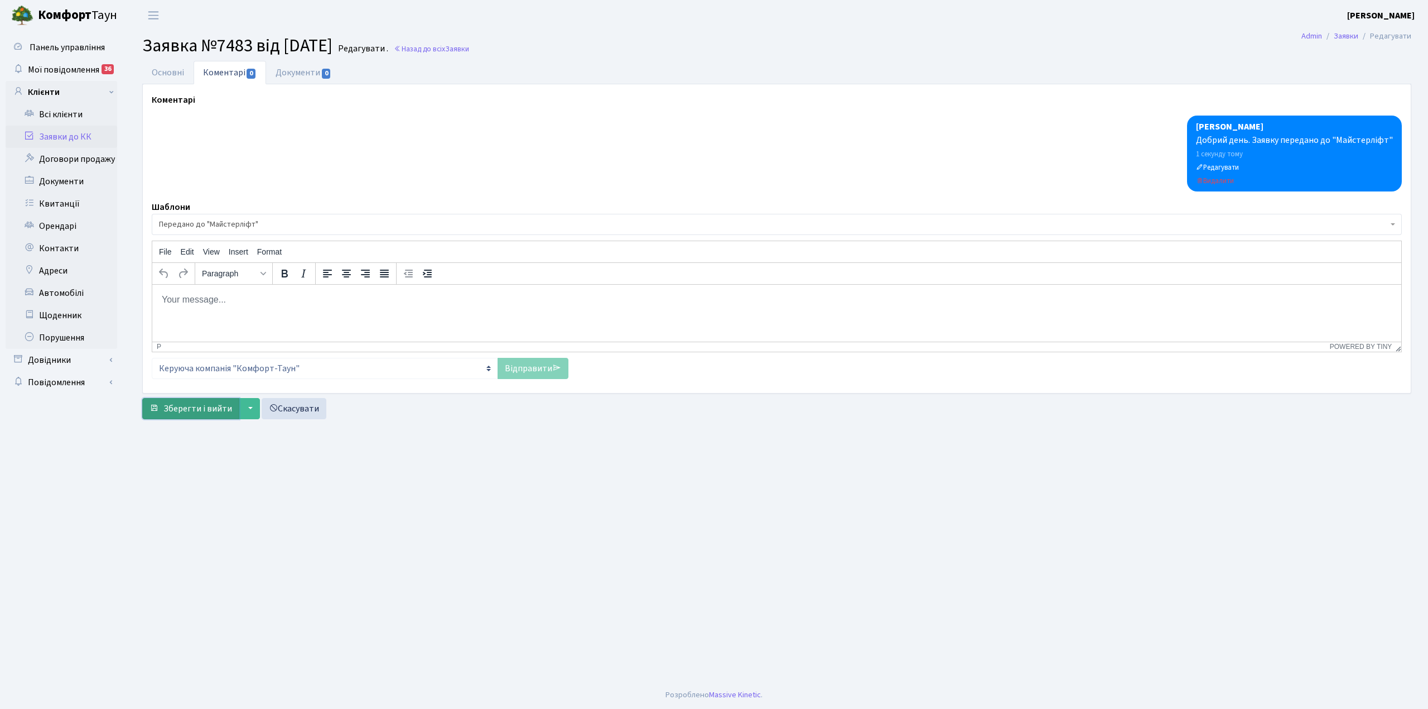
click at [190, 407] on span "Зберегти і вийти" at bounding box center [197, 408] width 69 height 12
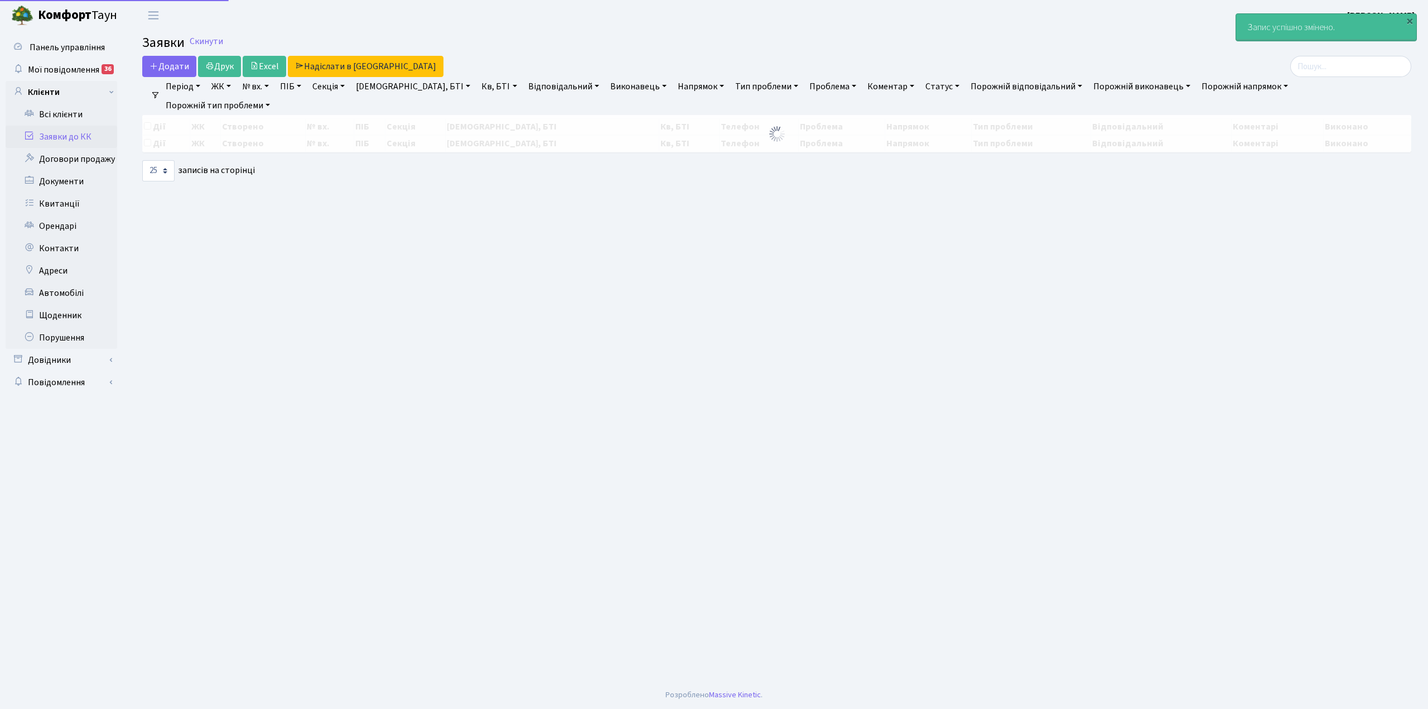
select select "25"
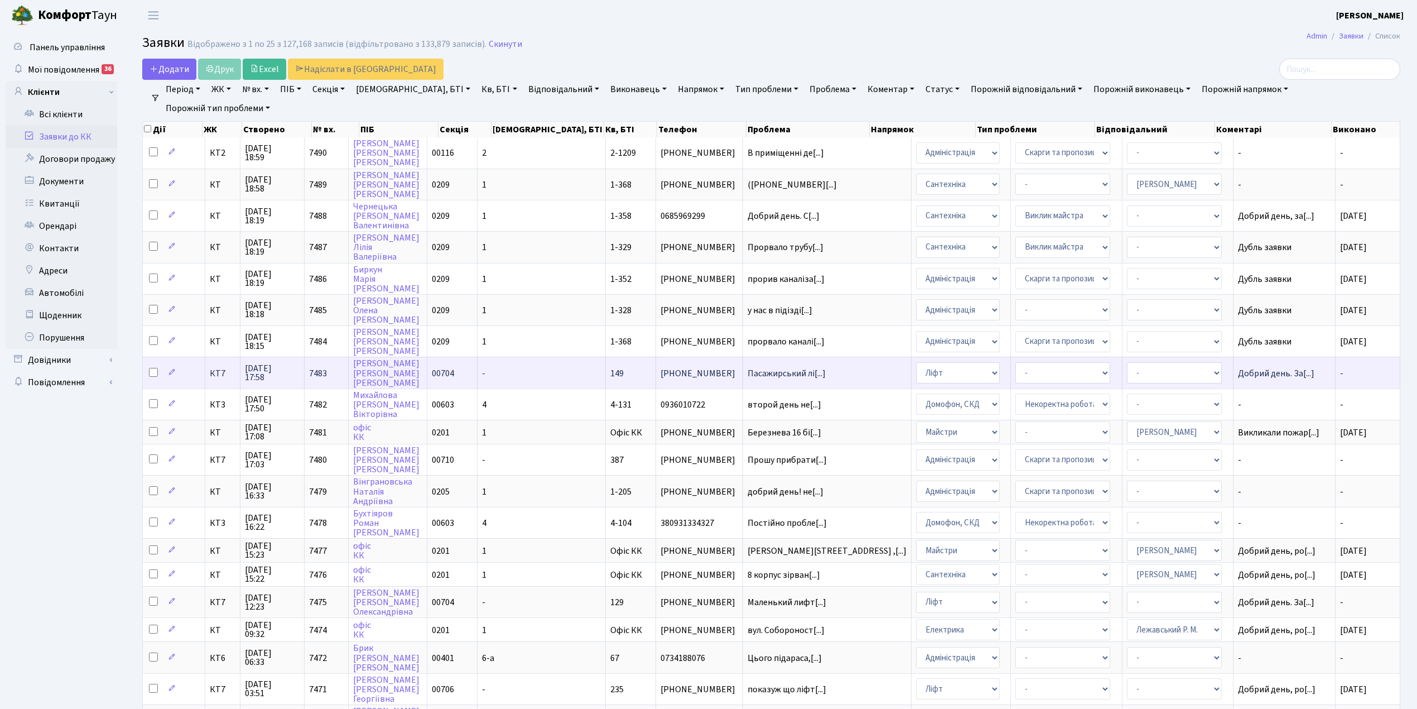
click at [552, 374] on td "-" at bounding box center [542, 371] width 128 height 31
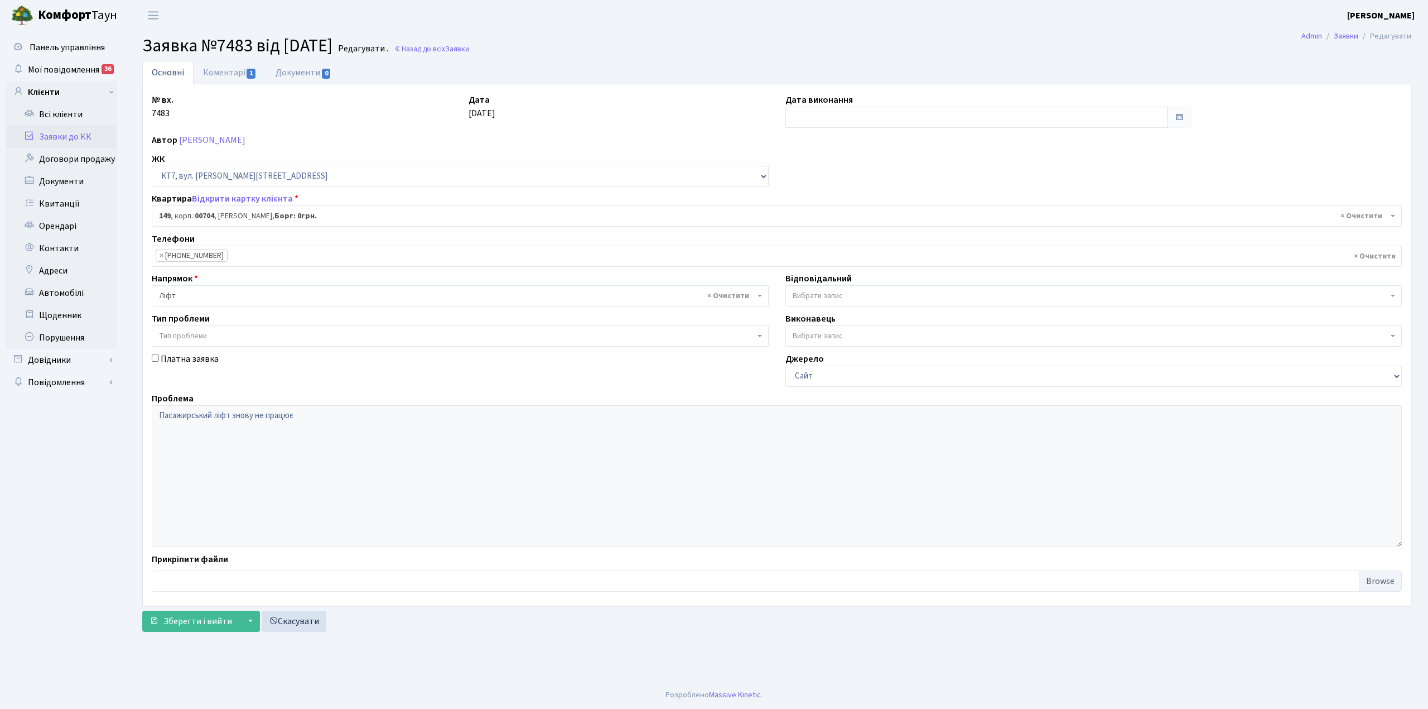
select select "18552"
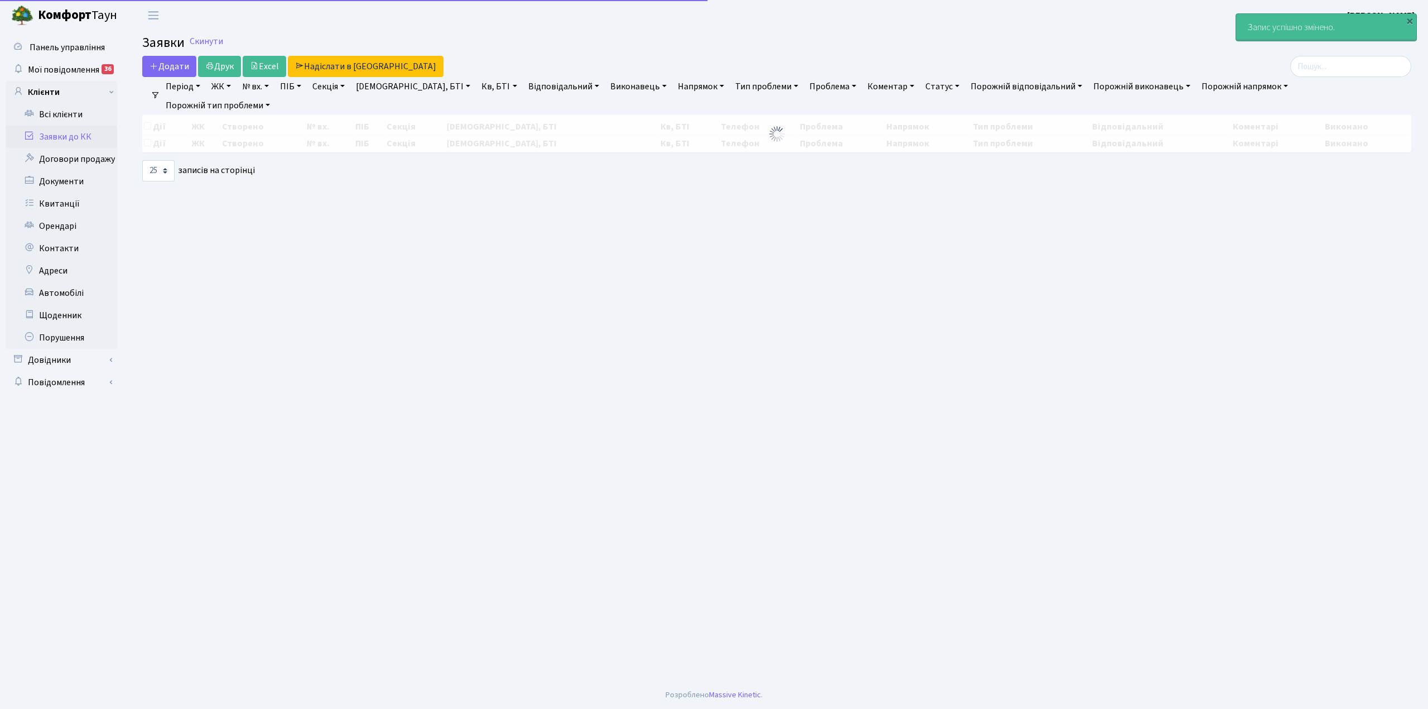
select select "25"
